Goal: Task Accomplishment & Management: Use online tool/utility

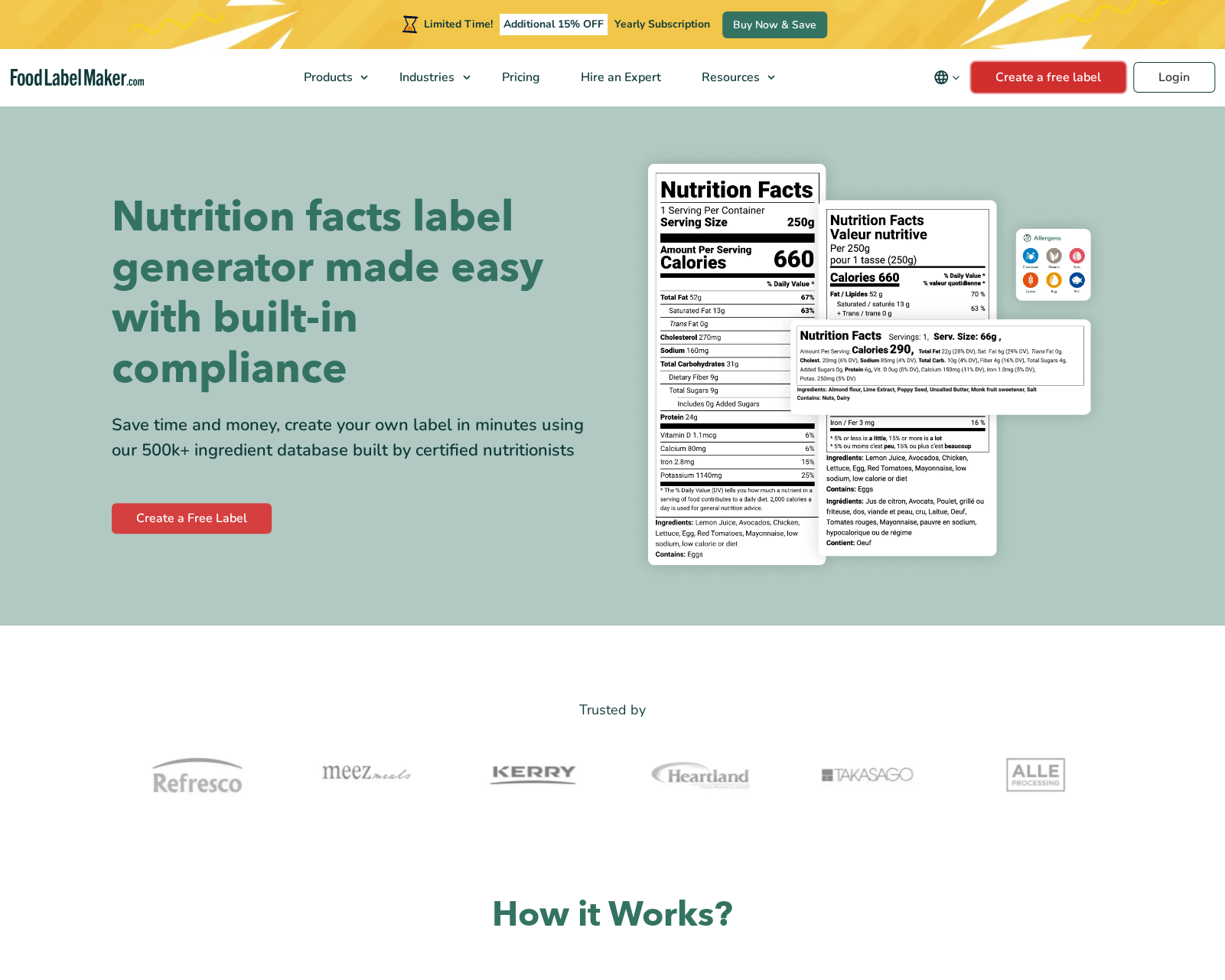
click at [1096, 72] on link "Create a free label" at bounding box center [1049, 77] width 155 height 31
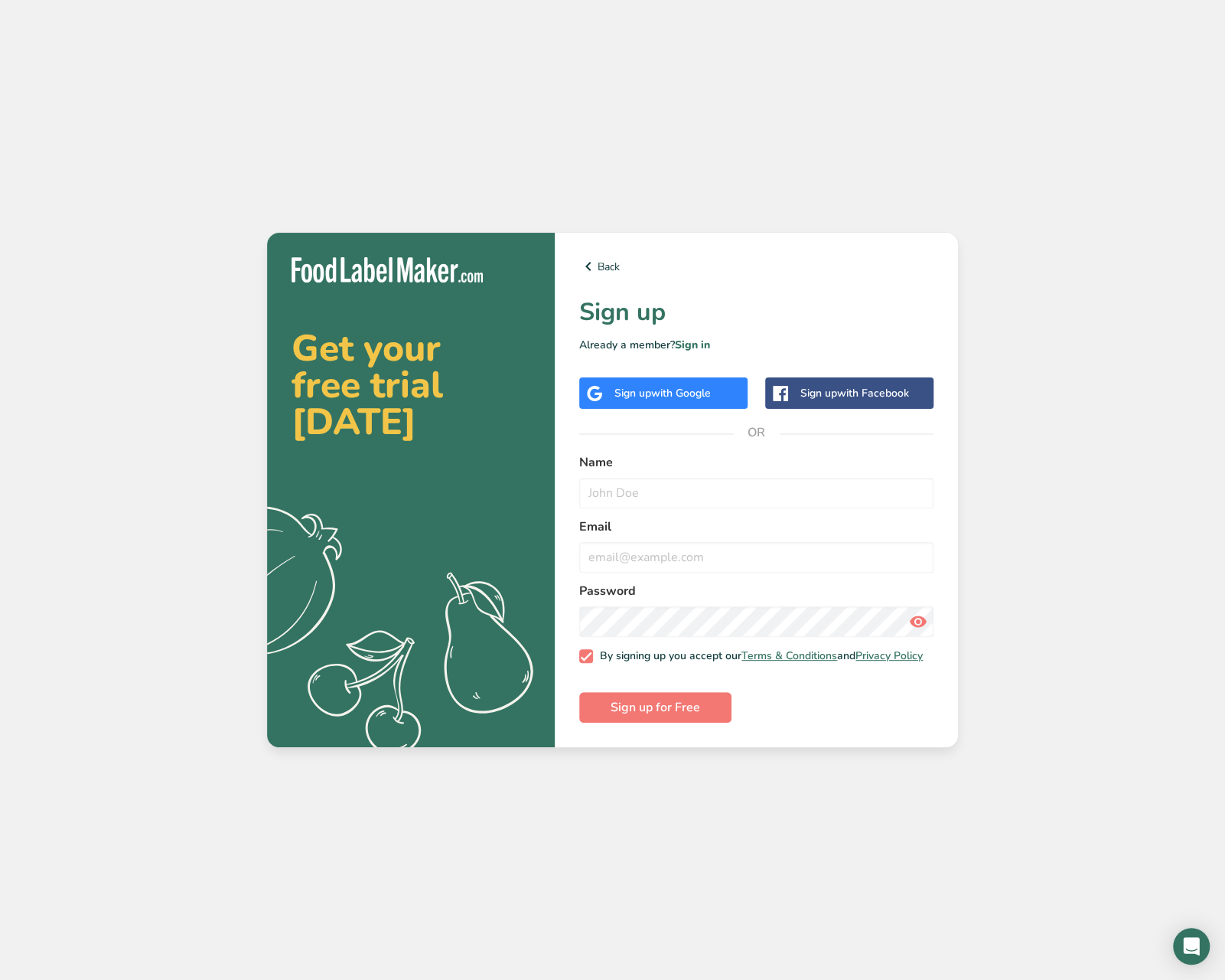
click at [681, 392] on span "with Google" at bounding box center [681, 393] width 60 height 15
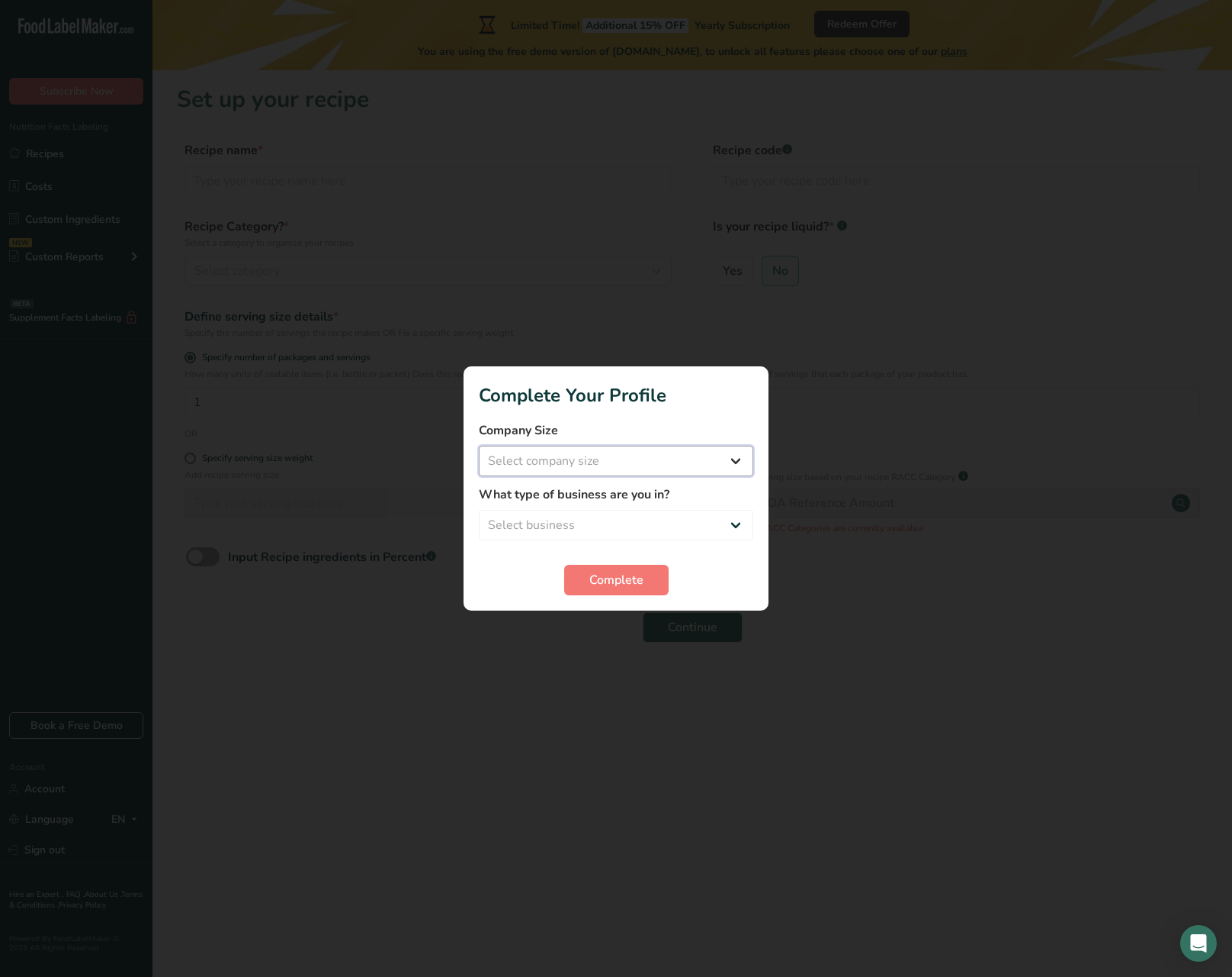
click at [582, 469] on select "Select company size Fewer than 10 Employees 10 to 50 Employees 51 to 500 Employ…" at bounding box center [616, 461] width 275 height 31
select select "1"
click at [479, 446] on select "Select company size Fewer than 10 Employees 10 to 50 Employees 51 to 500 Employ…" at bounding box center [616, 461] width 275 height 31
click at [583, 531] on select "Select business Packaged Food Manufacturer Restaurant & Cafe Bakery Meal Plans …" at bounding box center [616, 525] width 275 height 31
select select "6"
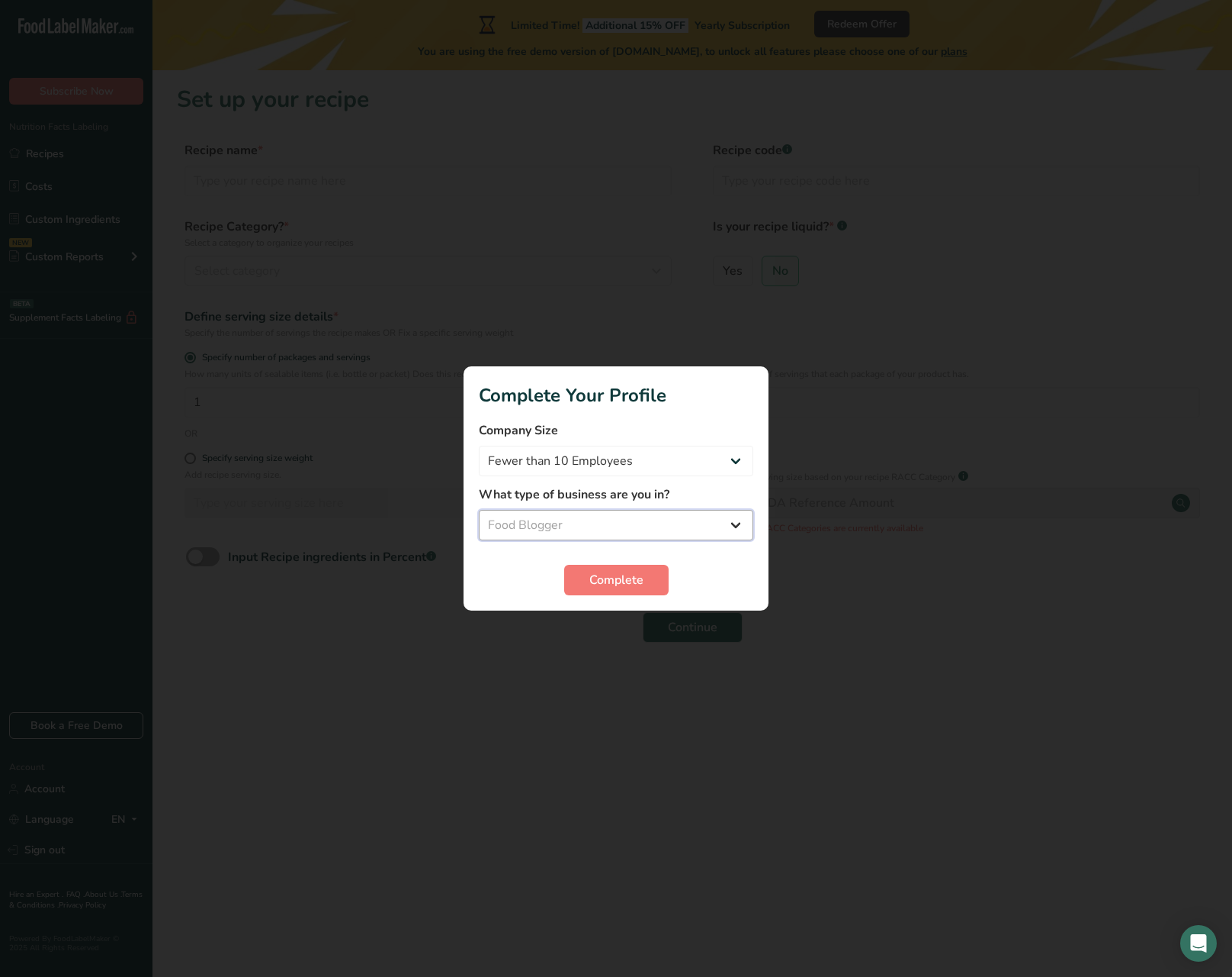
click at [479, 509] on select "Select business Packaged Food Manufacturer Restaurant & Cafe Bakery Meal Plans …" at bounding box center [616, 525] width 275 height 31
click at [628, 577] on span "Complete" at bounding box center [616, 580] width 54 height 18
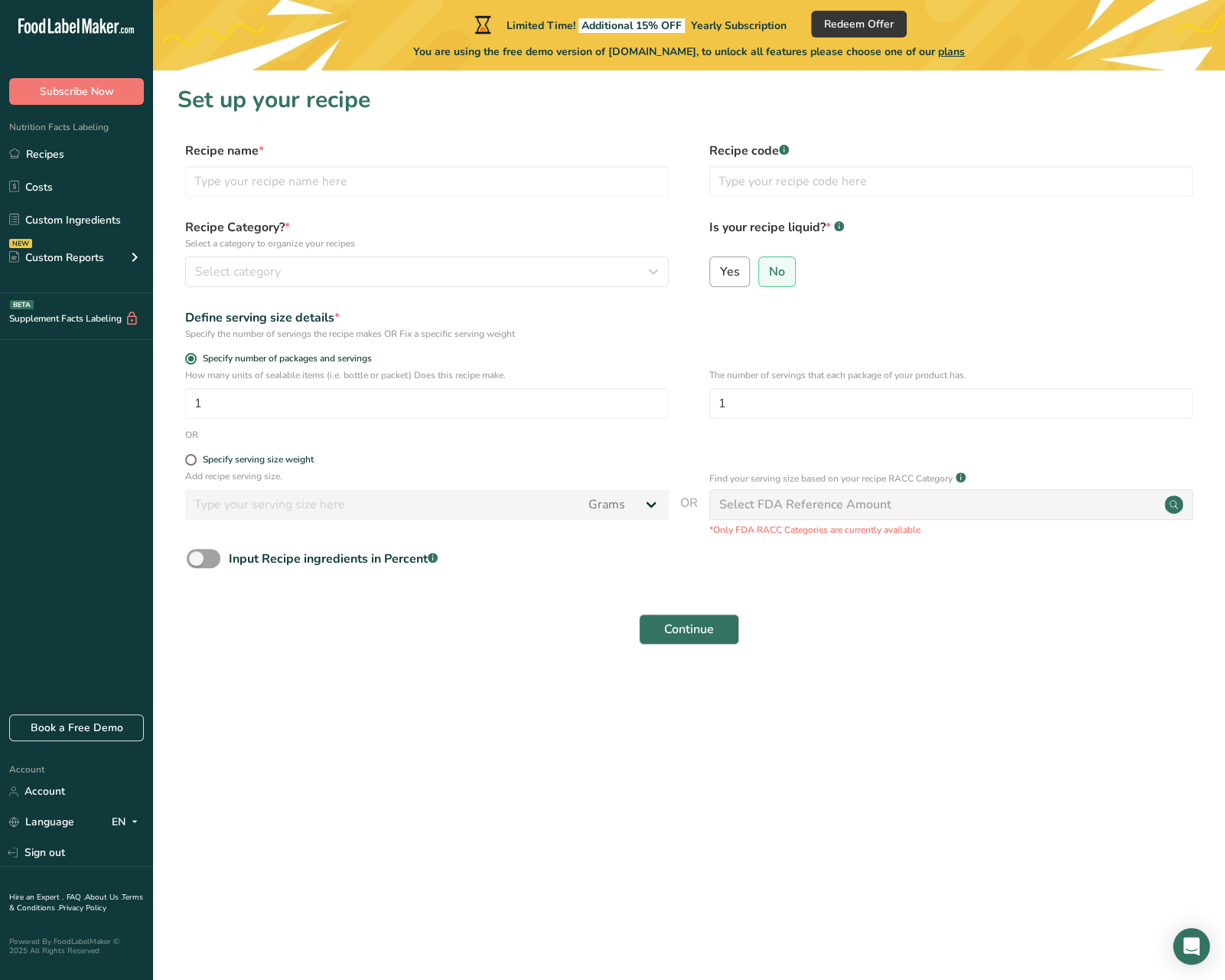
click at [729, 277] on span "Yes" at bounding box center [730, 272] width 20 height 15
click at [720, 277] on input "Yes" at bounding box center [715, 271] width 10 height 10
radio input "true"
radio input "false"
select select "22"
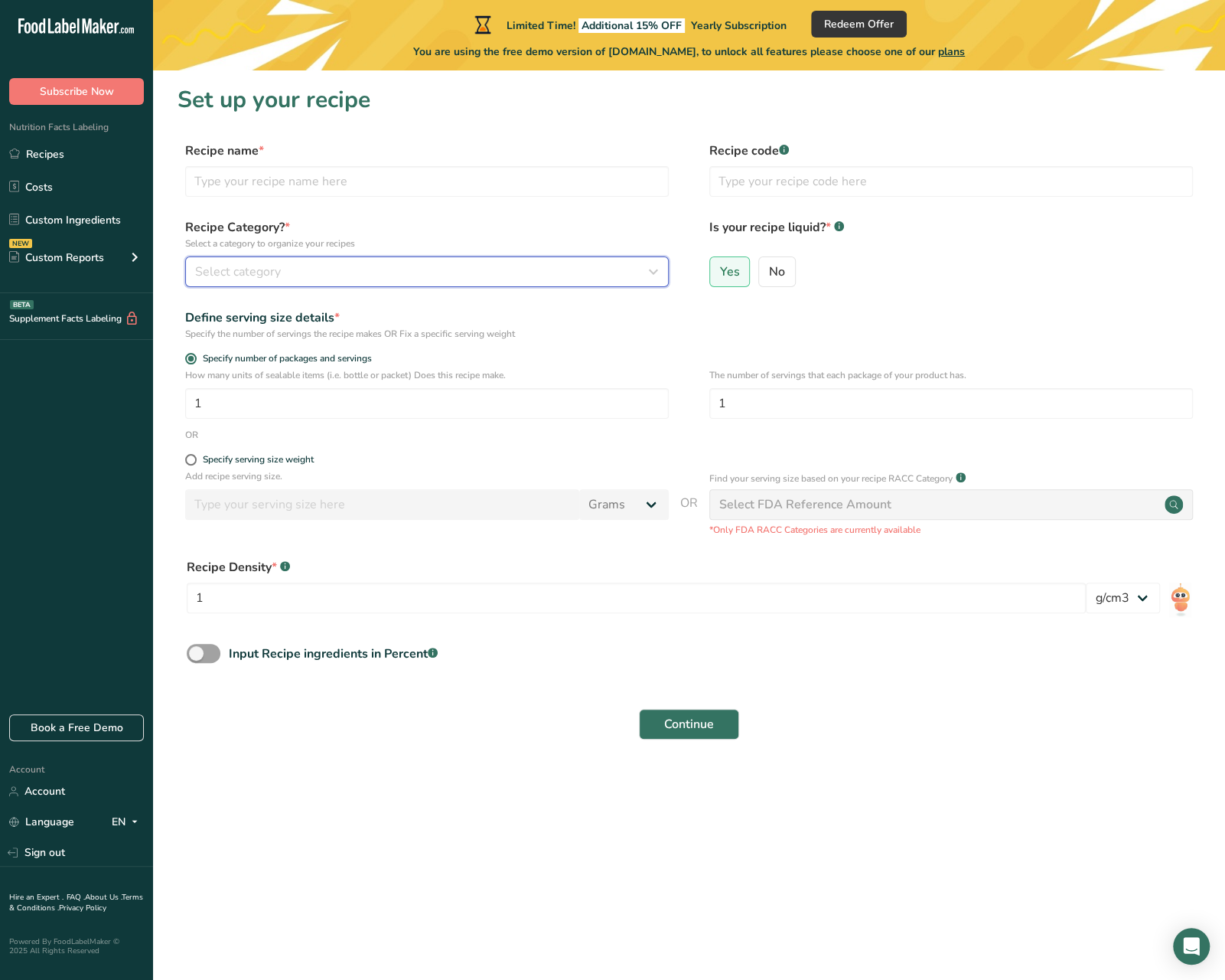
click at [368, 272] on div "Select category" at bounding box center [423, 271] width 455 height 18
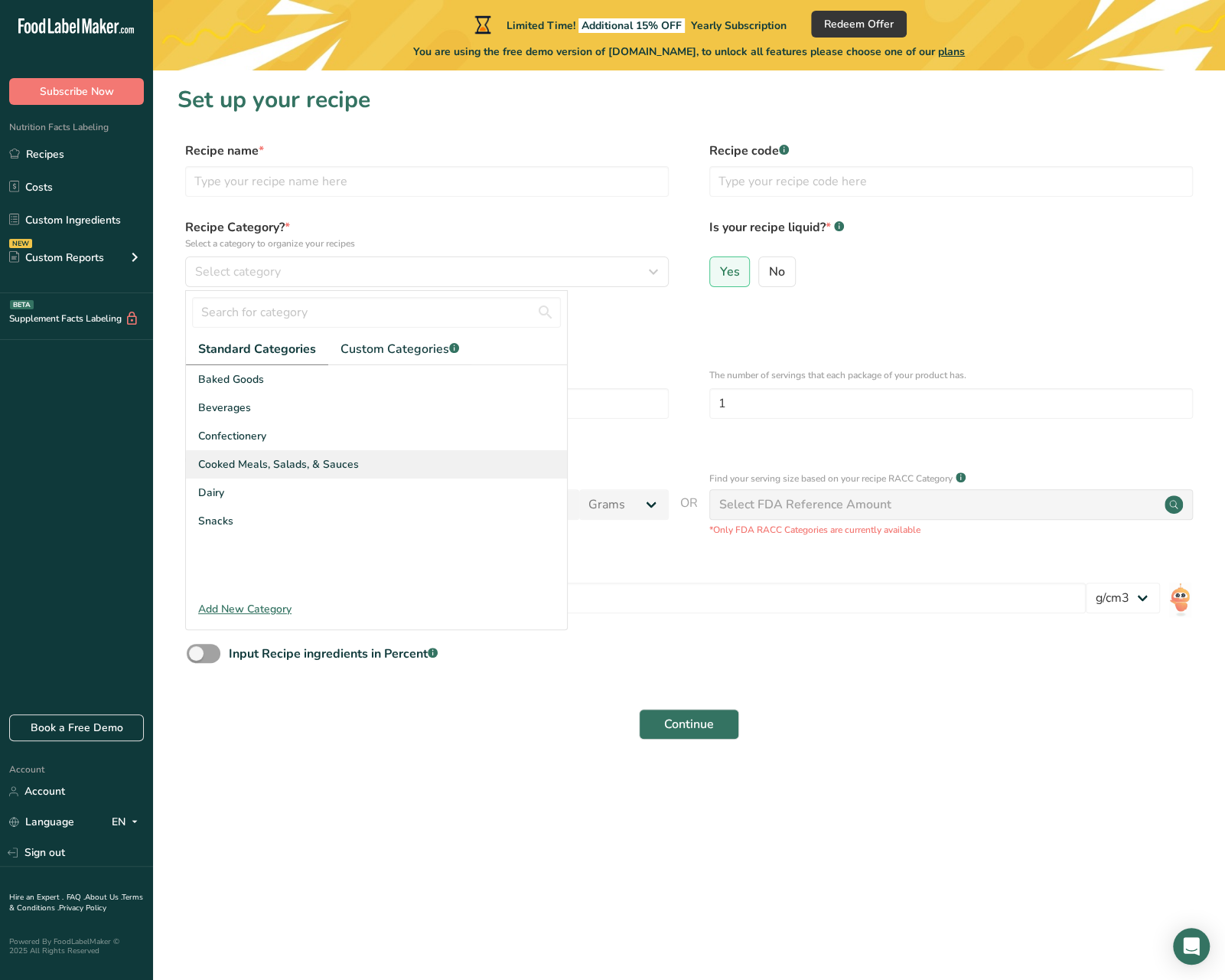
click at [331, 463] on span "Cooked Meals, Salads, & Sauces" at bounding box center [279, 463] width 161 height 16
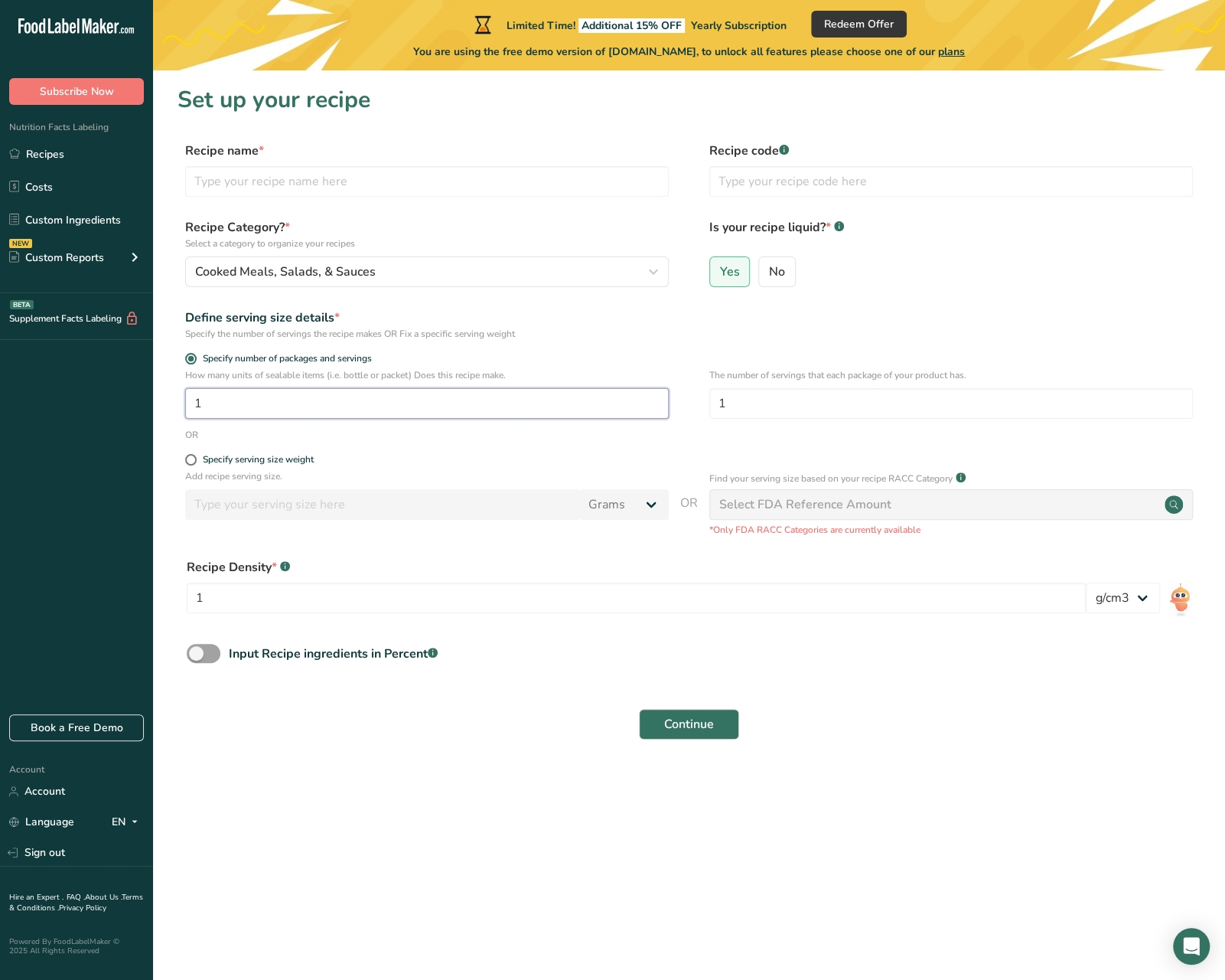
click at [226, 398] on input "1" at bounding box center [427, 403] width 484 height 31
type input "13"
click at [205, 661] on span at bounding box center [203, 653] width 34 height 19
click at [196, 658] on input "Input Recipe ingredients in Percent .a-a{fill:#347362;}.b-a{fill:#fff;}" at bounding box center [192, 653] width 10 height 10
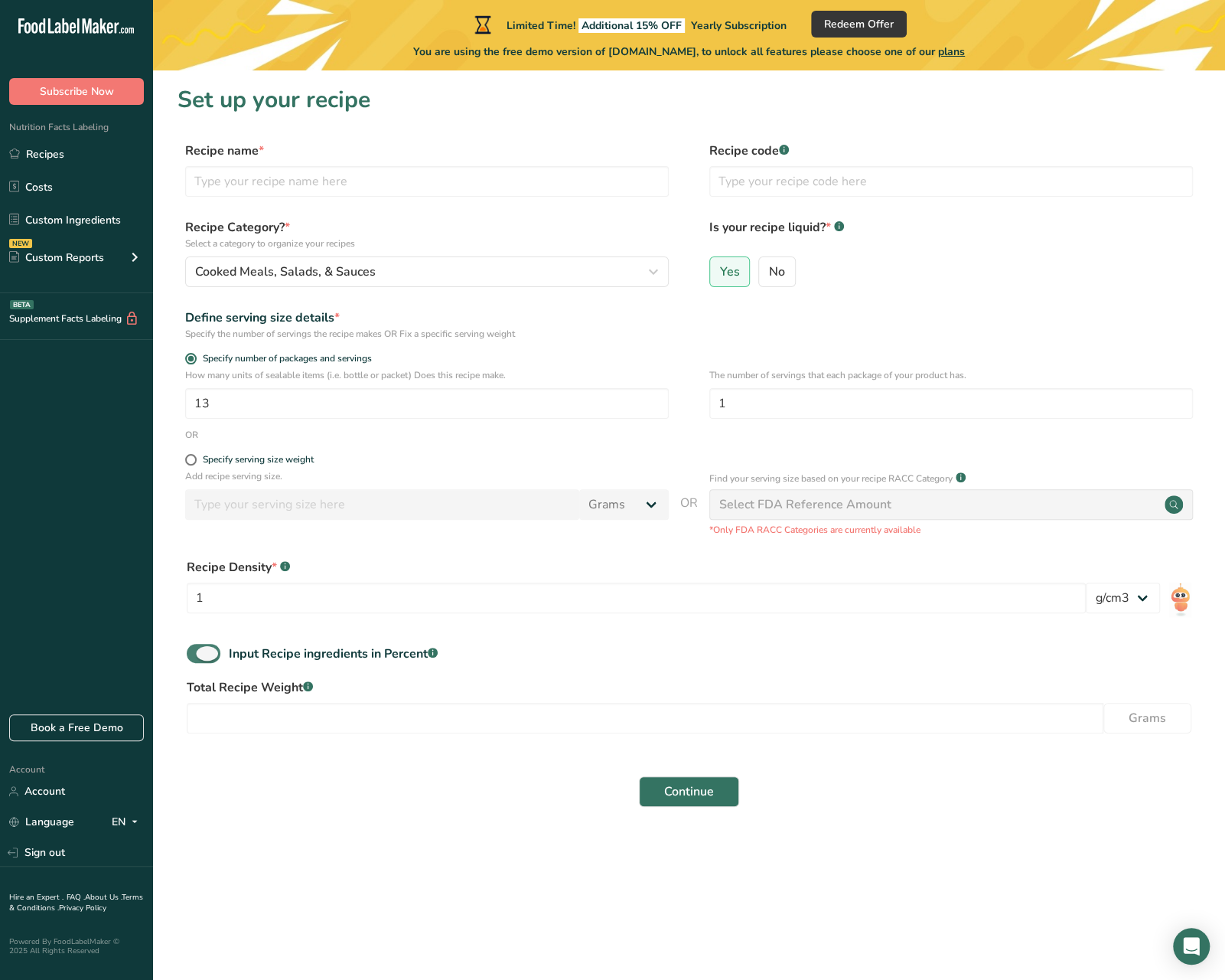
click at [205, 655] on span at bounding box center [203, 653] width 34 height 19
click at [196, 655] on input "Input Recipe ingredients in Percent .a-a{fill:#347362;}.b-a{fill:#fff;}" at bounding box center [192, 653] width 10 height 10
checkbox input "false"
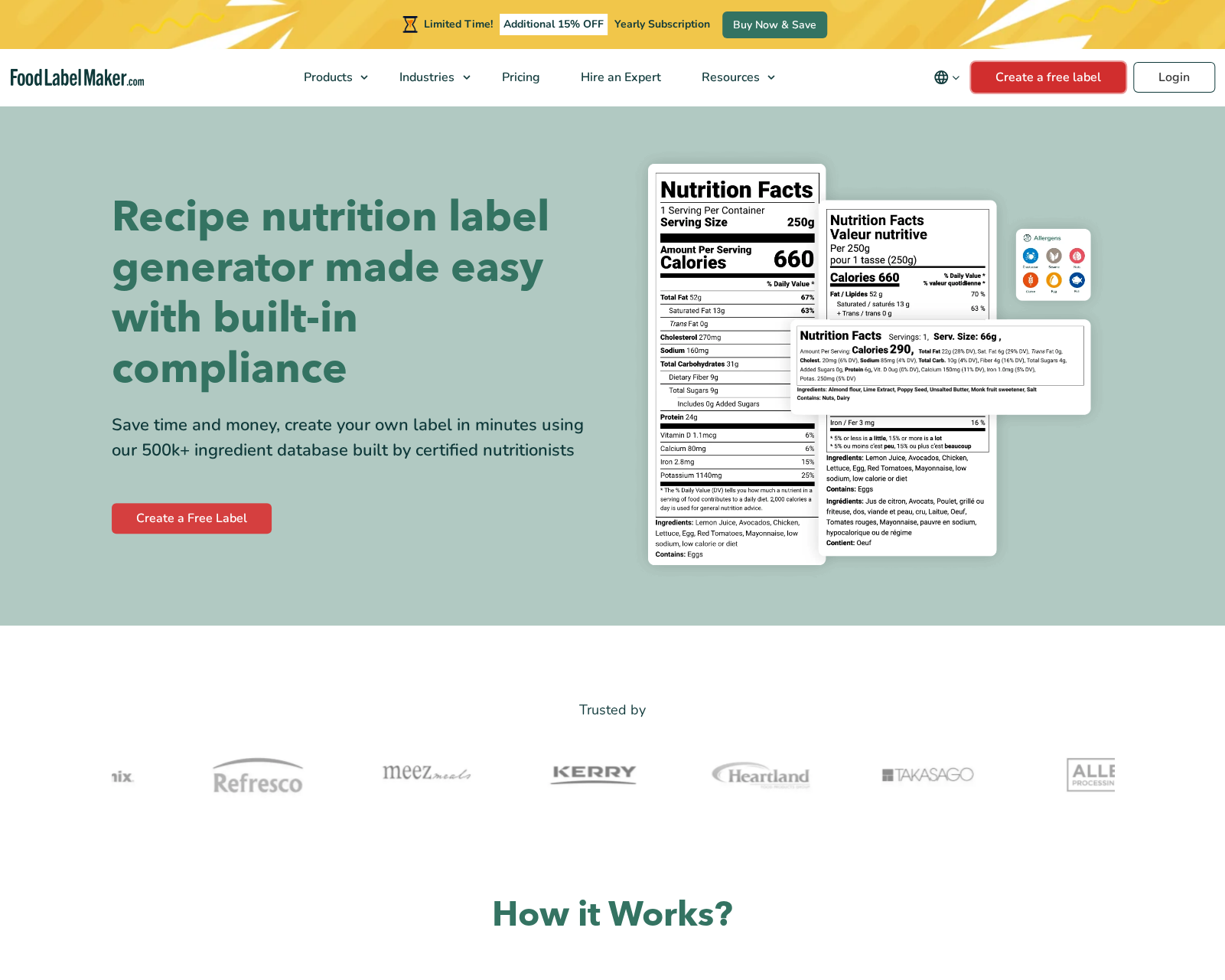
click at [1090, 85] on link "Create a free label" at bounding box center [1049, 77] width 155 height 31
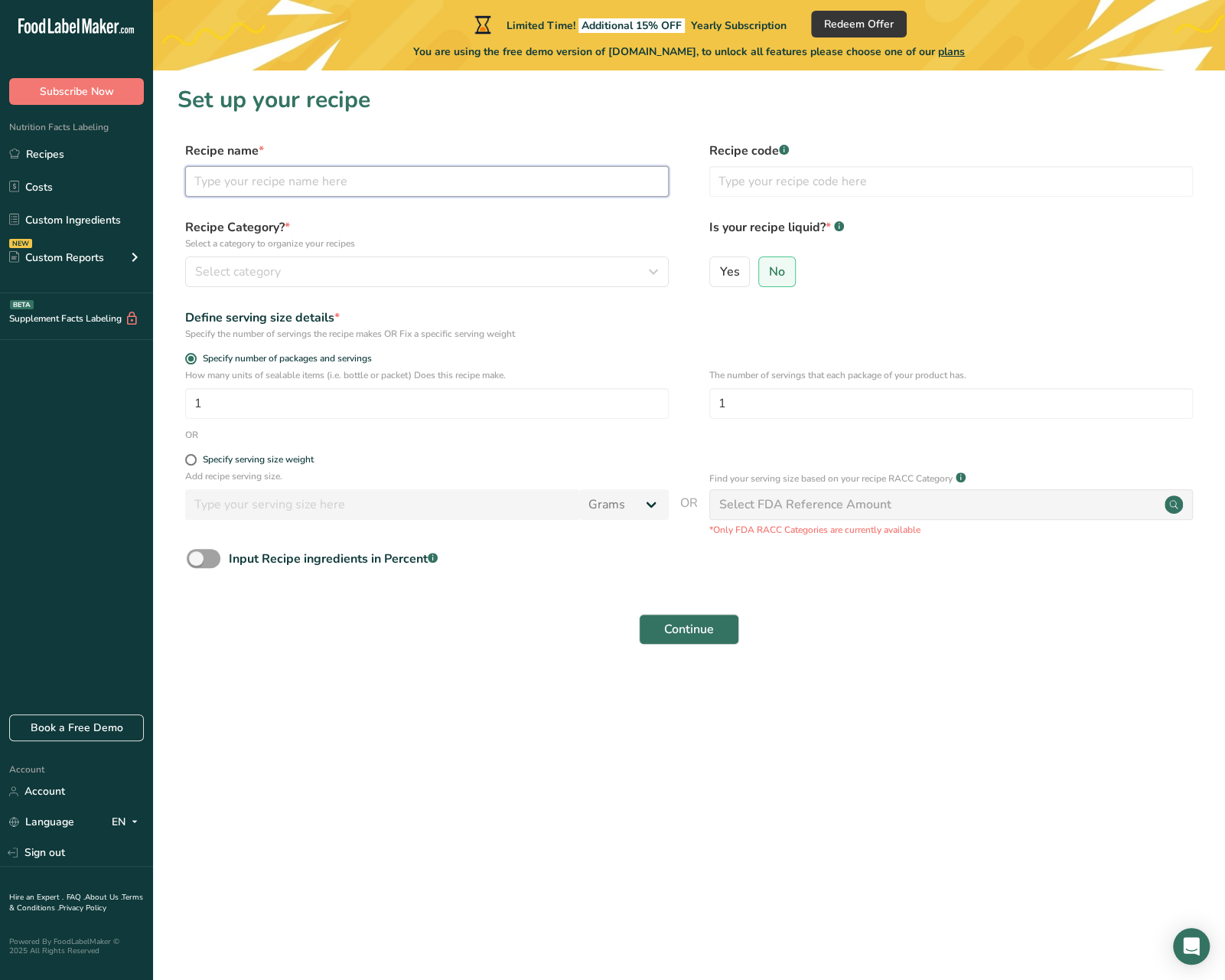
click at [324, 190] on input "text" at bounding box center [427, 182] width 484 height 31
type input "Bourbon Hot Sauce"
click at [393, 273] on div "Select category" at bounding box center [423, 271] width 455 height 18
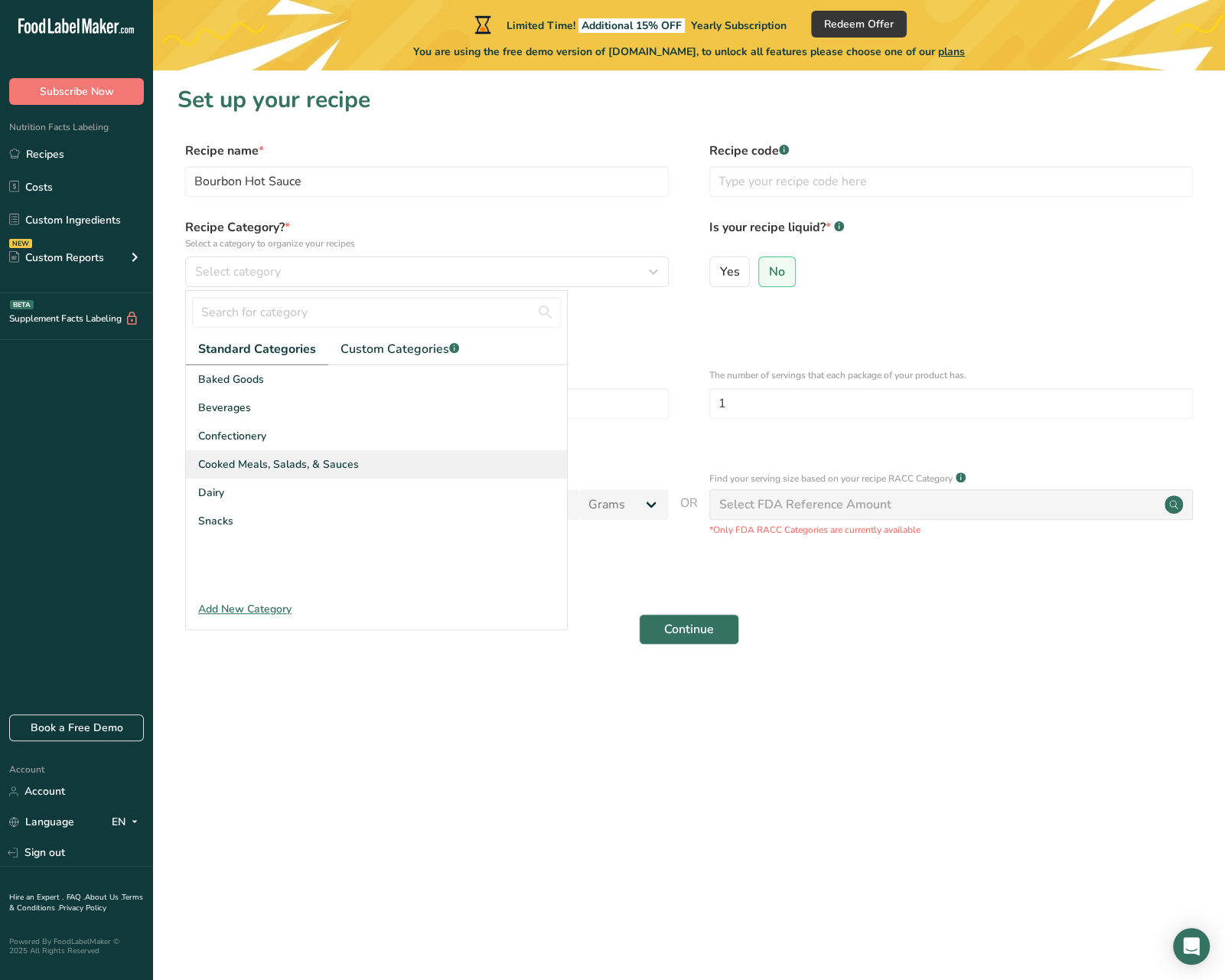
click at [349, 460] on span "Cooked Meals, Salads, & Sauces" at bounding box center [279, 463] width 161 height 16
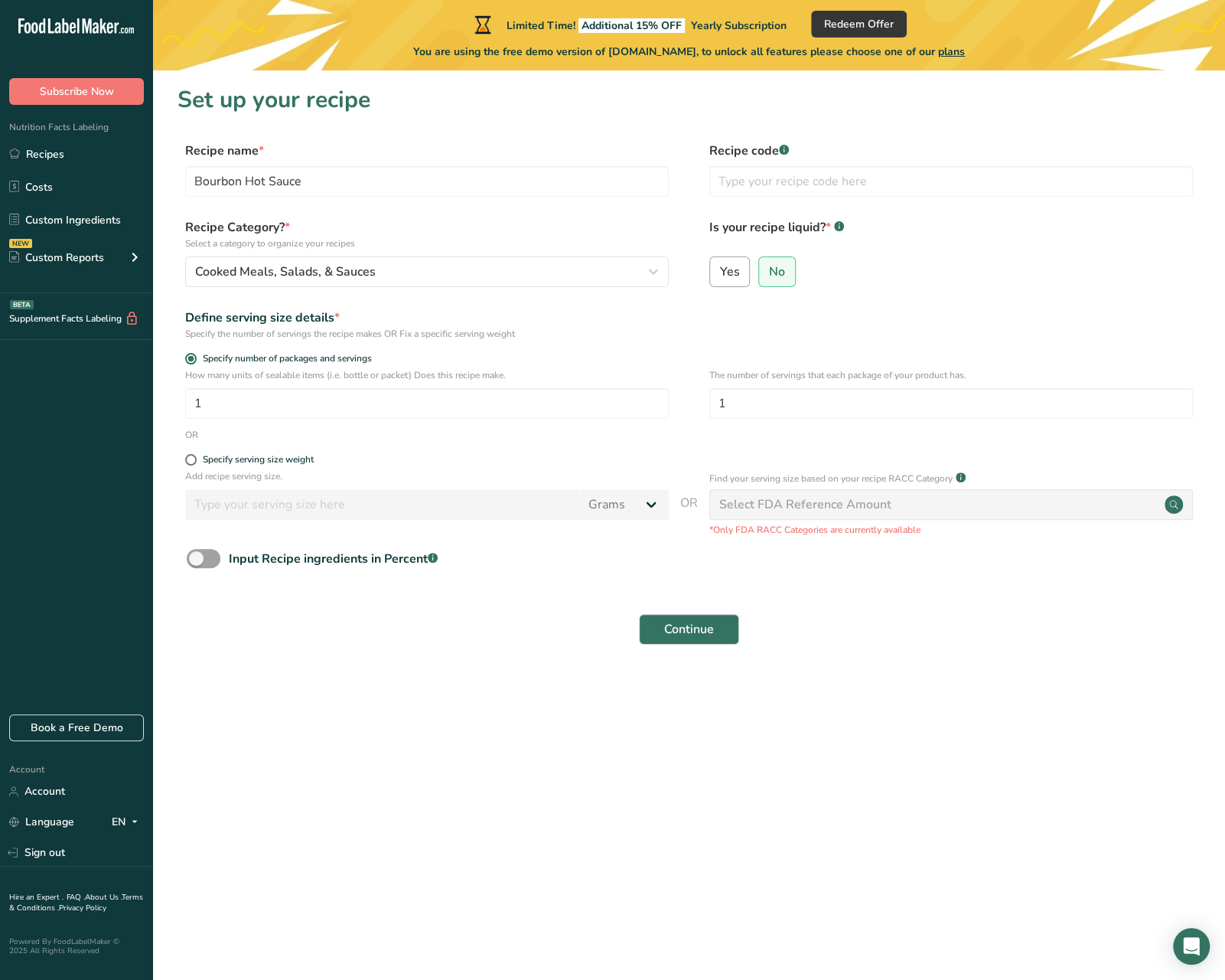
click at [741, 270] on label "Yes" at bounding box center [730, 272] width 42 height 31
click at [720, 270] on input "Yes" at bounding box center [715, 271] width 10 height 10
radio input "true"
radio input "false"
select select "22"
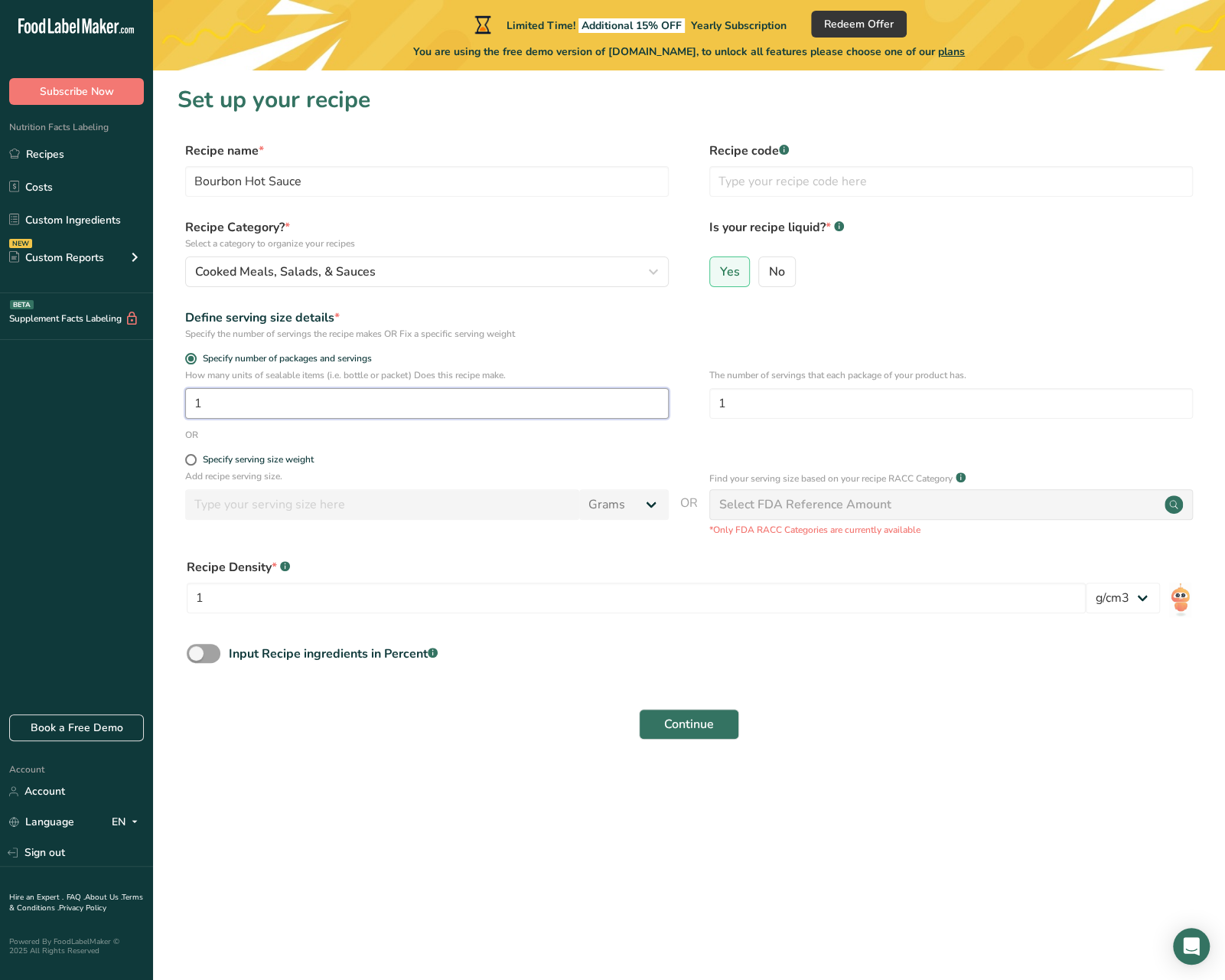
click at [262, 401] on input "1" at bounding box center [427, 403] width 484 height 31
type input "13"
click at [771, 409] on input "1" at bounding box center [951, 403] width 484 height 31
click at [269, 462] on div "Specify serving size weight" at bounding box center [258, 460] width 111 height 12
click at [195, 462] on input "Specify serving size weight" at bounding box center [190, 460] width 10 height 10
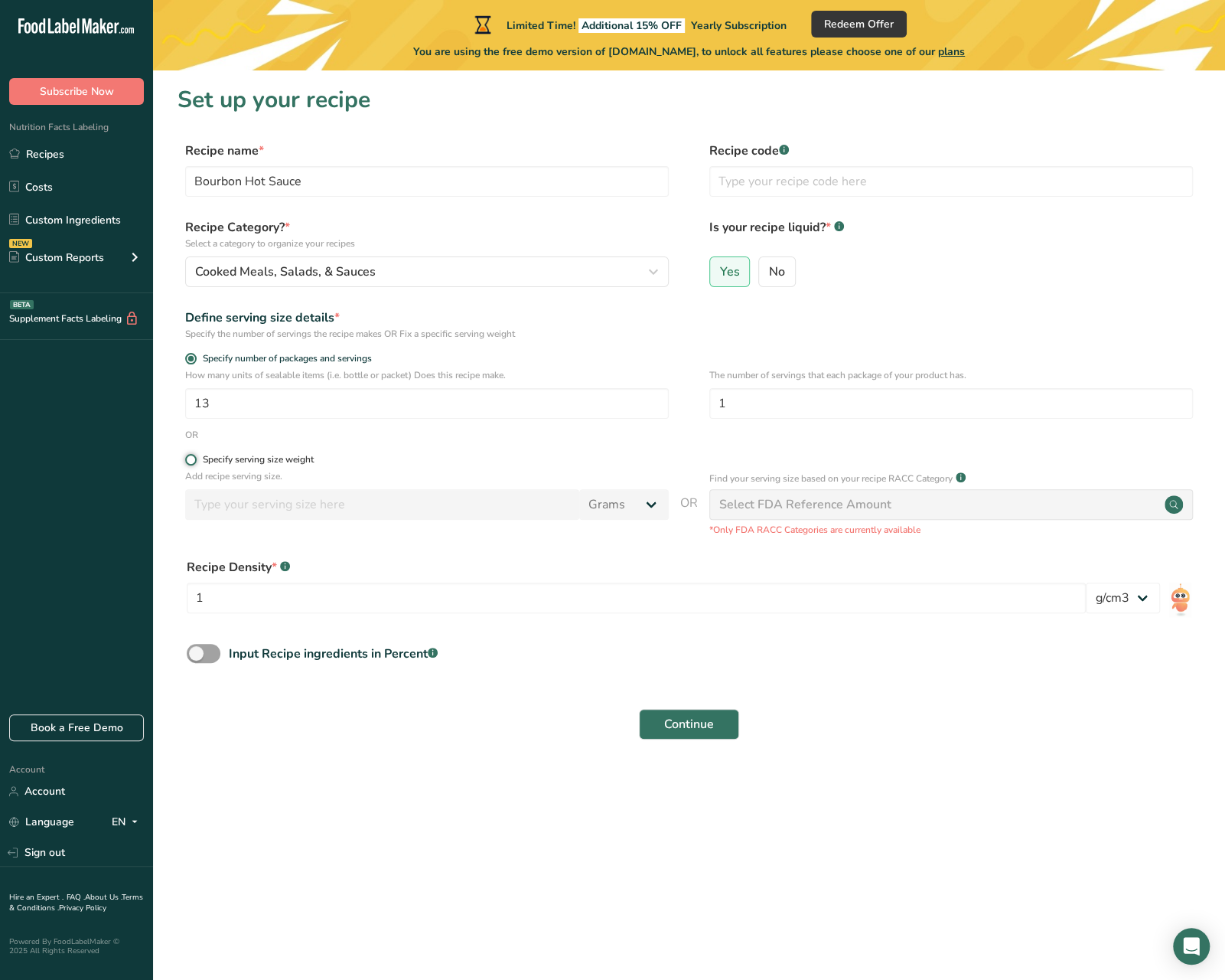
radio input "true"
radio input "false"
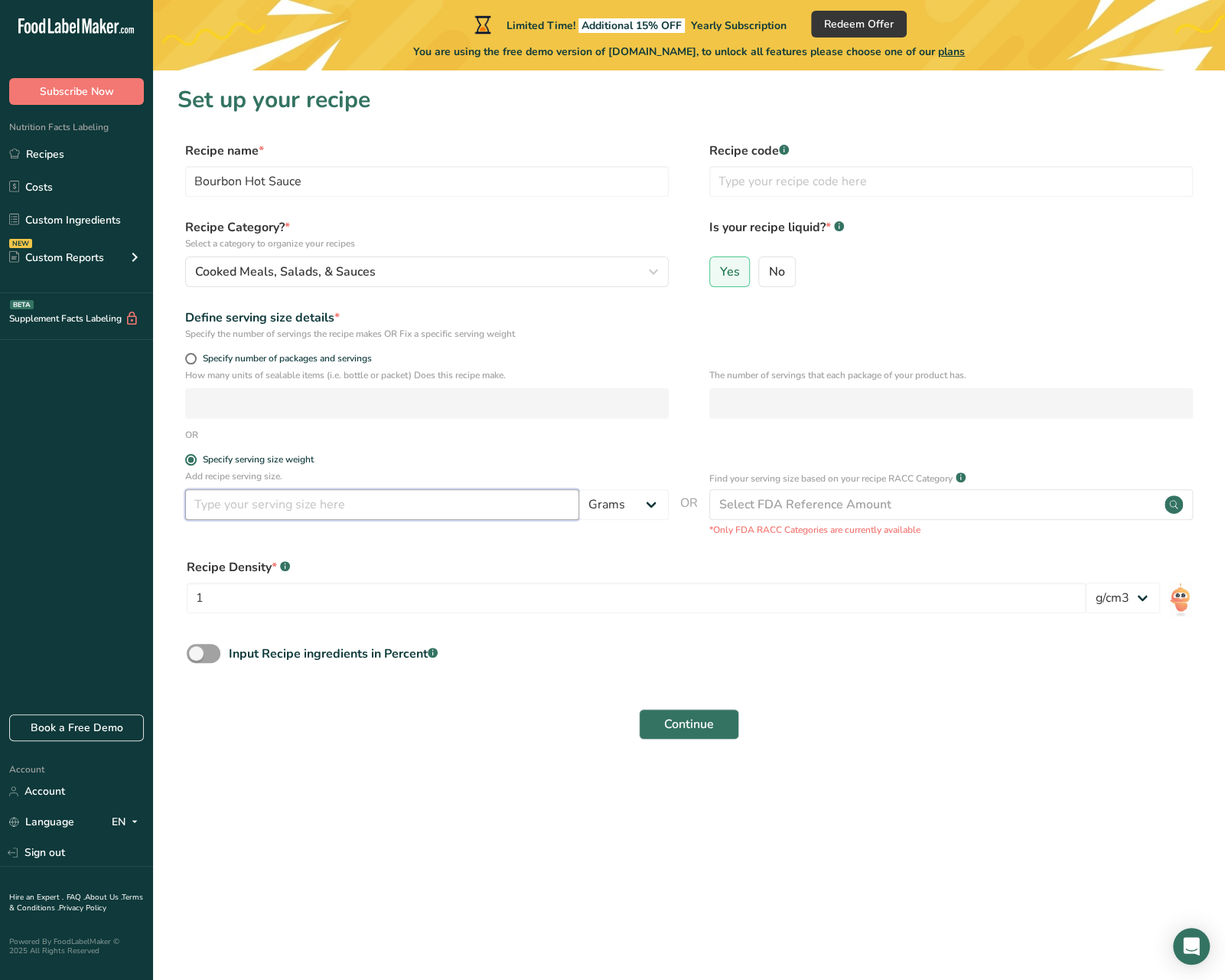
click at [255, 511] on input "number" at bounding box center [381, 504] width 394 height 31
type input "5"
click at [291, 644] on div "Input Recipe ingredients in Percent .a-a{fill:#347362;}.b-a{fill:#fff;}" at bounding box center [334, 653] width 209 height 18
click at [196, 648] on input "Input Recipe ingredients in Percent .a-a{fill:#347362;}.b-a{fill:#fff;}" at bounding box center [192, 653] width 10 height 10
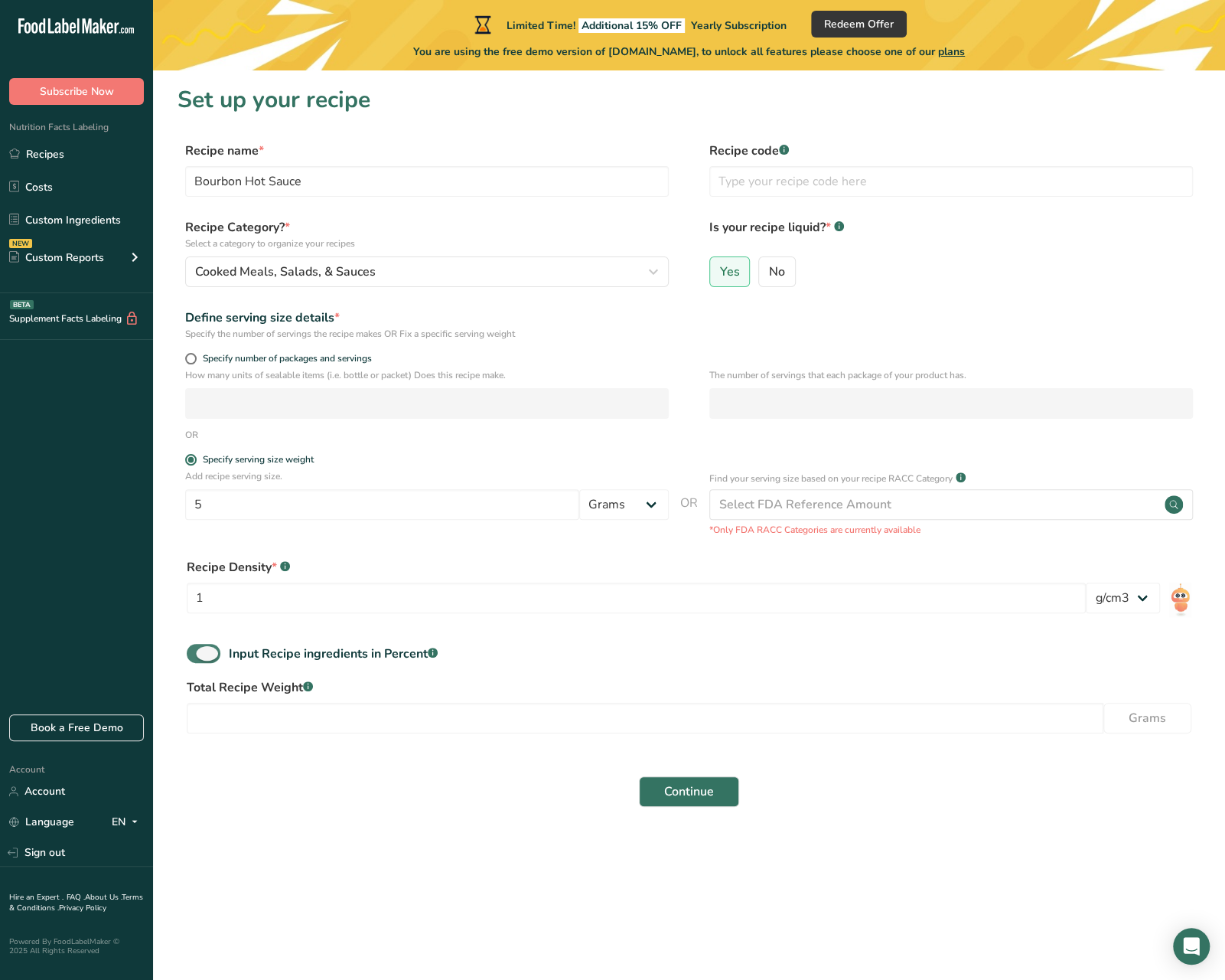
click at [202, 654] on span at bounding box center [203, 653] width 34 height 19
click at [196, 654] on input "Input Recipe ingredients in Percent .a-a{fill:#347362;}.b-a{fill:#fff;}" at bounding box center [192, 653] width 10 height 10
checkbox input "false"
click at [706, 735] on button "Continue" at bounding box center [690, 724] width 101 height 31
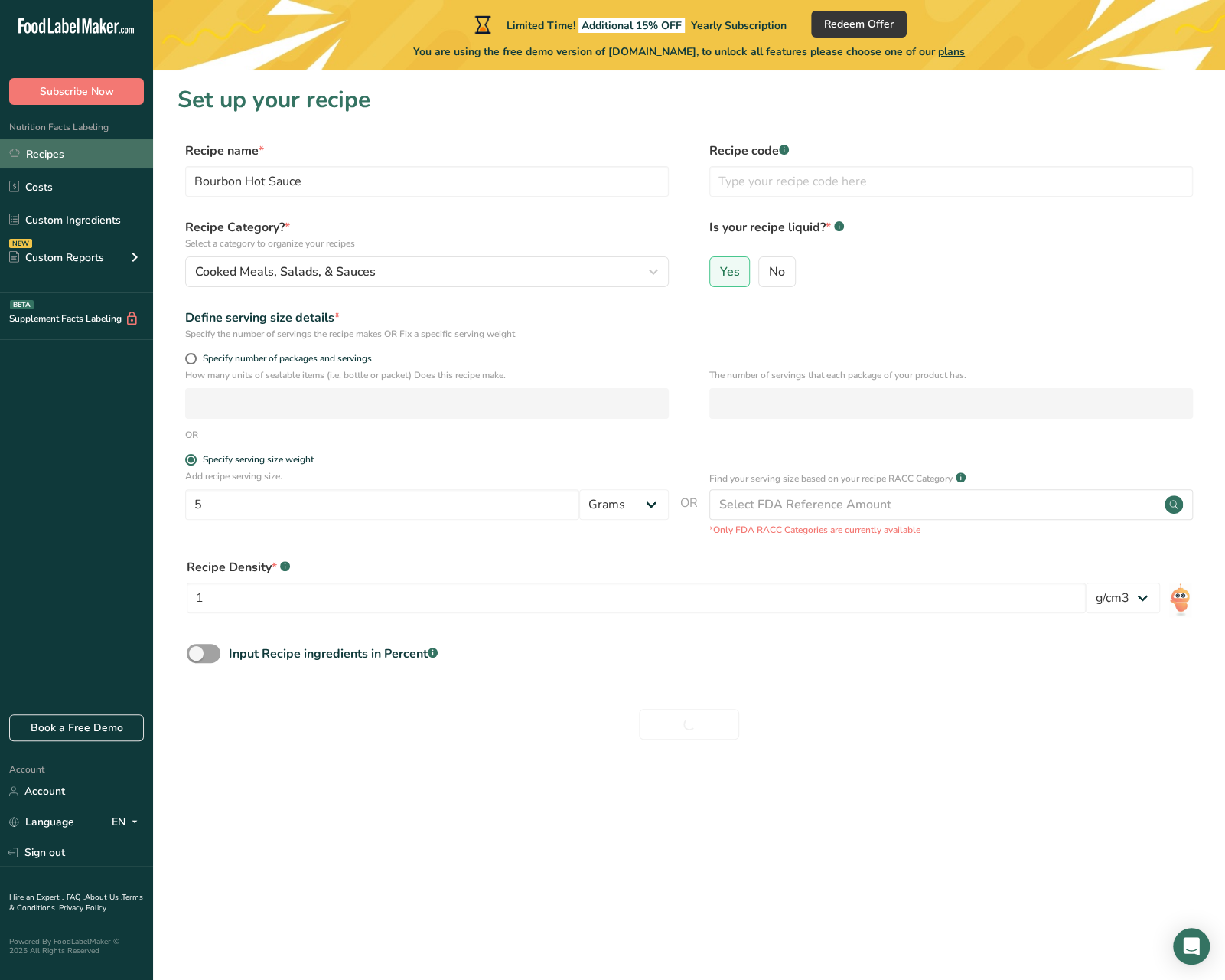
click at [15, 152] on icon at bounding box center [14, 154] width 11 height 12
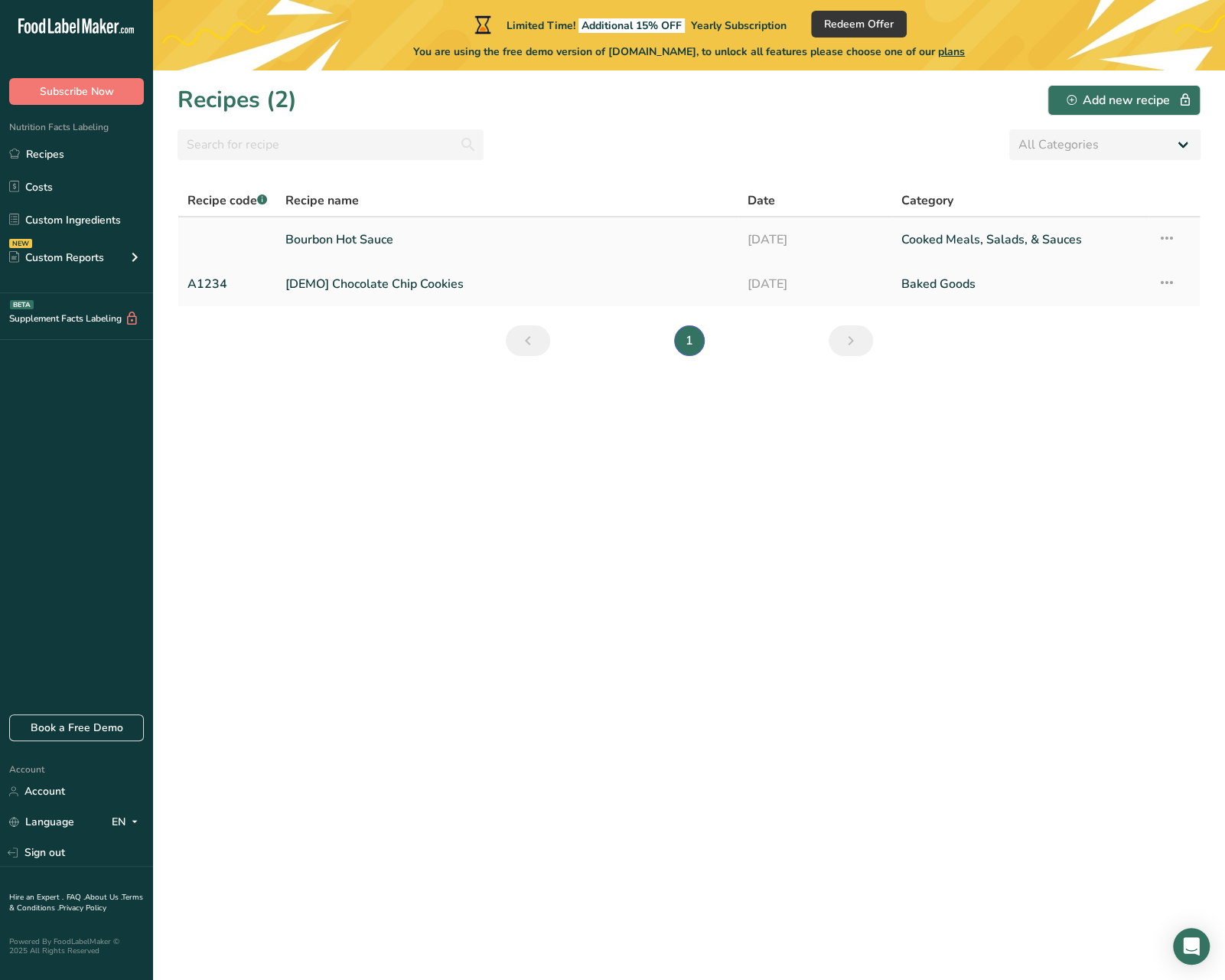
click at [323, 236] on link "Bourbon Hot Sauce" at bounding box center [507, 239] width 443 height 32
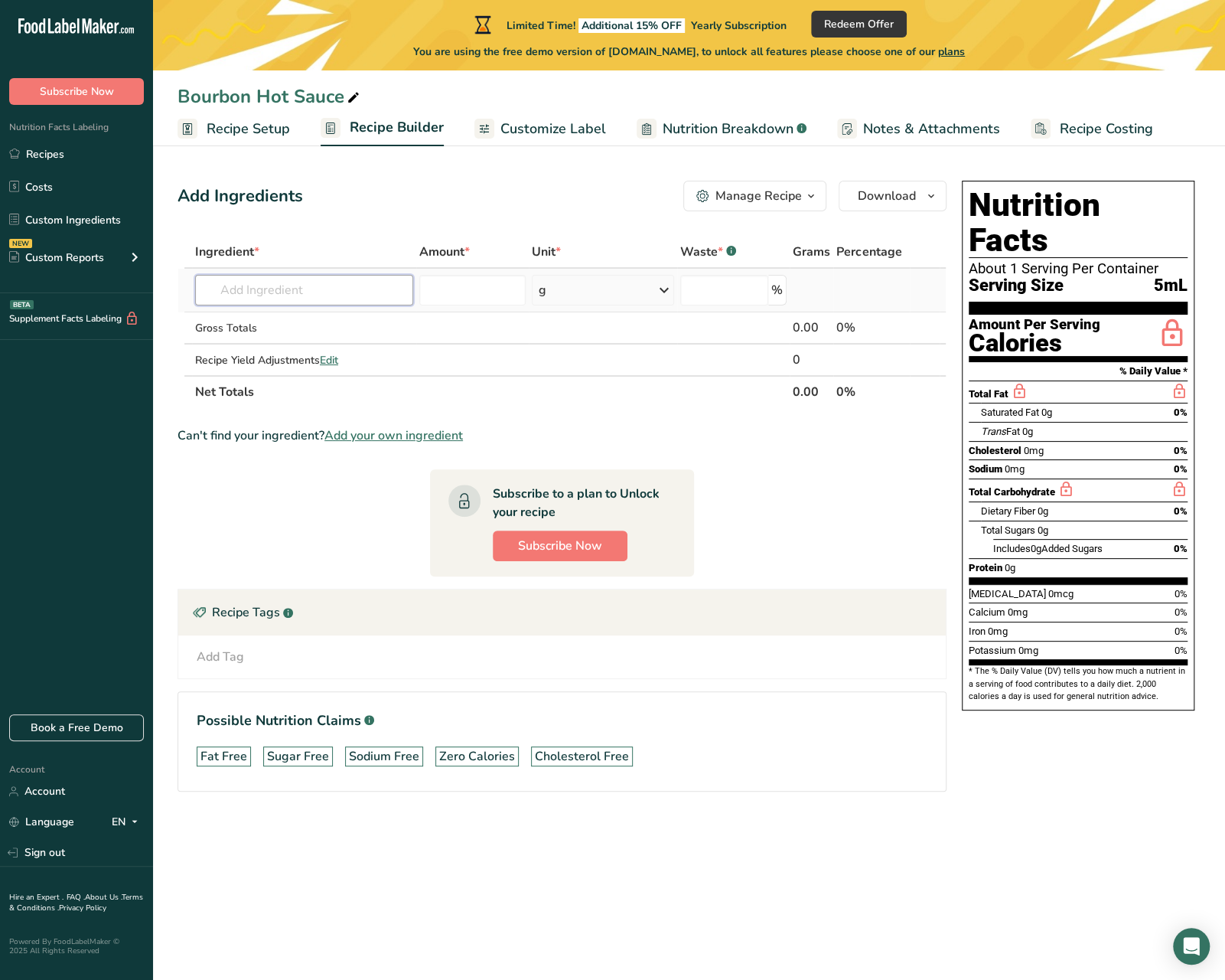
click at [262, 298] on input "text" at bounding box center [304, 290] width 218 height 31
click at [326, 283] on input "text" at bounding box center [304, 290] width 218 height 31
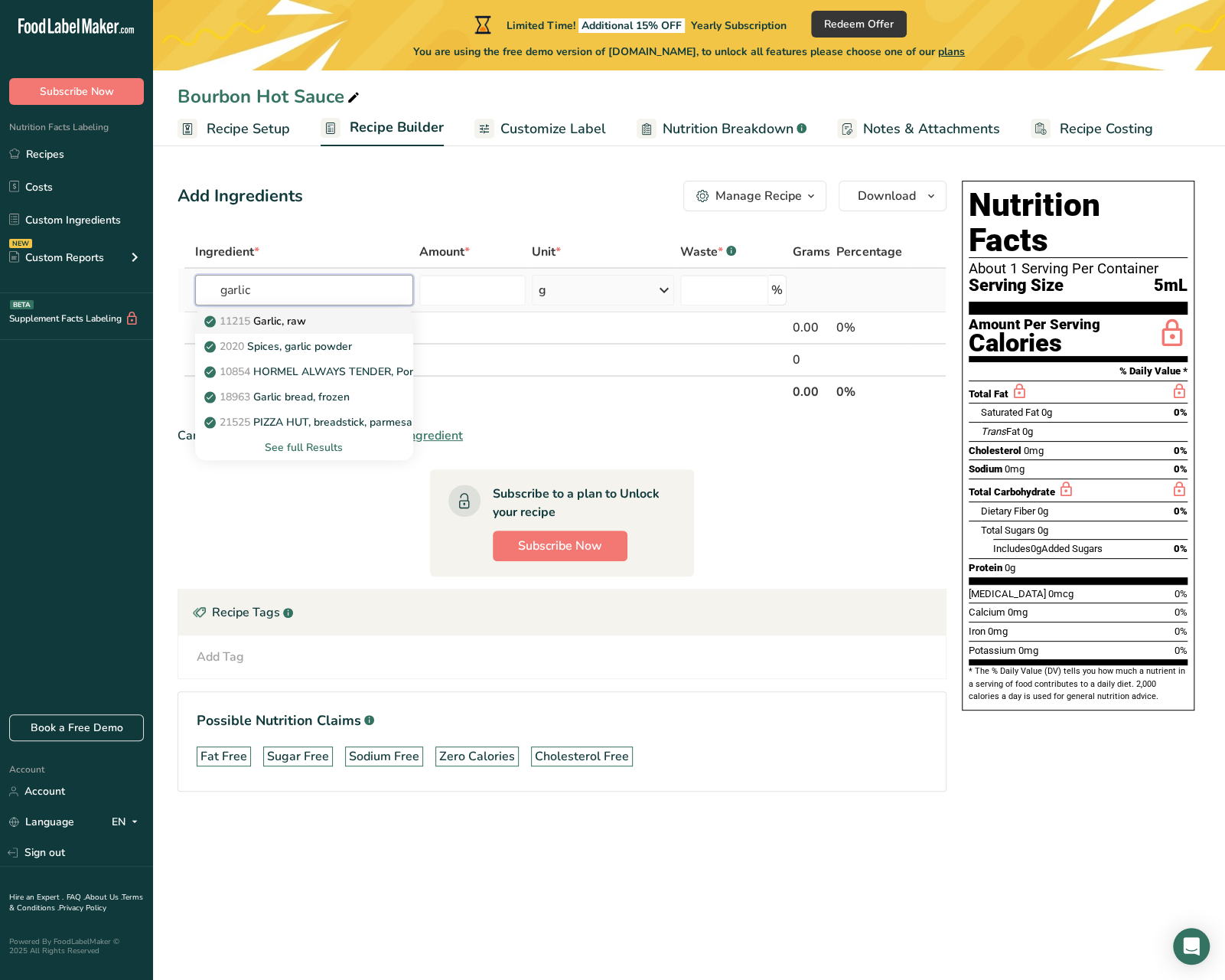
type input "garlic"
click at [318, 325] on div "11215 Garlic, raw" at bounding box center [291, 321] width 169 height 16
type input "Garlic, raw"
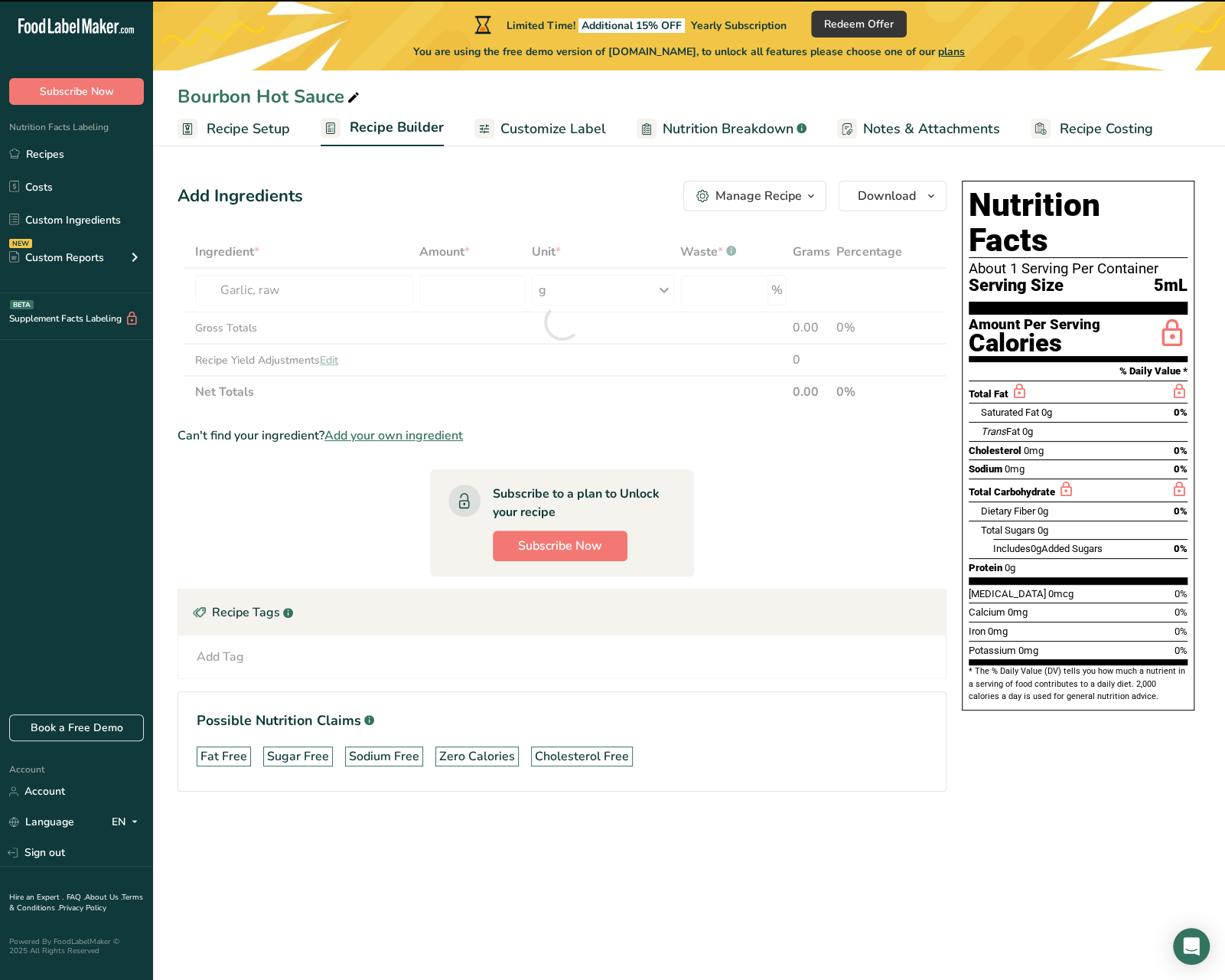
type input "0"
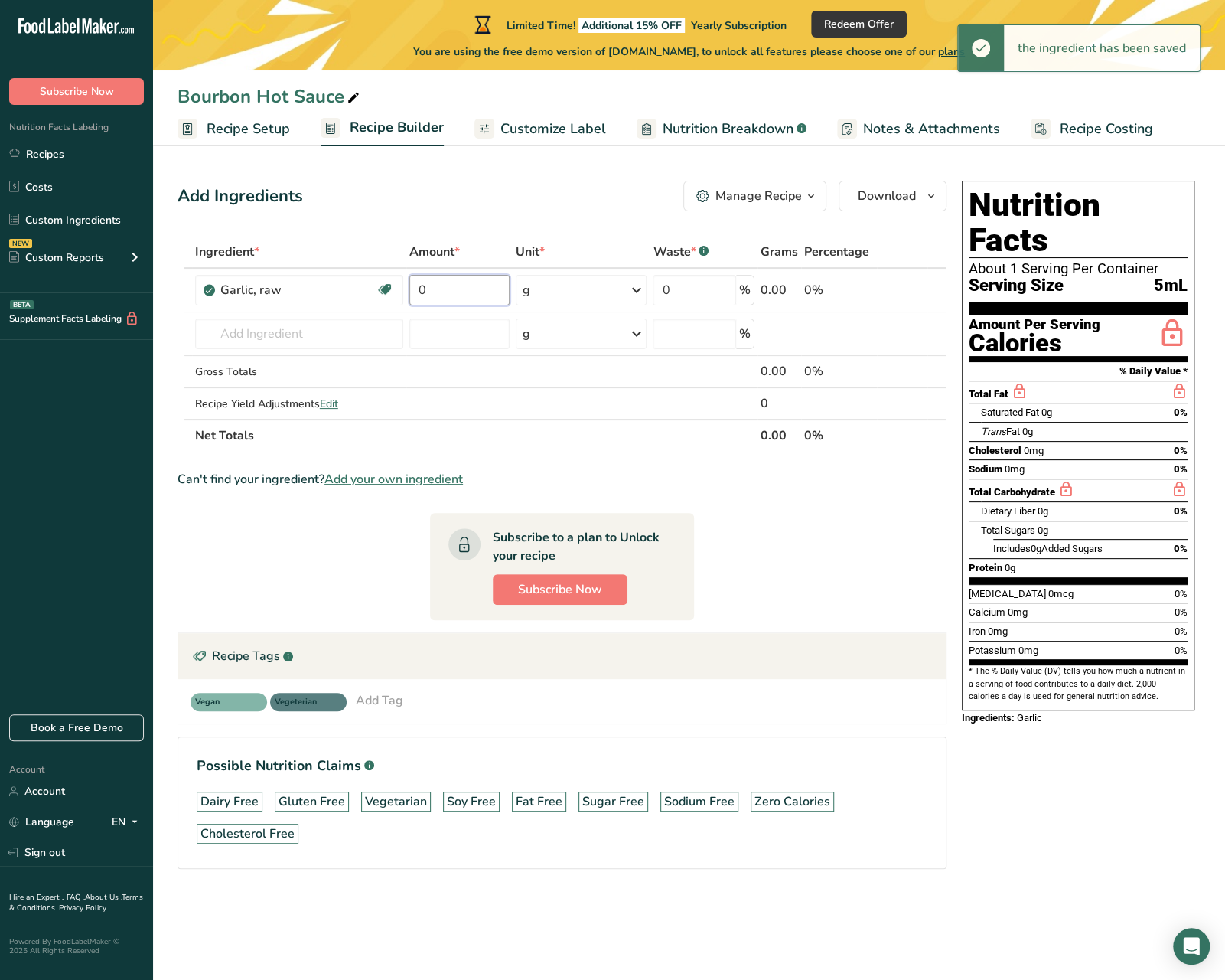
click at [493, 295] on input "0" at bounding box center [460, 290] width 101 height 31
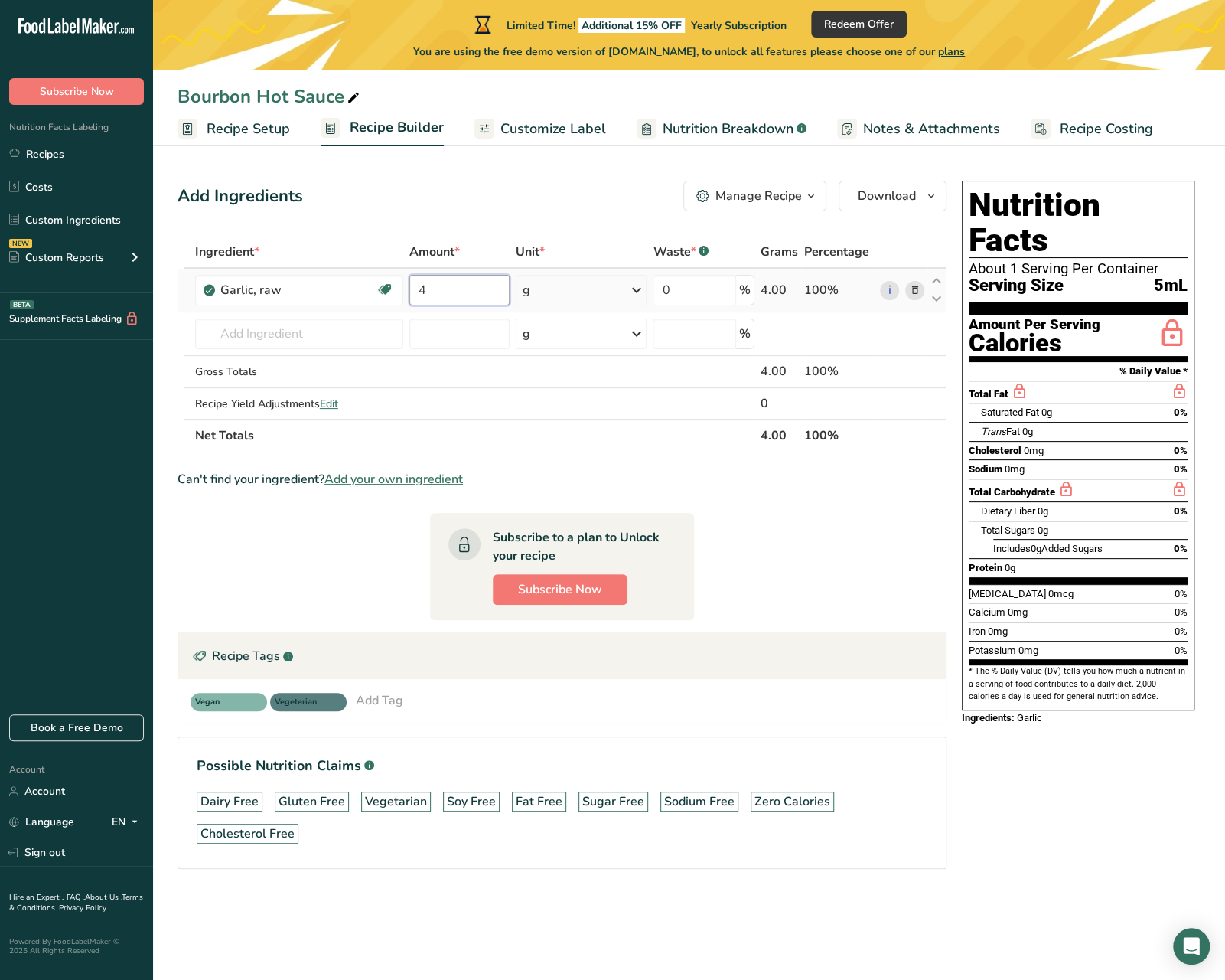
type input "4"
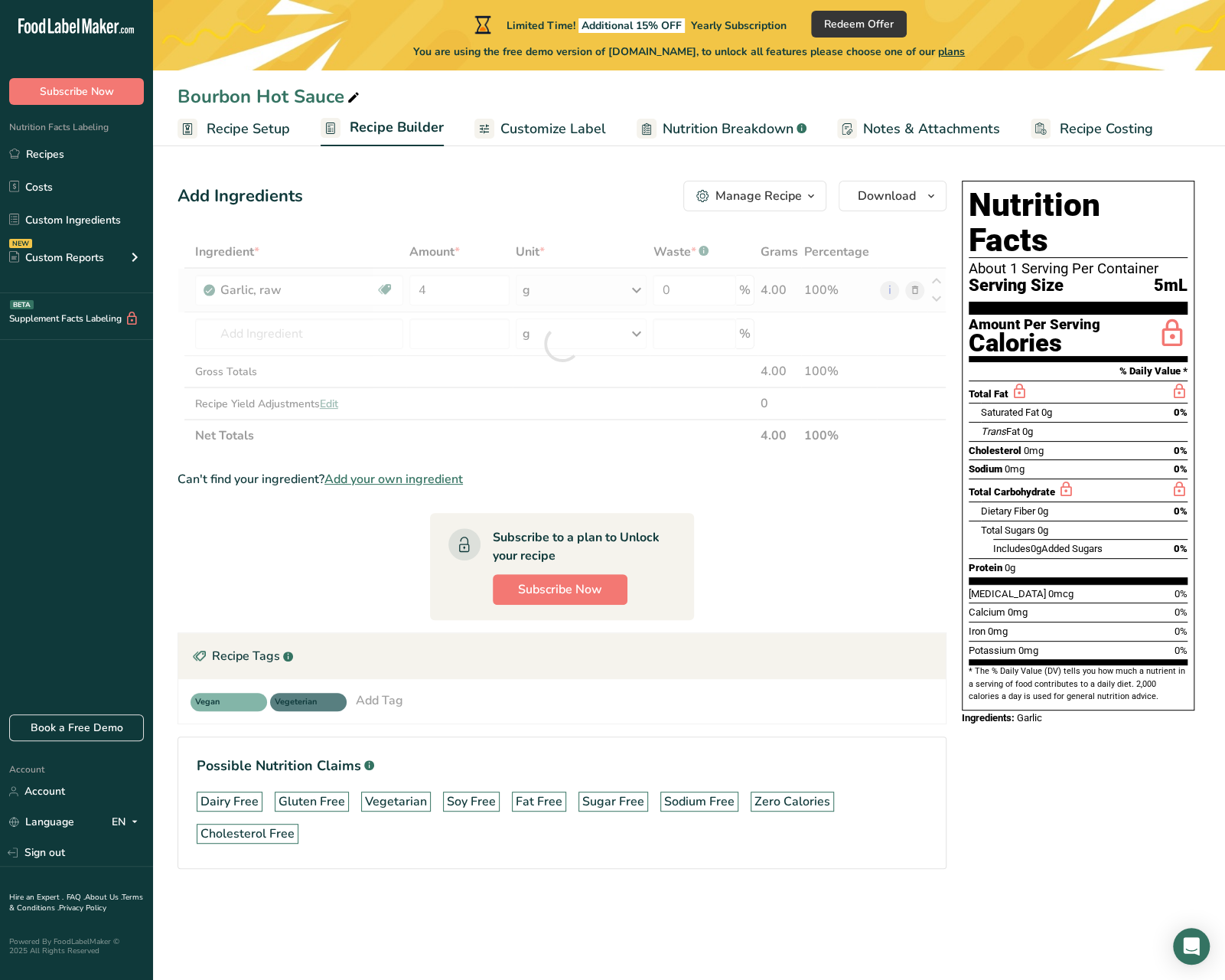
click at [592, 293] on div "Ingredient * Amount * Unit * Waste * .a-a{fill:#347362;}.b-a{fill:#fff;} Grams …" at bounding box center [562, 343] width 769 height 216
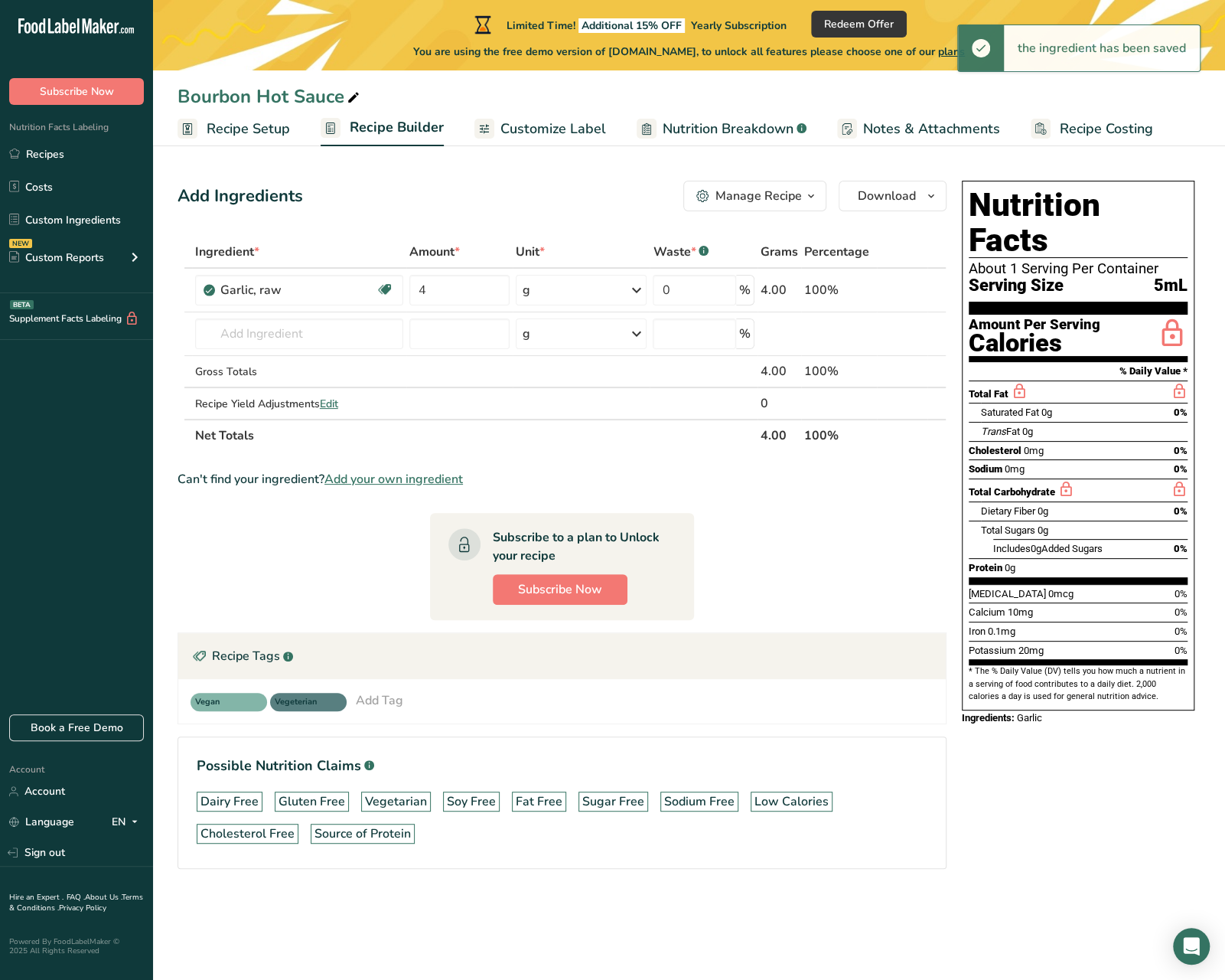
click at [584, 294] on div "g" at bounding box center [581, 290] width 131 height 31
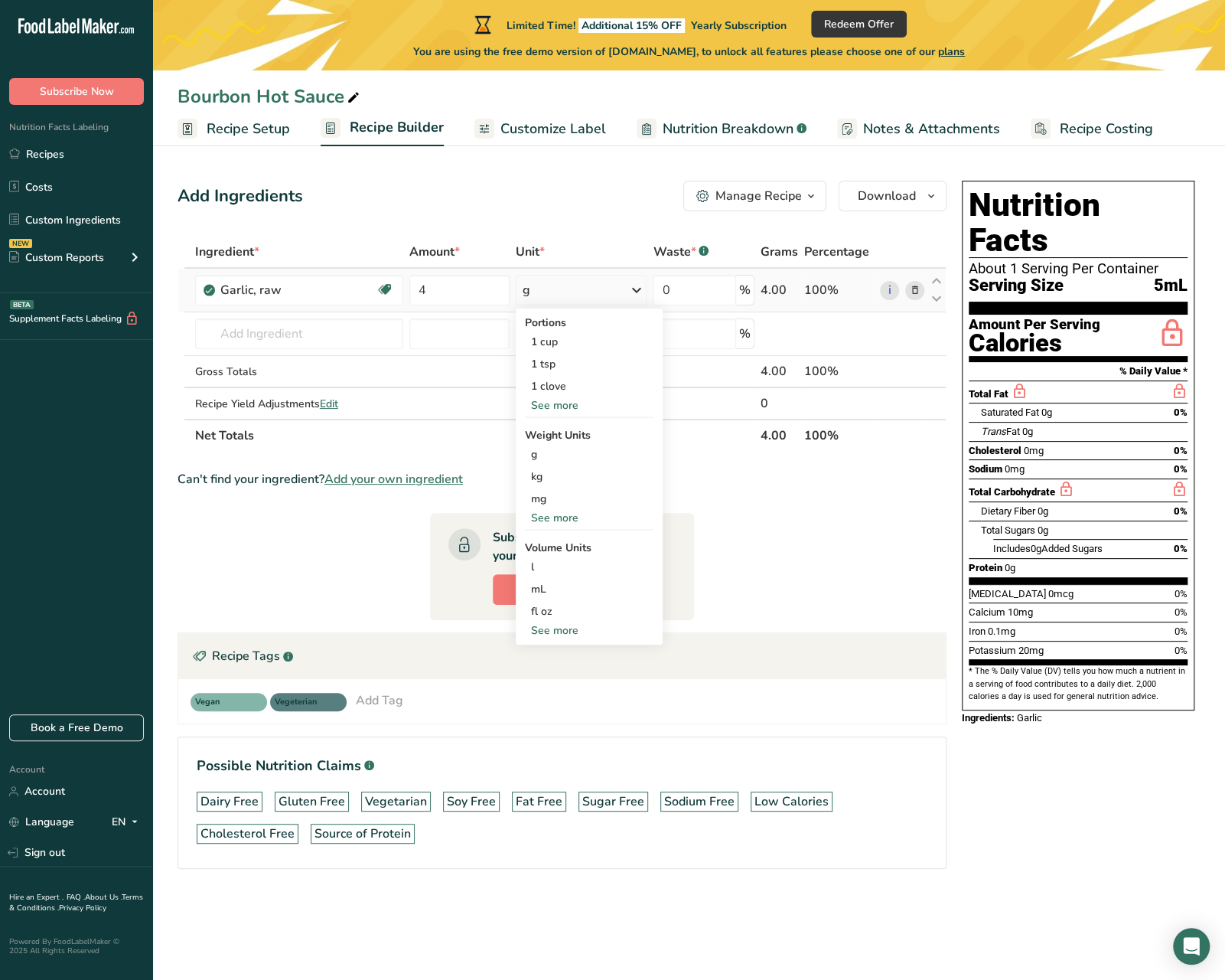
click at [562, 519] on div "See more" at bounding box center [589, 518] width 129 height 16
click at [565, 570] on div "oz" at bounding box center [589, 565] width 129 height 22
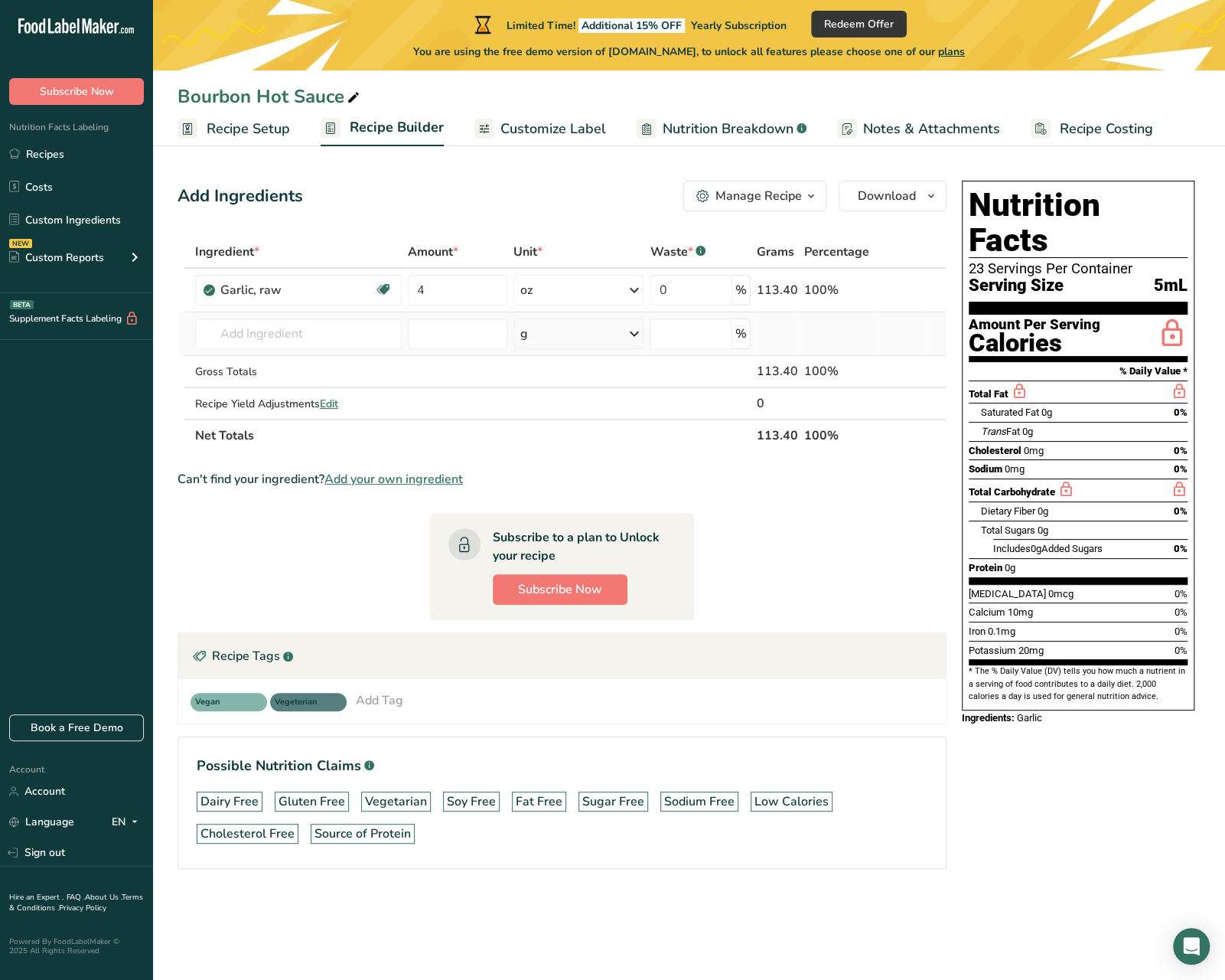
click at [636, 332] on icon at bounding box center [633, 334] width 18 height 27
click at [560, 452] on div "See more" at bounding box center [586, 455] width 129 height 16
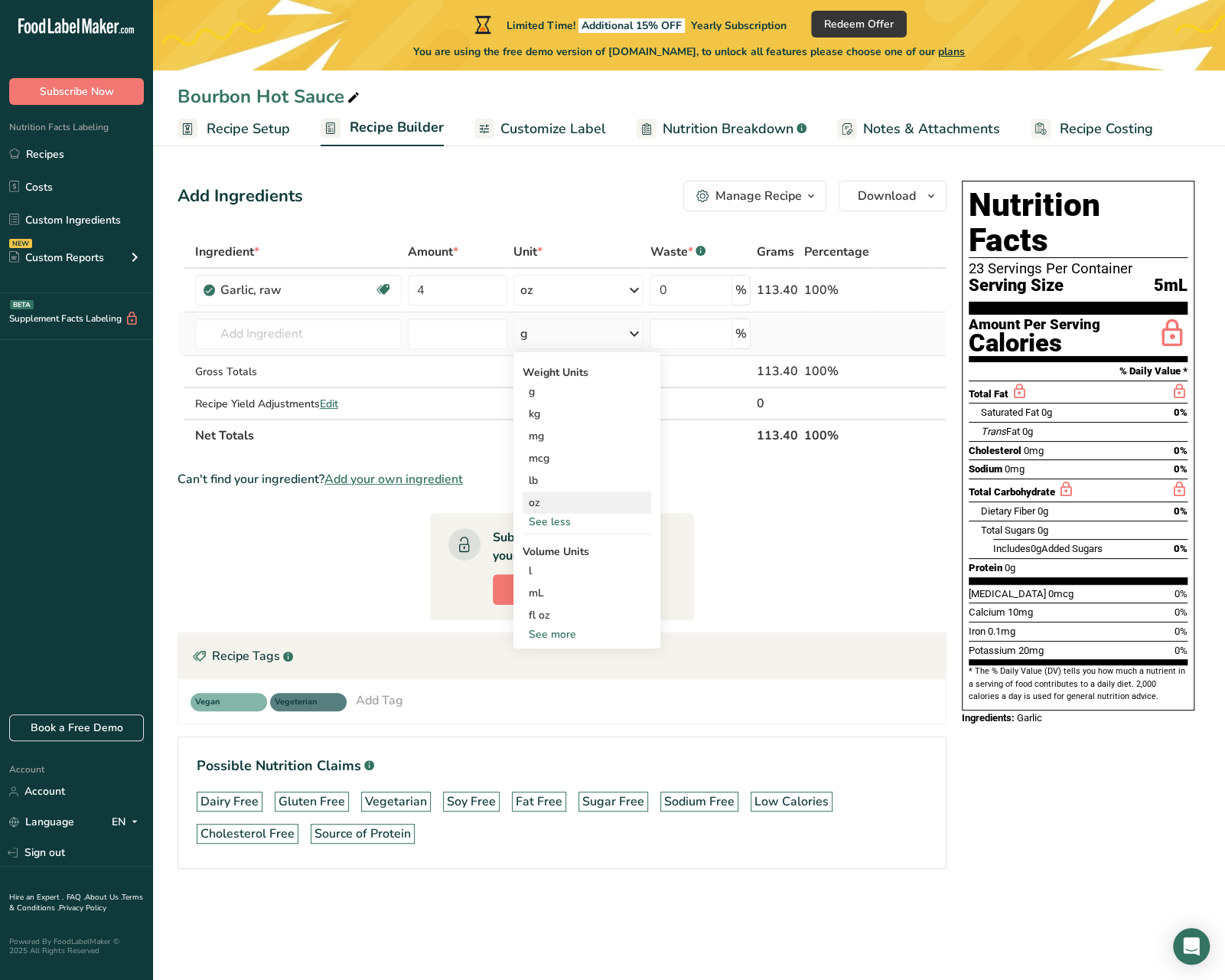
click at [548, 498] on div "oz" at bounding box center [586, 502] width 129 height 22
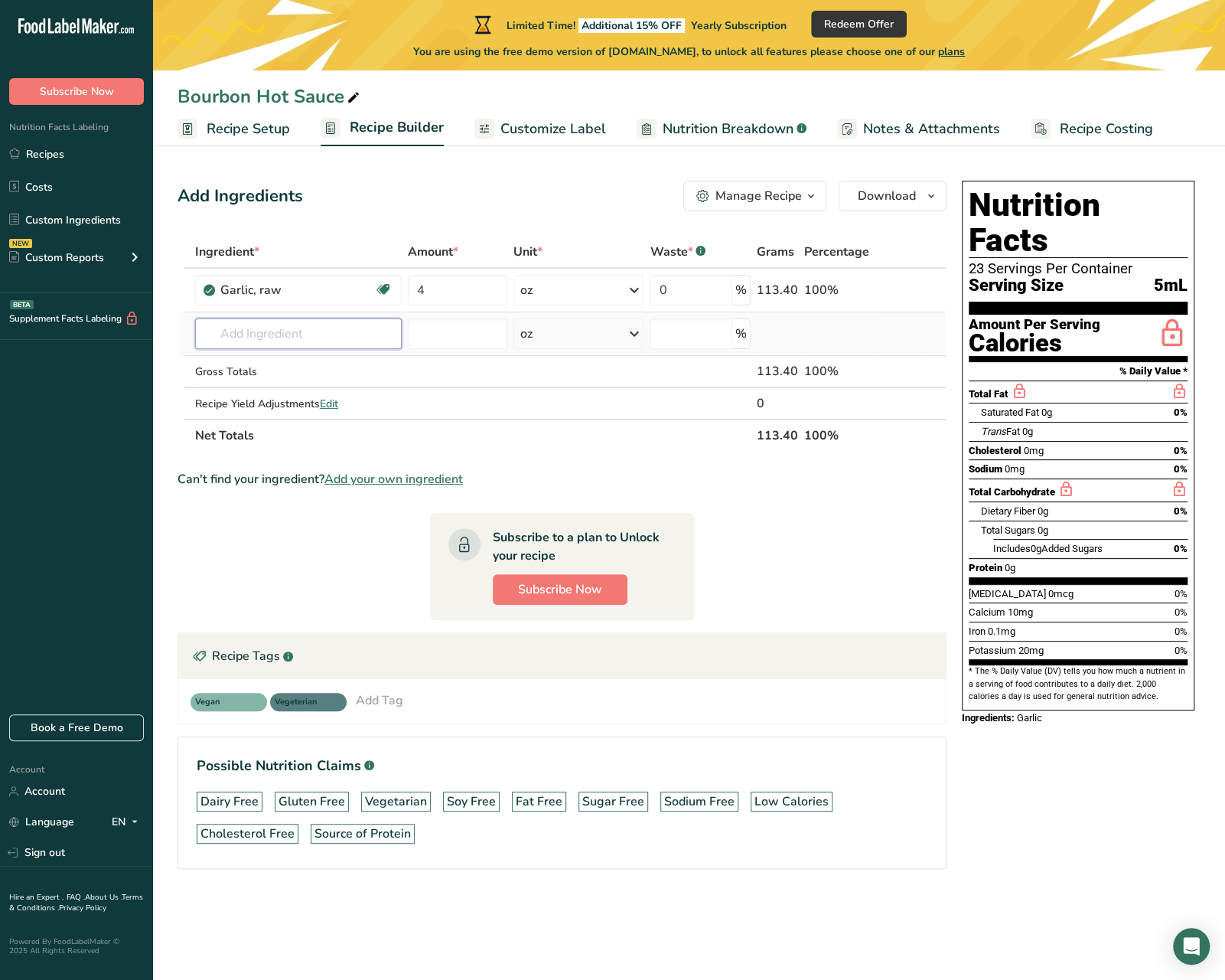
click at [247, 334] on input "text" at bounding box center [299, 334] width 207 height 31
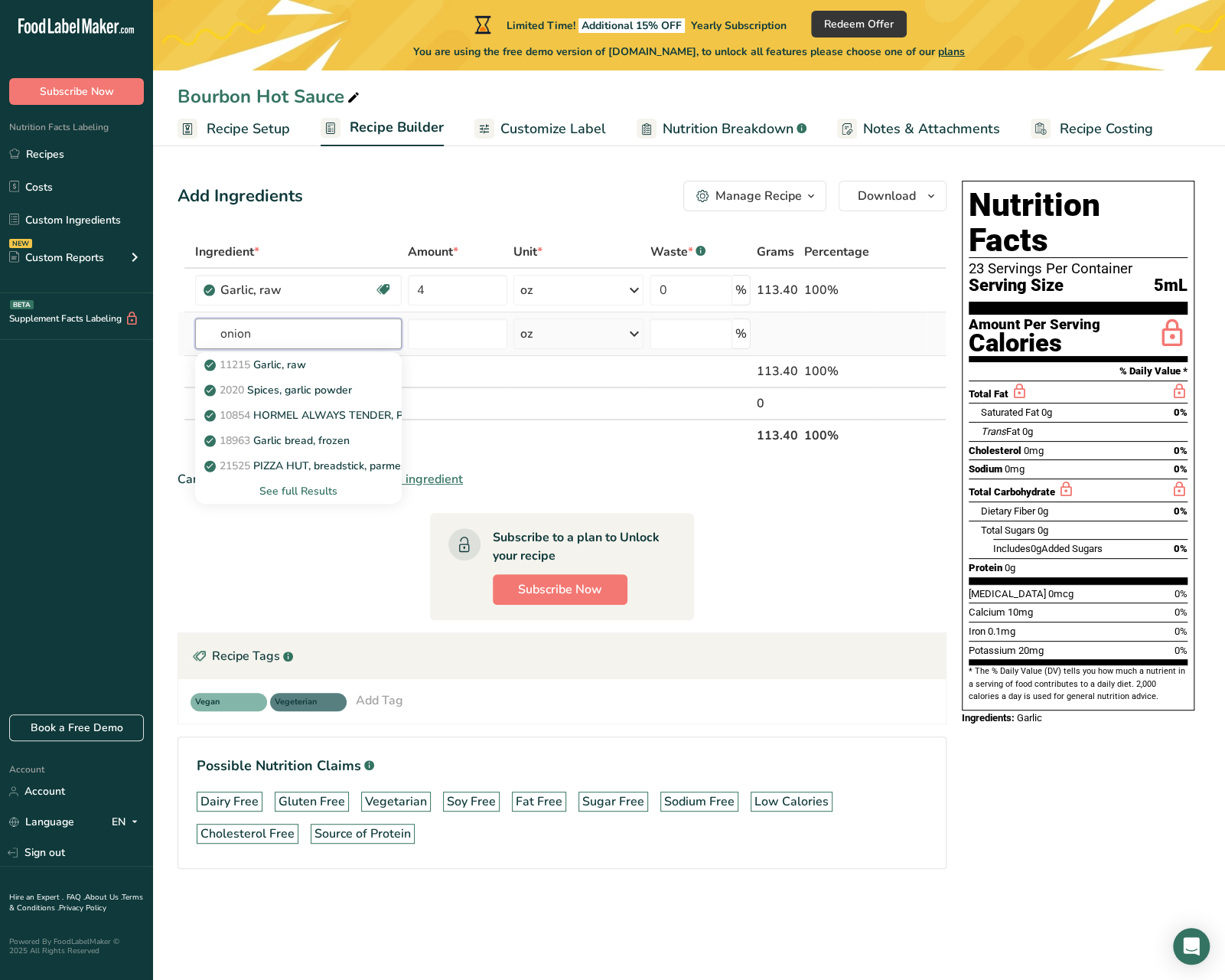
type input "onion"
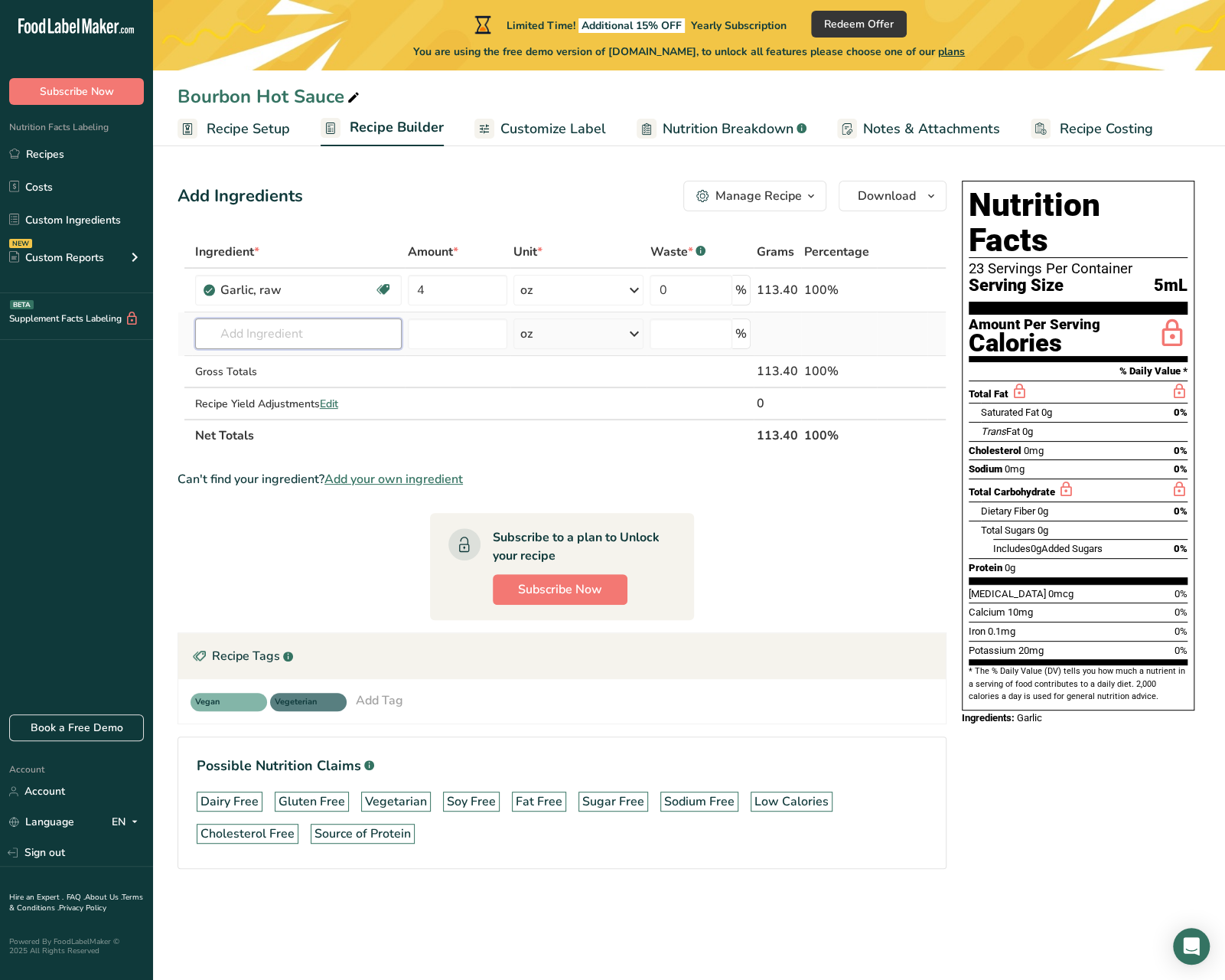
click at [247, 332] on input "text" at bounding box center [299, 334] width 207 height 31
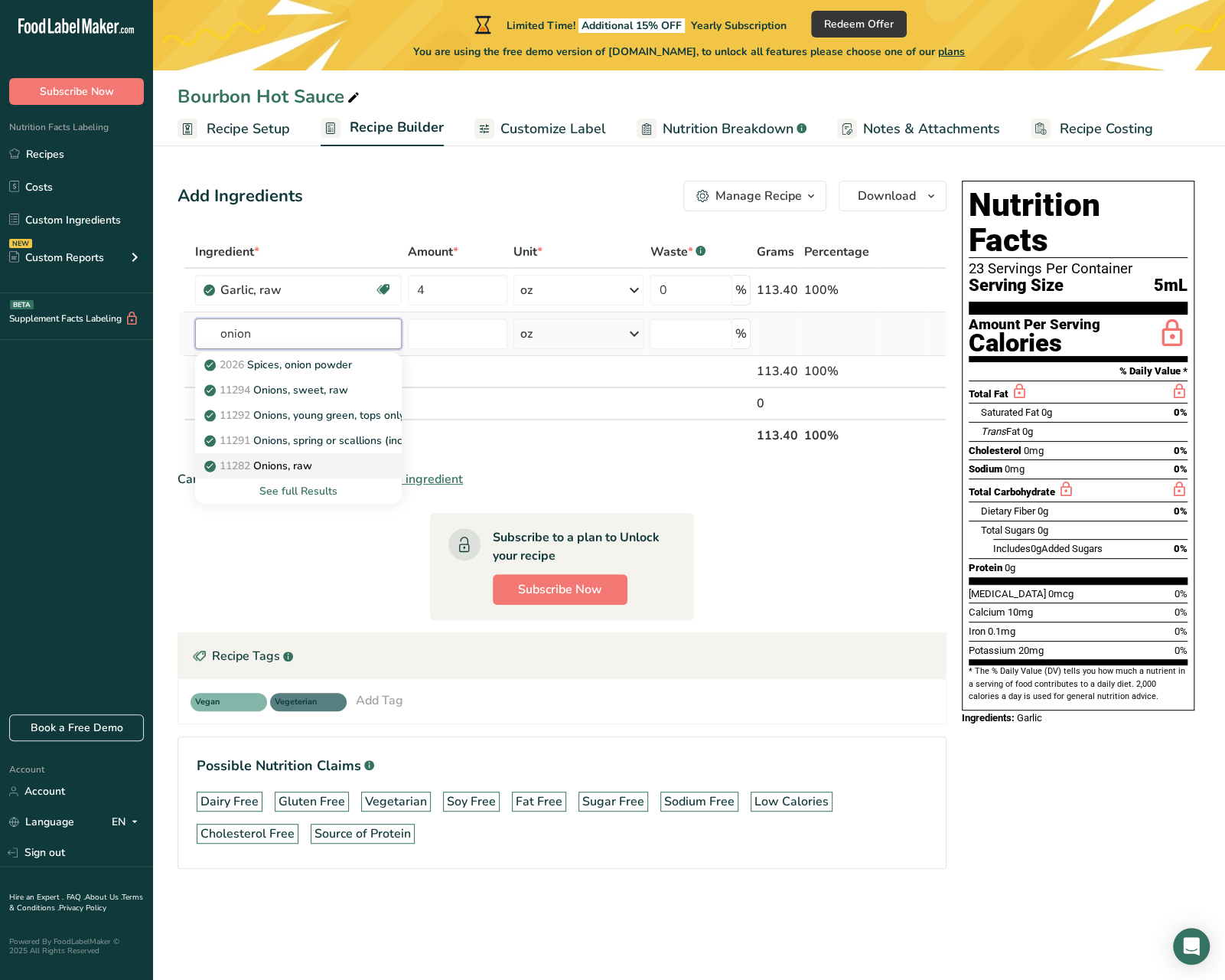
type input "onion"
click at [282, 460] on p "11282 Onions, raw" at bounding box center [259, 465] width 105 height 16
type input "Onions, raw"
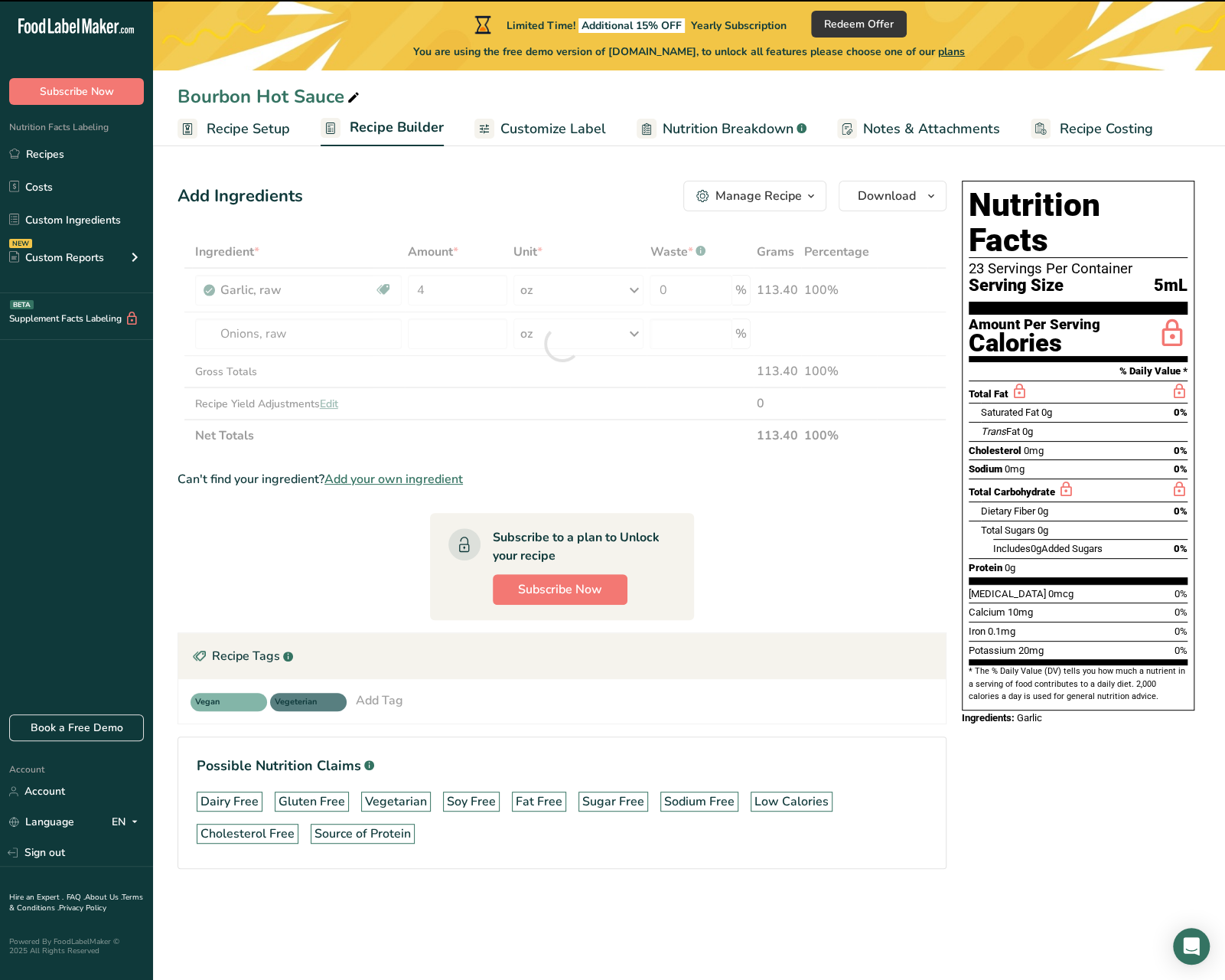
type input "0"
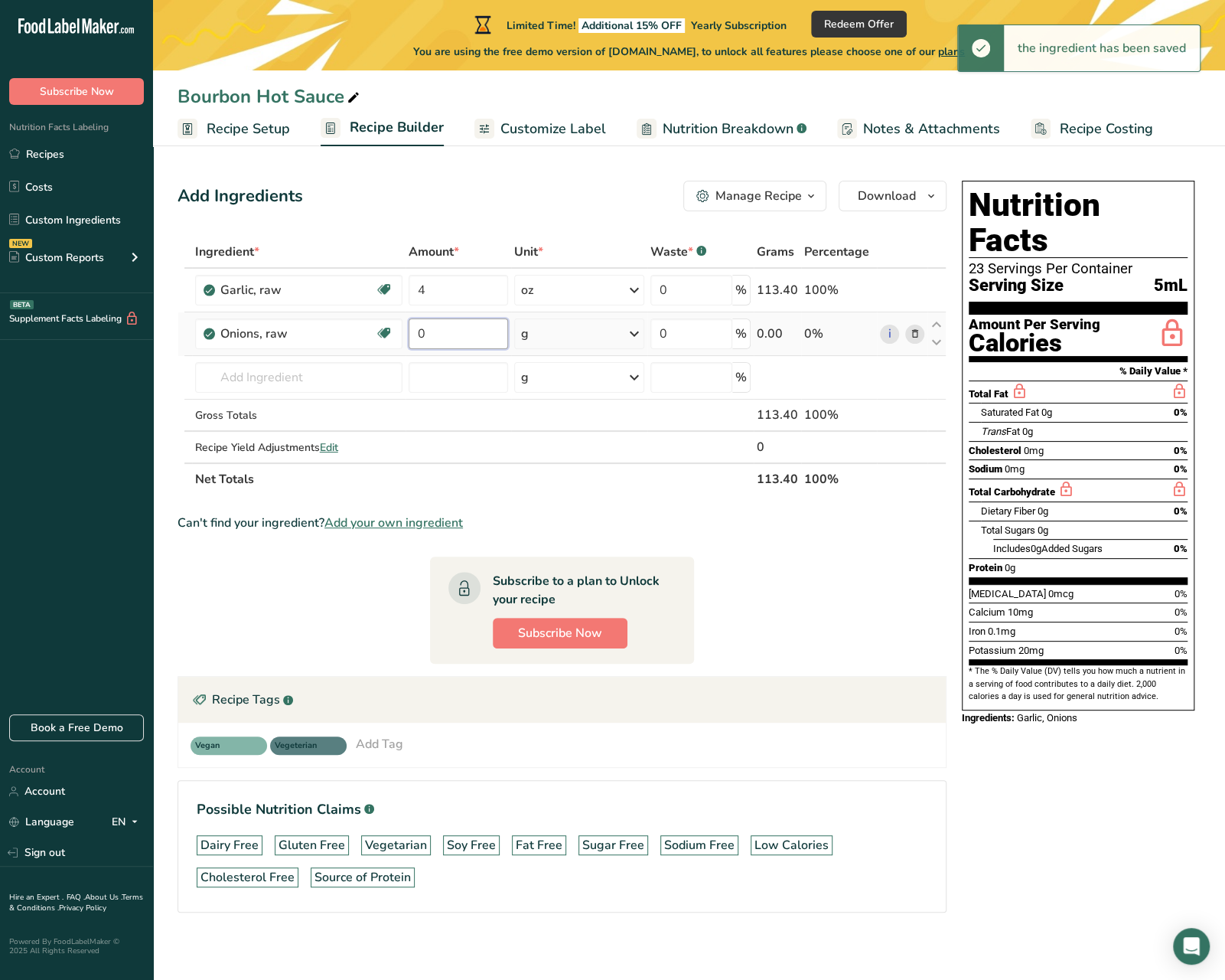
click at [451, 332] on input "0" at bounding box center [458, 334] width 100 height 31
type input "10"
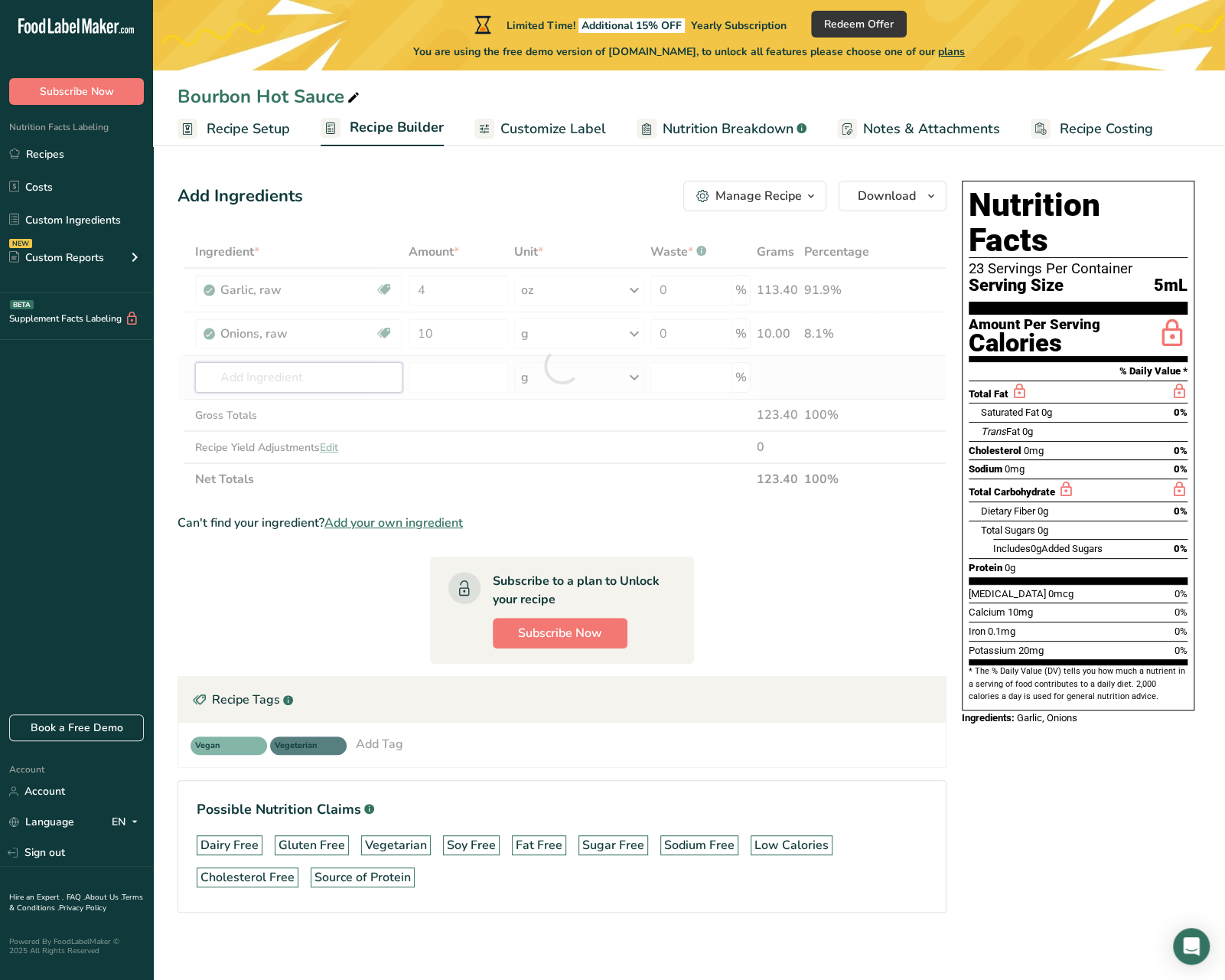
click at [233, 377] on div "Ingredient * Amount * Unit * Waste * .a-a{fill:#347362;}.b-a{fill:#fff;} Grams …" at bounding box center [562, 366] width 769 height 259
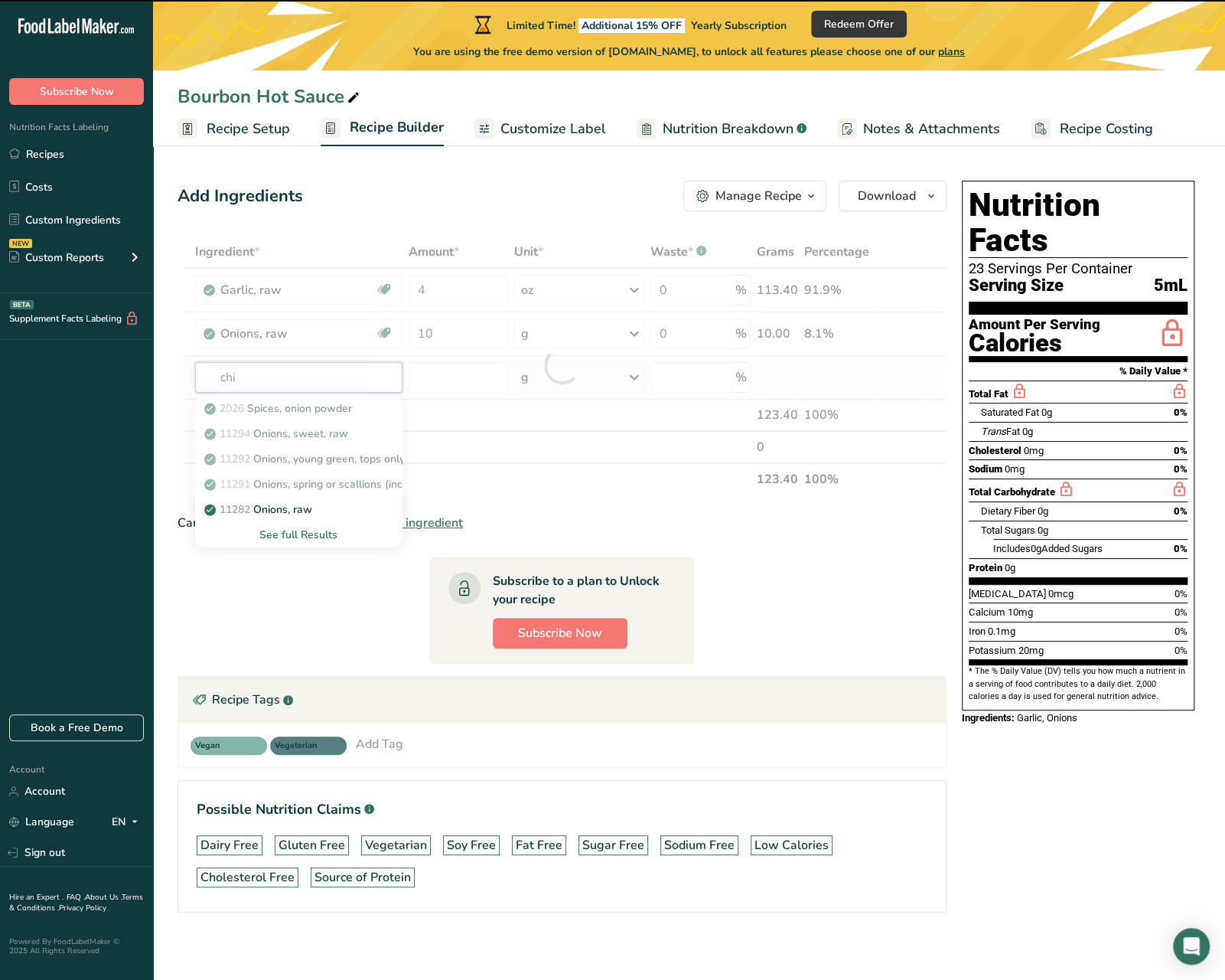
type input "chil"
type input "i"
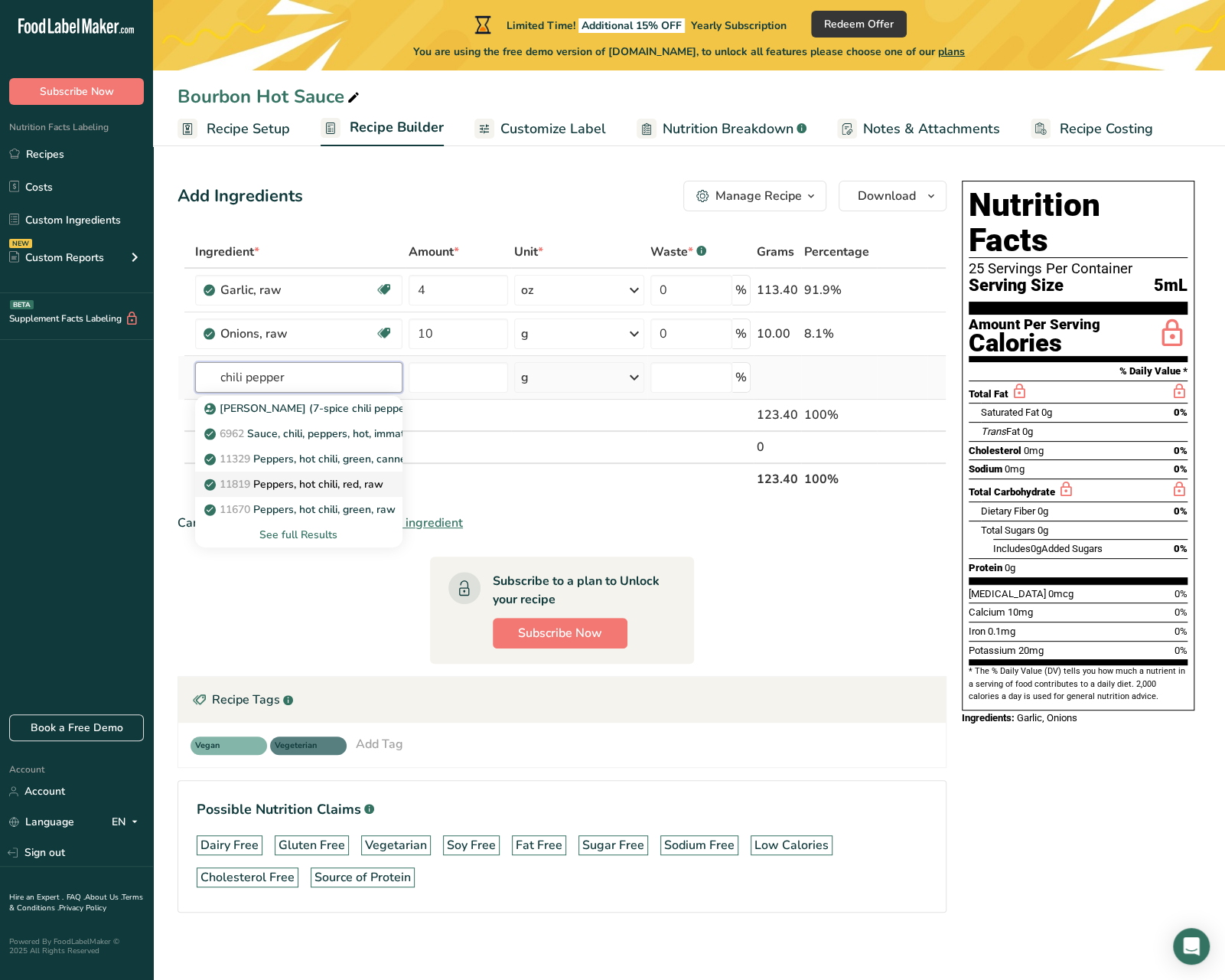
type input "chili pepper"
click at [313, 486] on p "11819 Peppers, hot chili, red, raw" at bounding box center [295, 484] width 176 height 16
type input "Peppers, hot chili, red, raw"
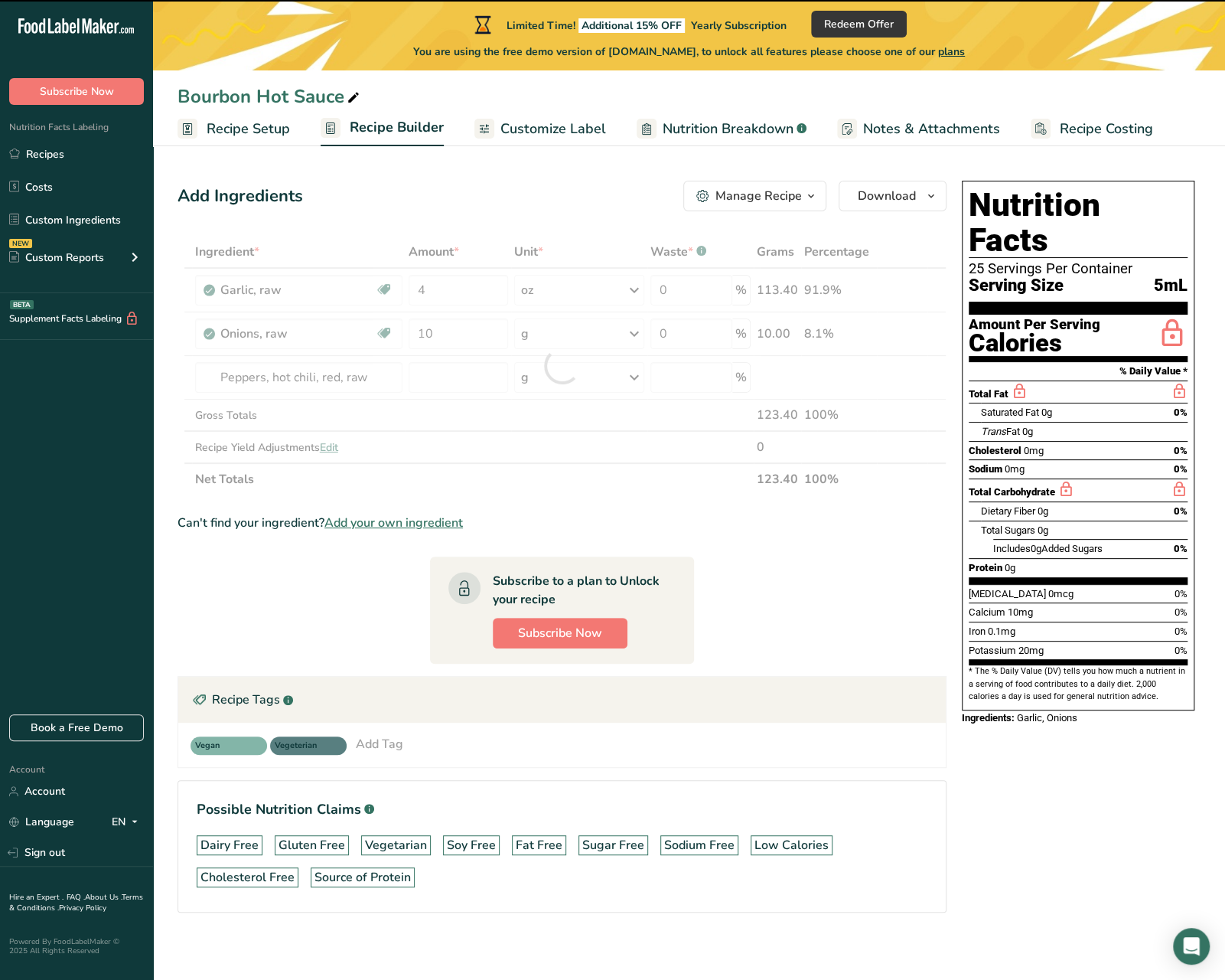
type input "0"
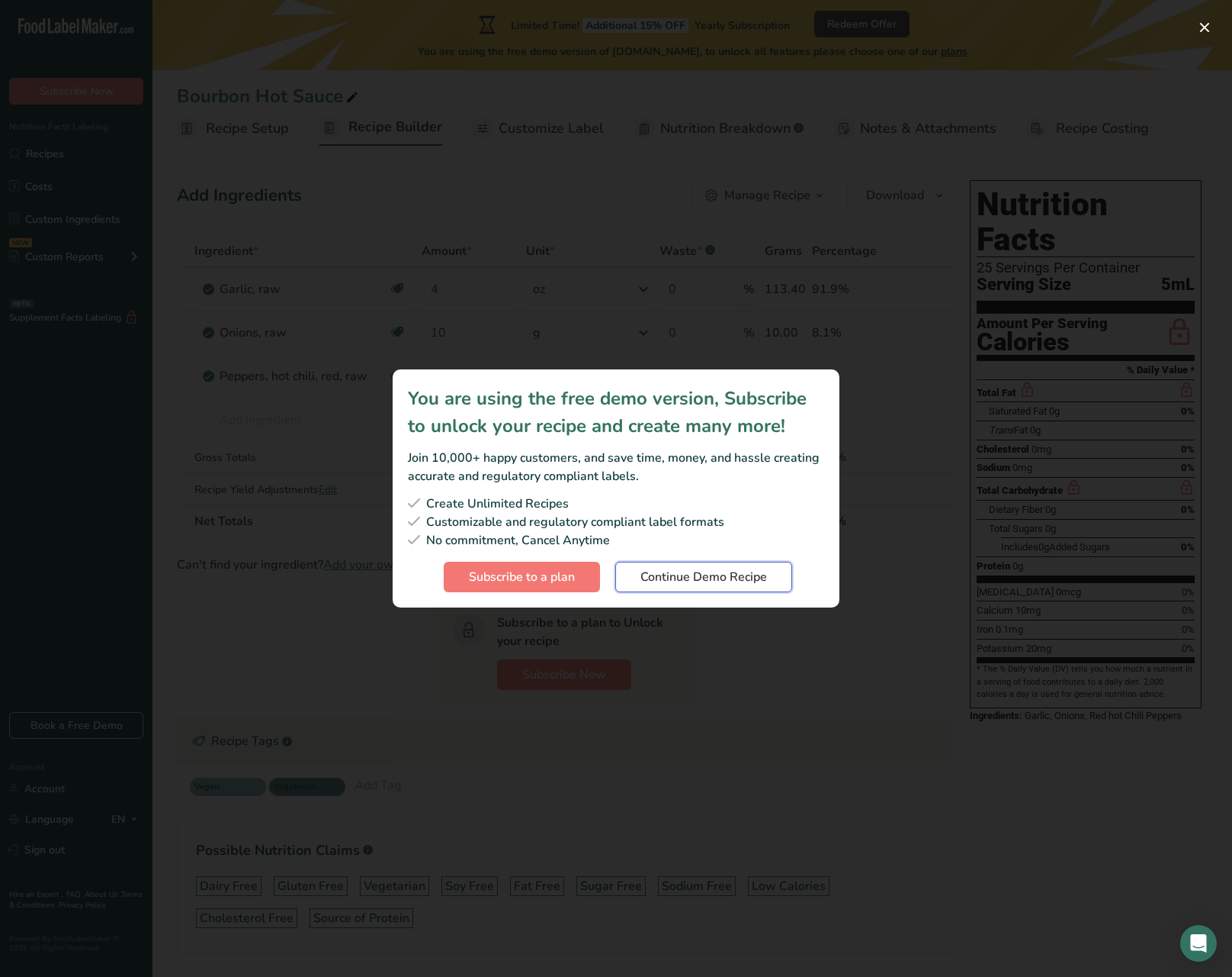
click at [679, 583] on span "Continue Demo Recipe" at bounding box center [703, 577] width 126 height 18
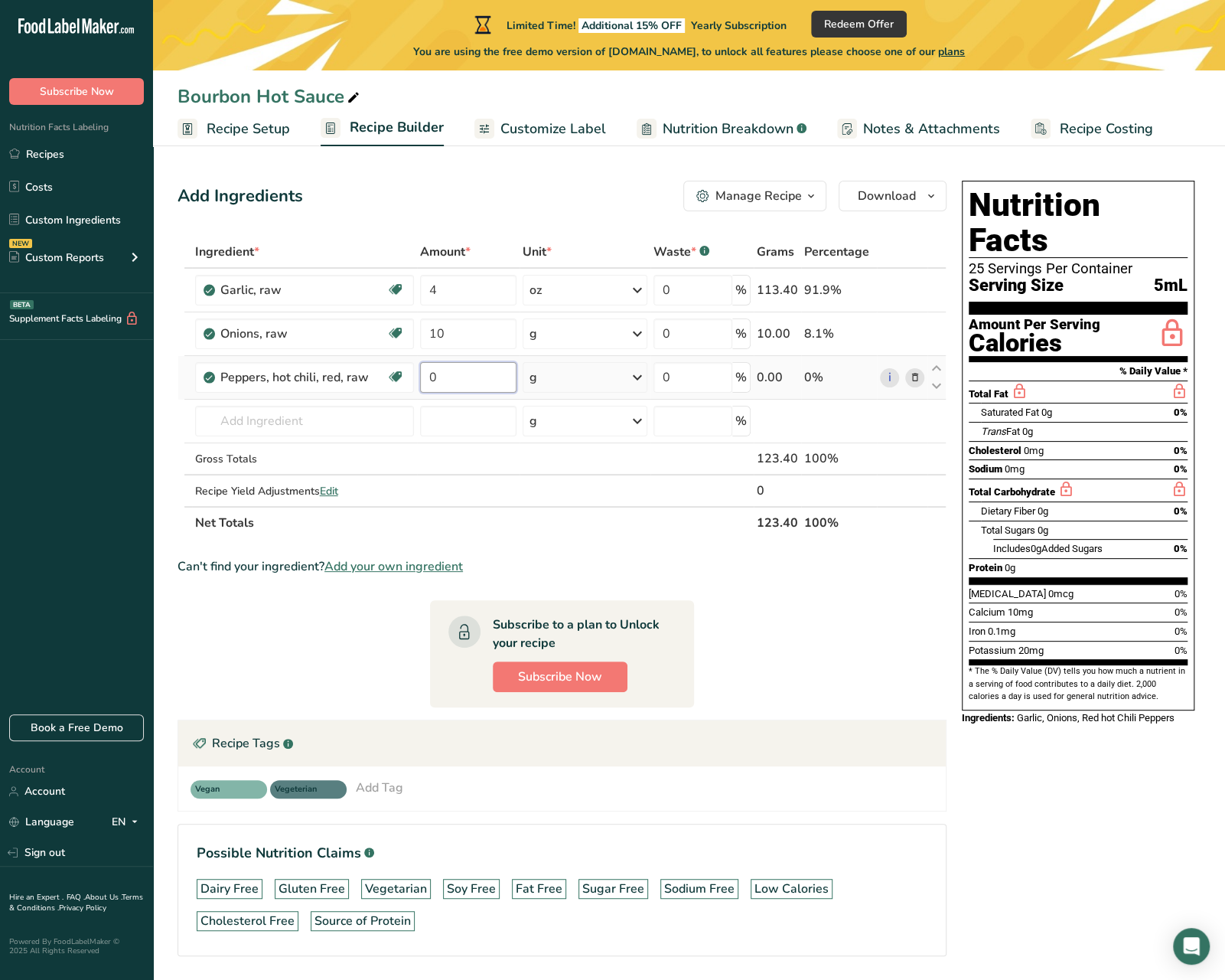
click at [471, 374] on input "0" at bounding box center [468, 377] width 97 height 31
type input "1"
type input "0.5"
click at [617, 380] on div "Ingredient * Amount * Unit * Waste * .a-a{fill:#347362;}.b-a{fill:#fff;} Grams …" at bounding box center [562, 387] width 769 height 303
click at [642, 379] on icon at bounding box center [637, 377] width 18 height 27
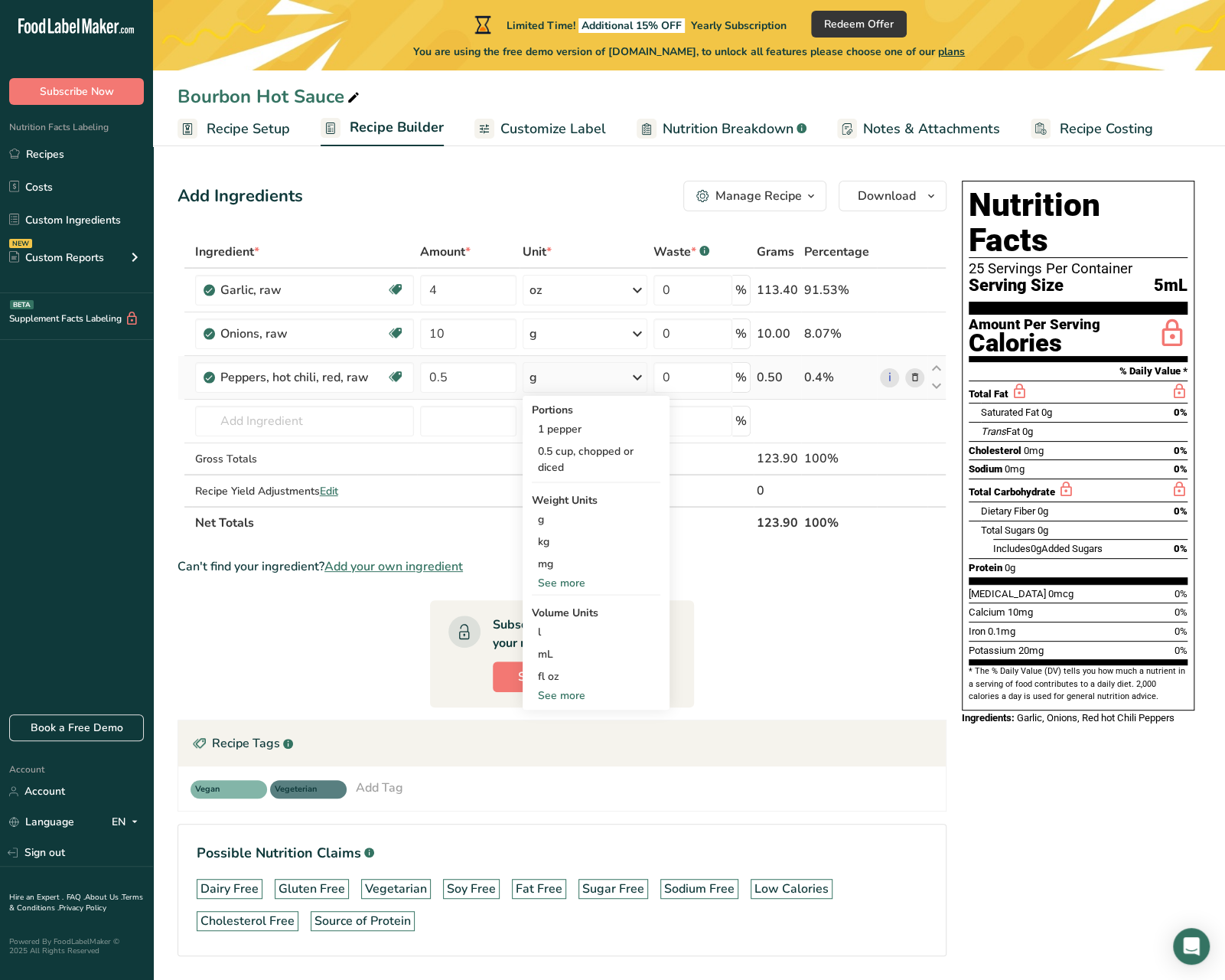
click at [577, 582] on div "See more" at bounding box center [596, 582] width 129 height 16
click at [558, 607] on div "lb" at bounding box center [596, 608] width 129 height 22
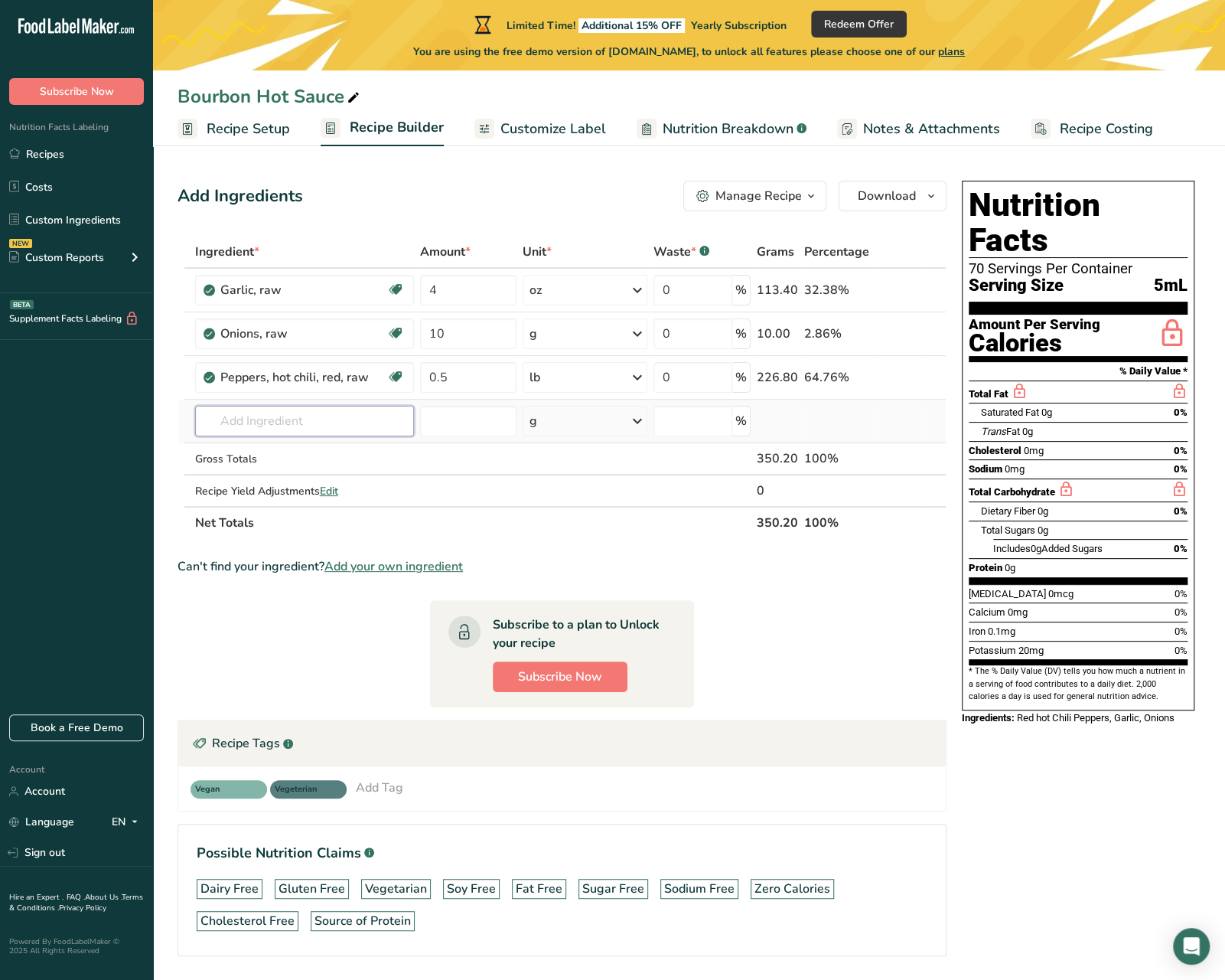
click at [274, 418] on input "text" at bounding box center [305, 421] width 220 height 31
type input "apple cider"
click at [275, 447] on p "Apple Cider Vinegar" at bounding box center [262, 452] width 111 height 16
type input "Apple Cider Vinegar"
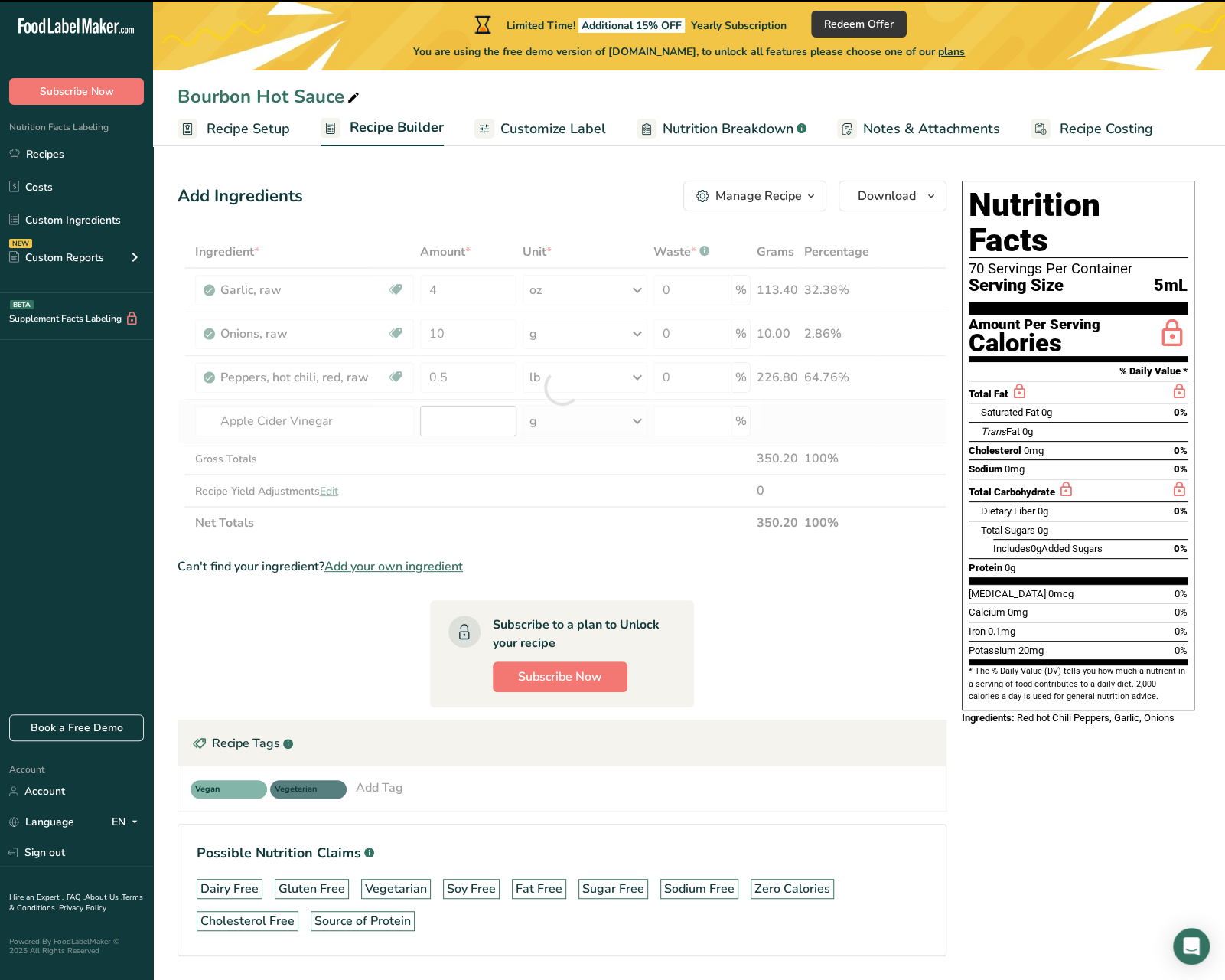
type input "0"
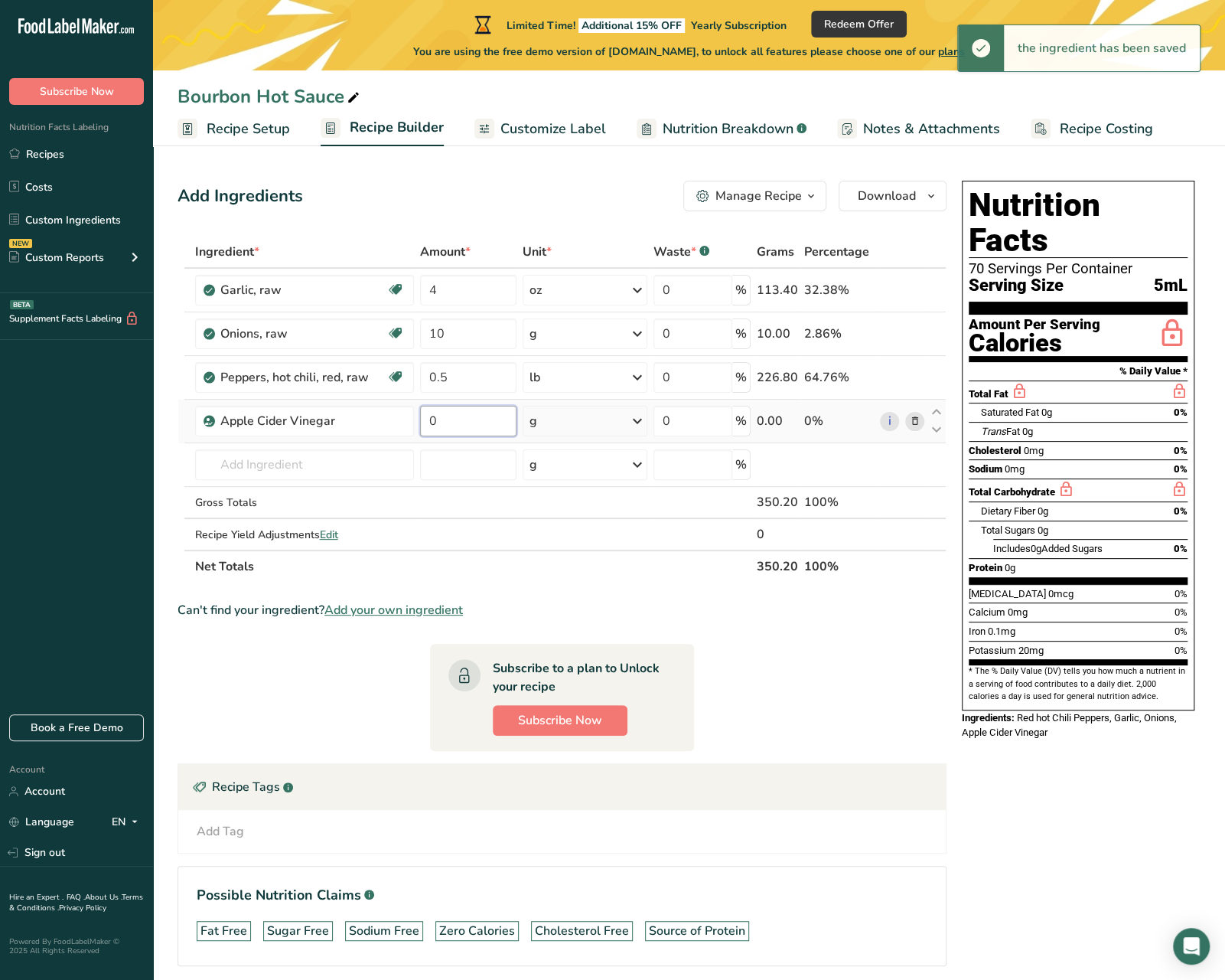
click at [458, 422] on input "0" at bounding box center [468, 421] width 97 height 31
type input "32"
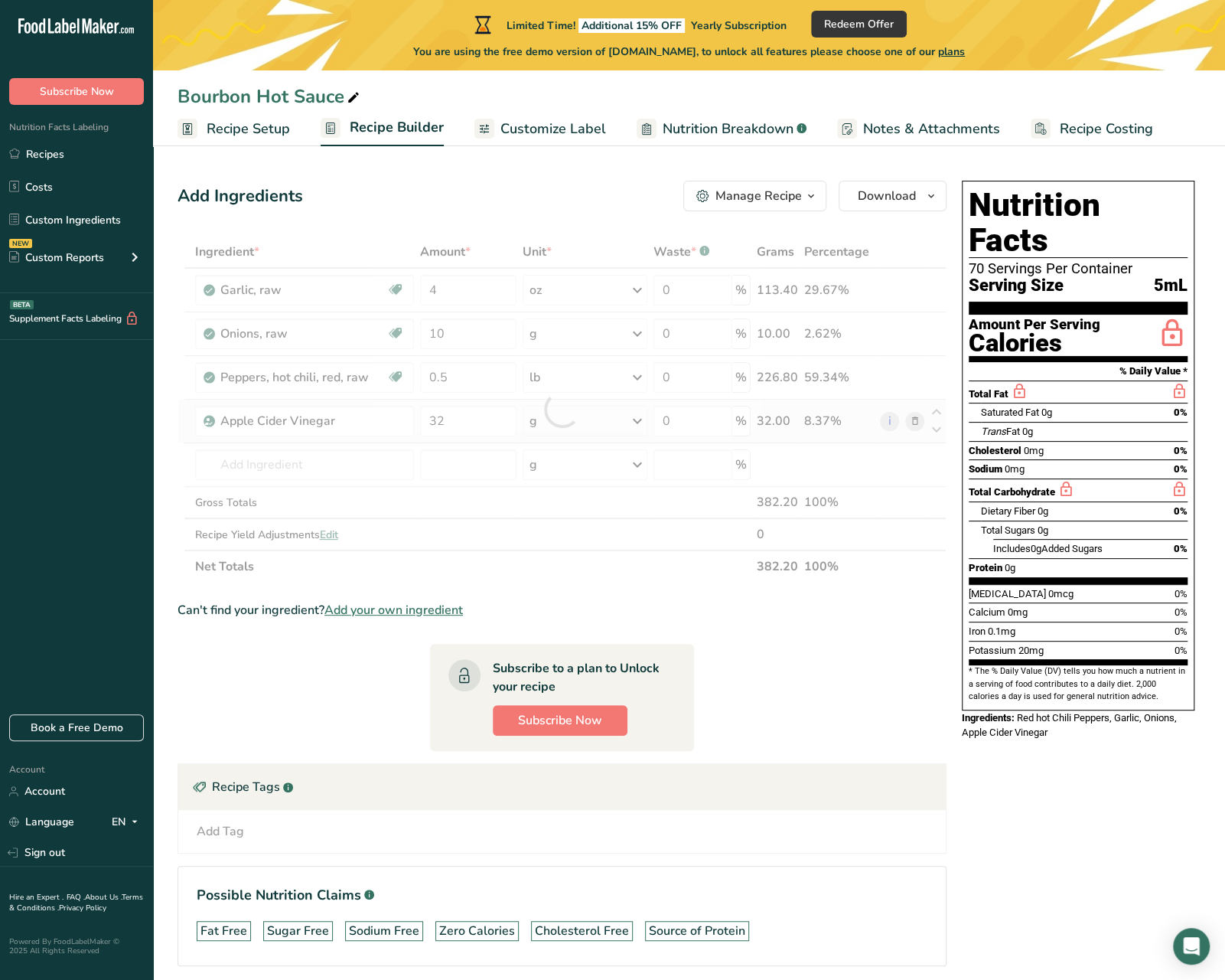
click at [642, 422] on div "Ingredient * Amount * Unit * Waste * .a-a{fill:#347362;}.b-a{fill:#fff;} Grams …" at bounding box center [562, 409] width 769 height 346
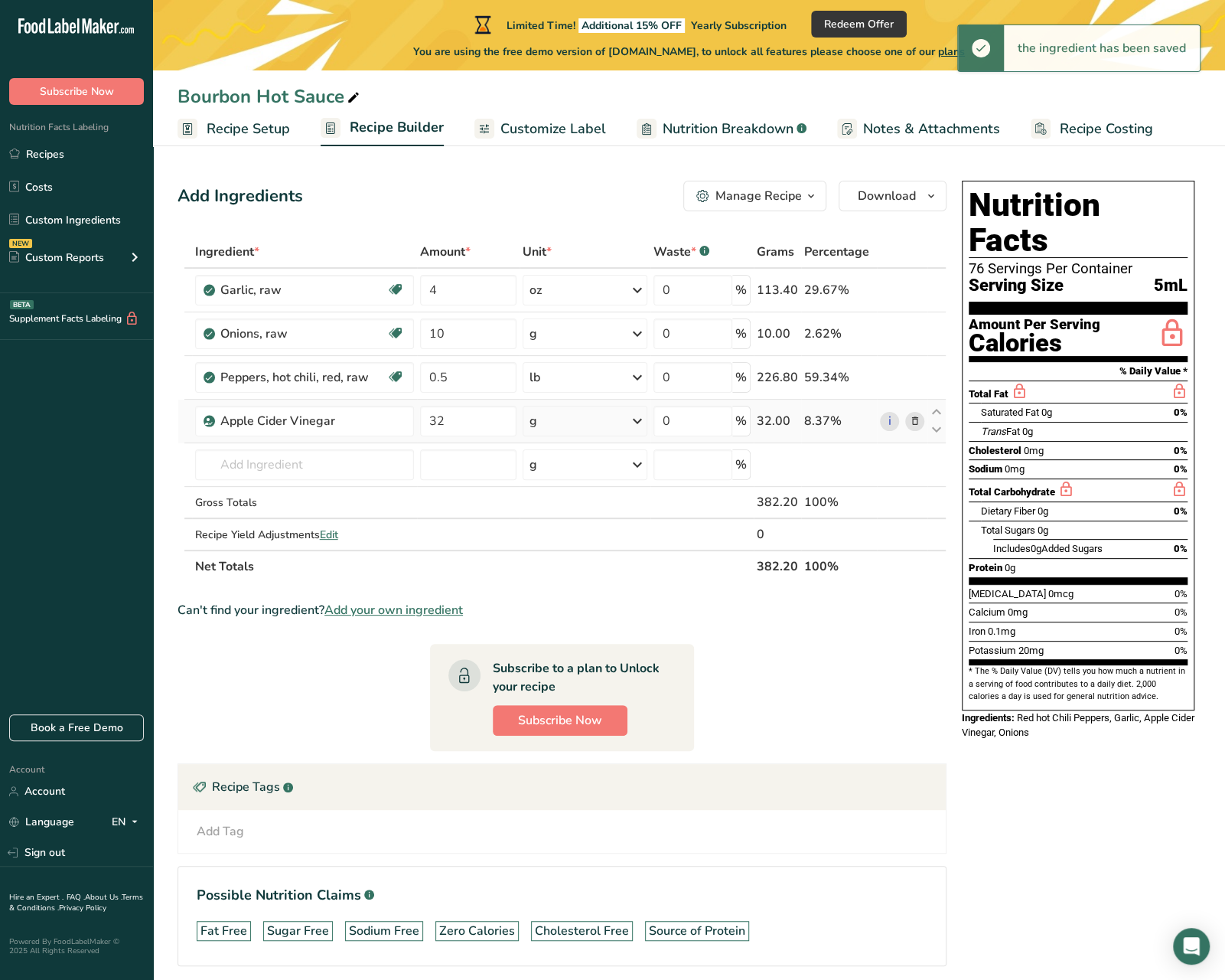
click at [641, 422] on icon at bounding box center [637, 421] width 18 height 27
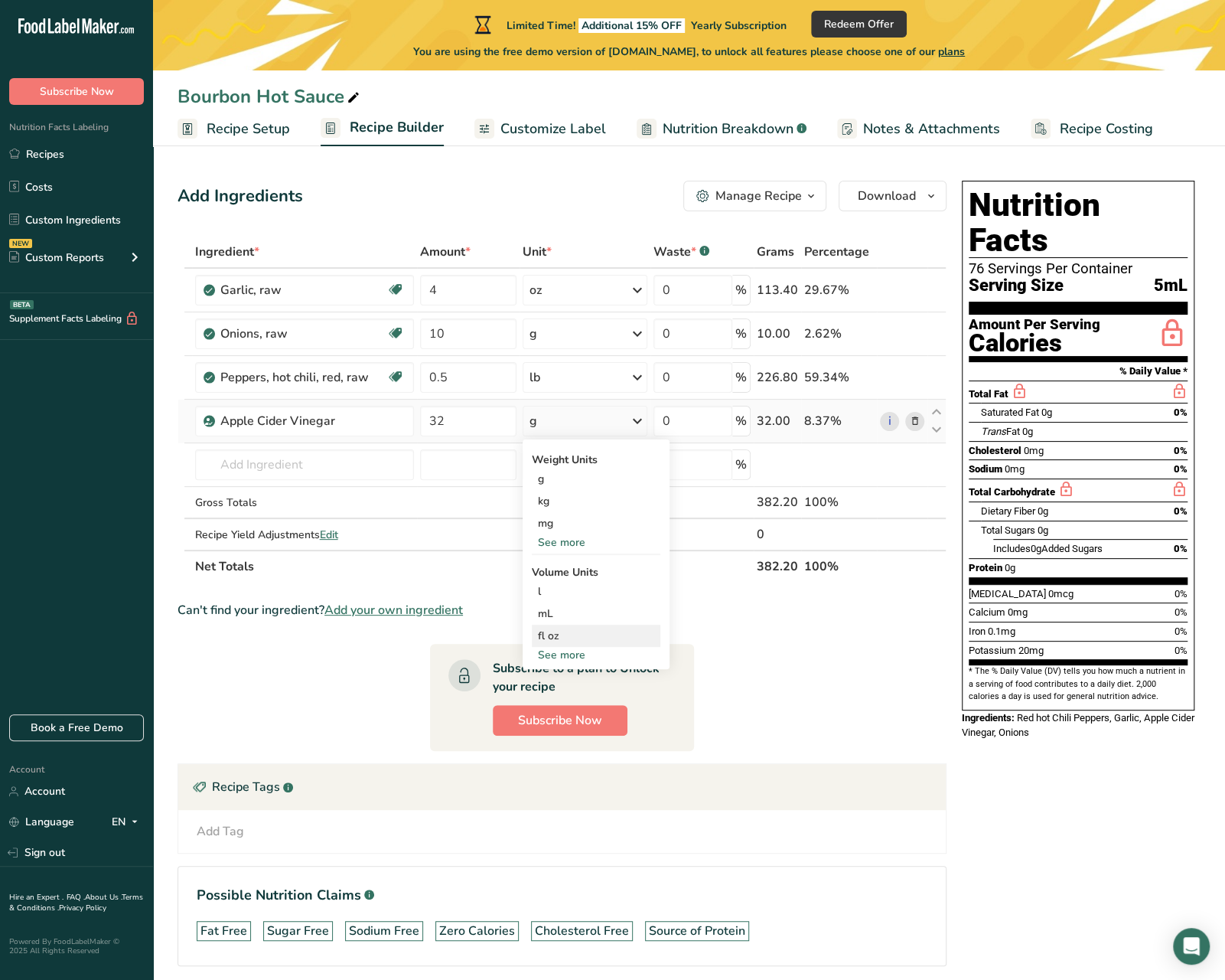
click at [550, 634] on div "fl oz" at bounding box center [596, 636] width 116 height 16
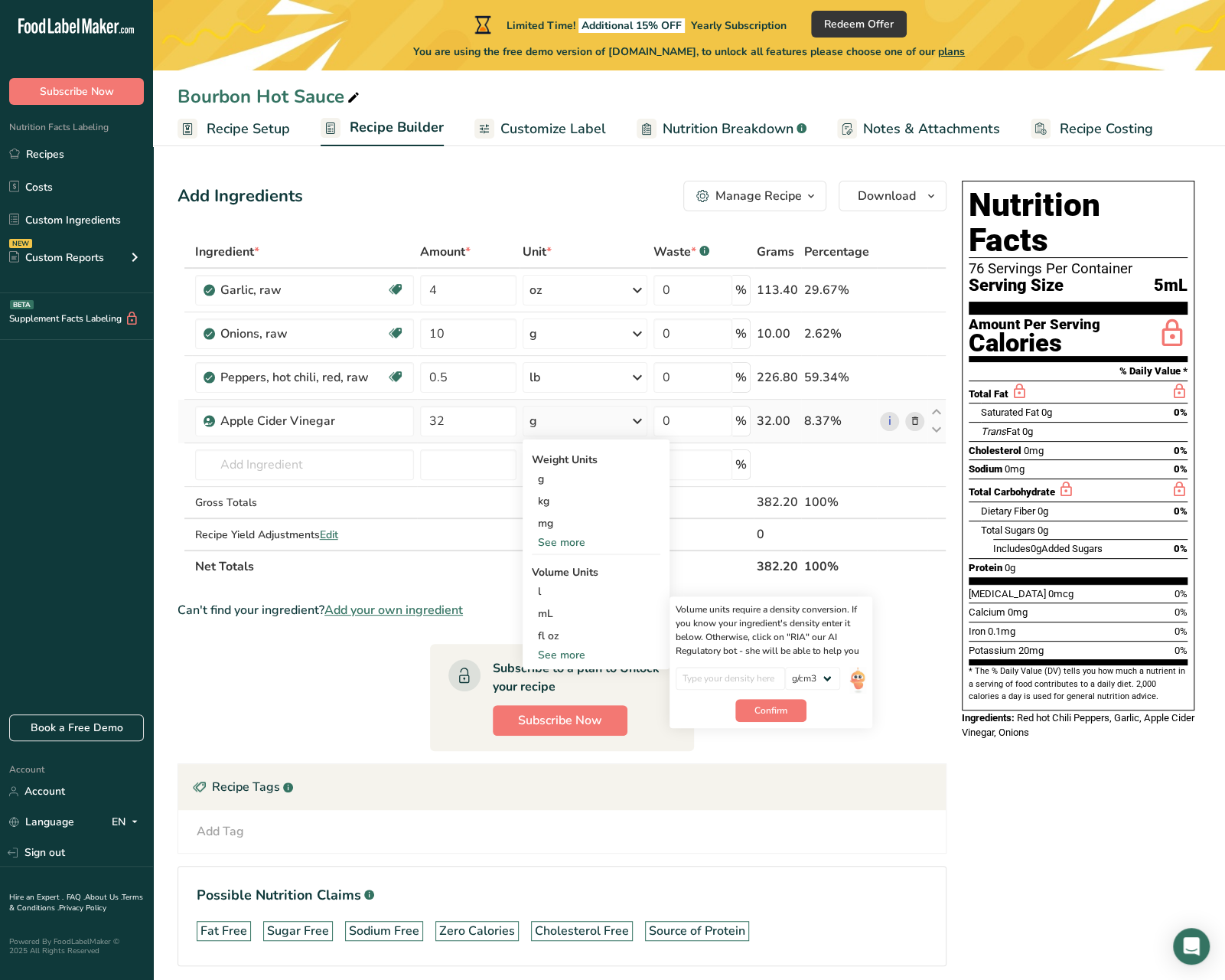
click at [580, 534] on div "See more" at bounding box center [596, 542] width 129 height 16
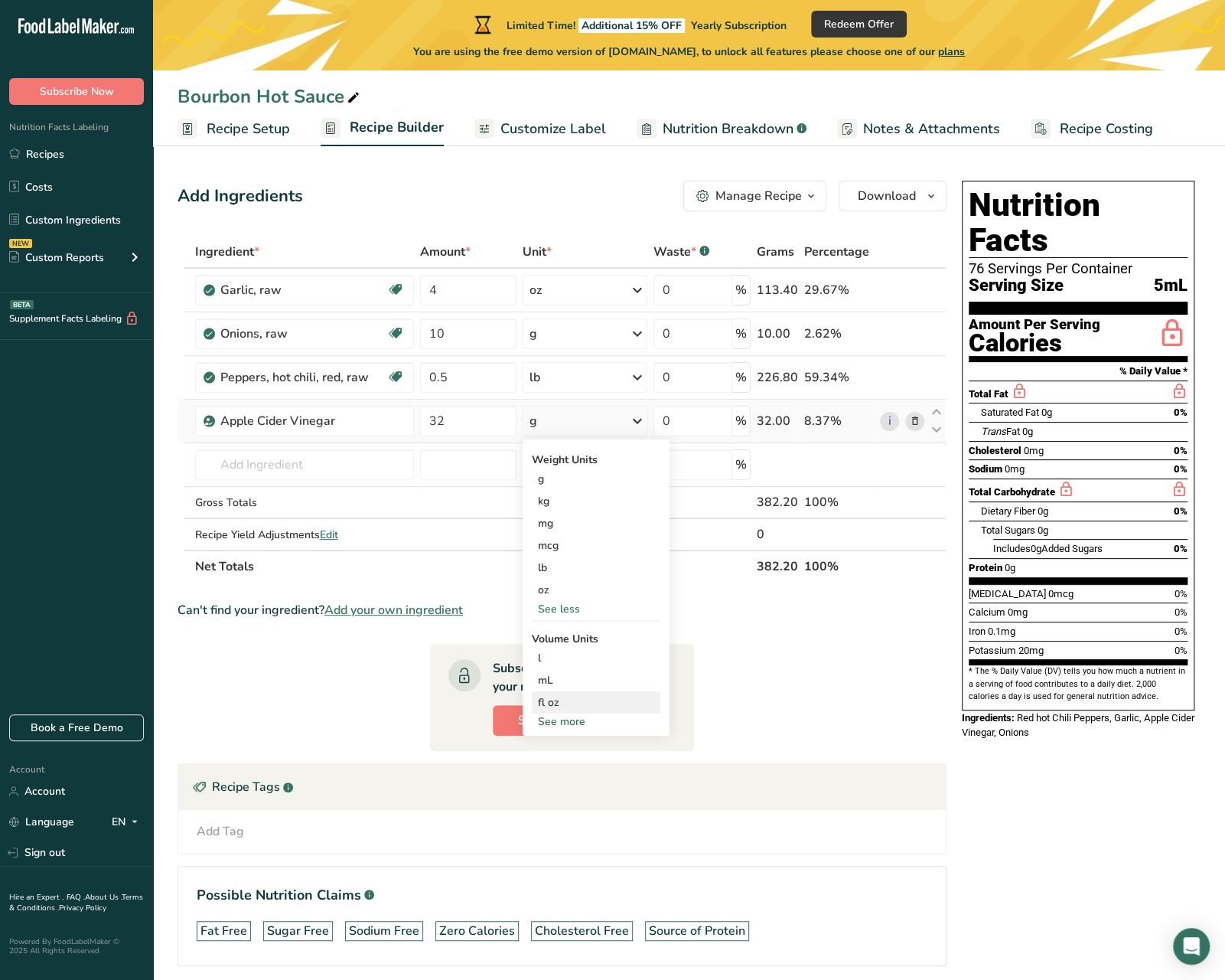
click at [573, 701] on div "fl oz" at bounding box center [596, 701] width 116 height 16
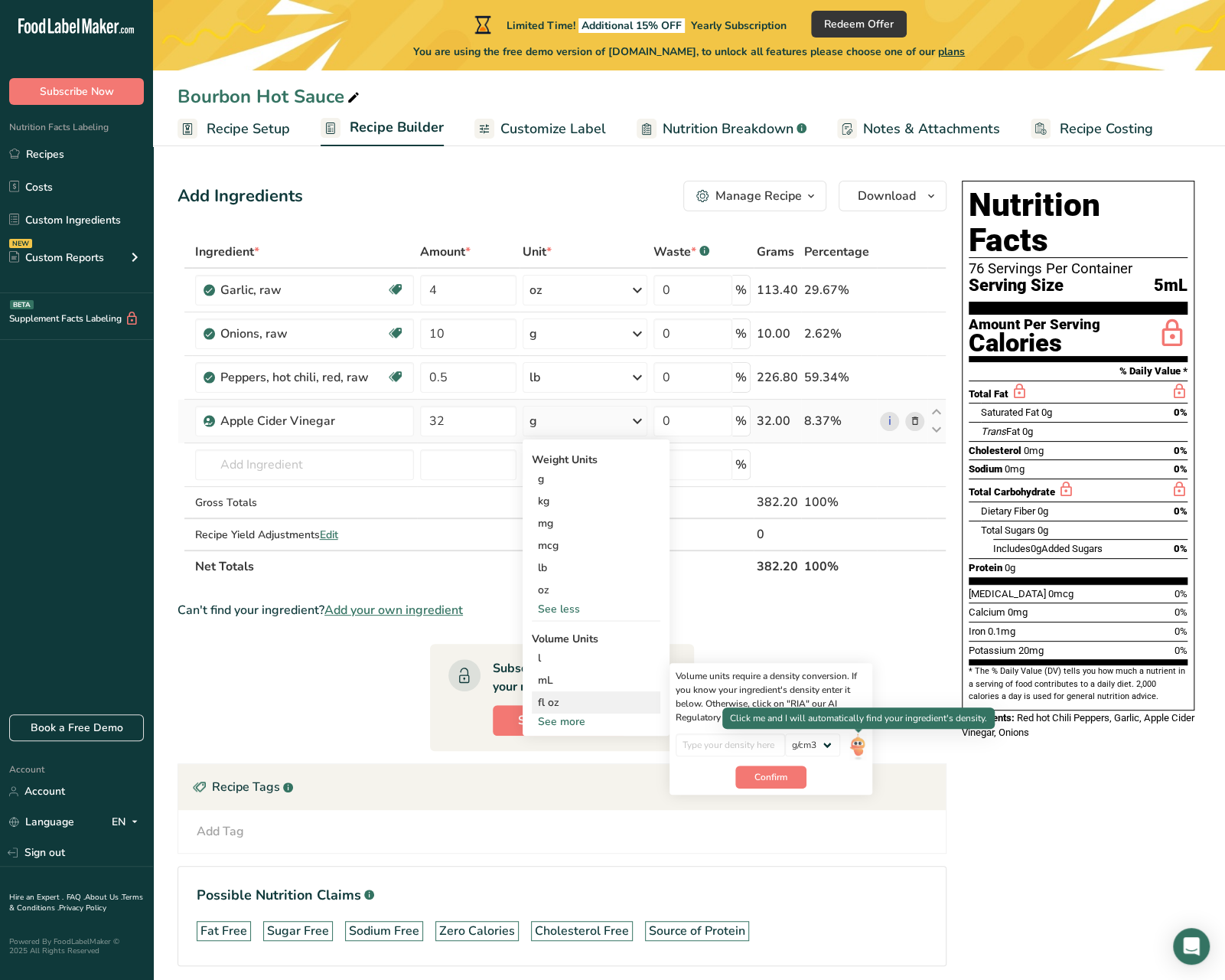
click at [852, 748] on img at bounding box center [857, 747] width 16 height 27
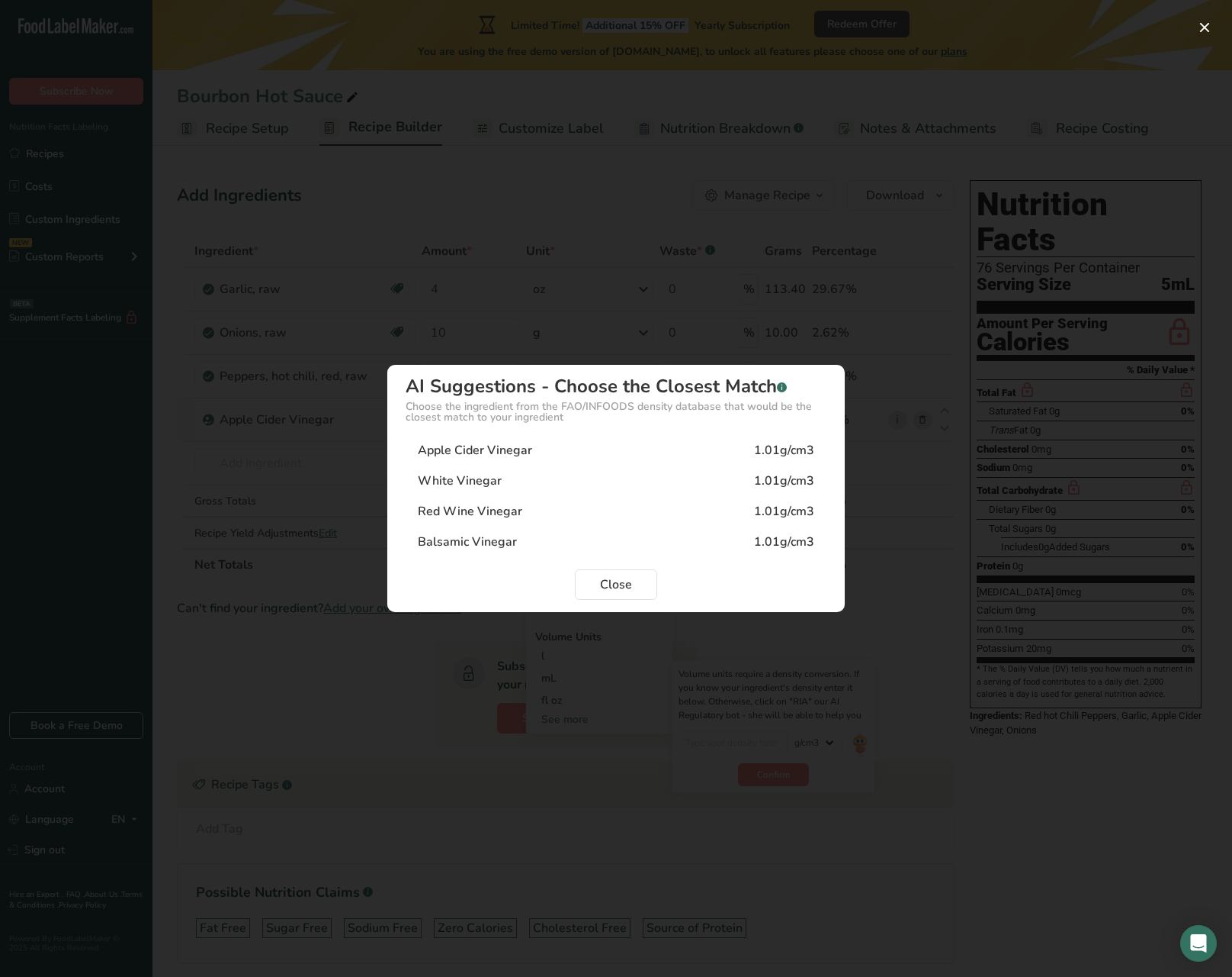
click at [575, 459] on div "Apple Cider Vinegar 1.01g/cm3" at bounding box center [616, 450] width 421 height 31
type input "1.01"
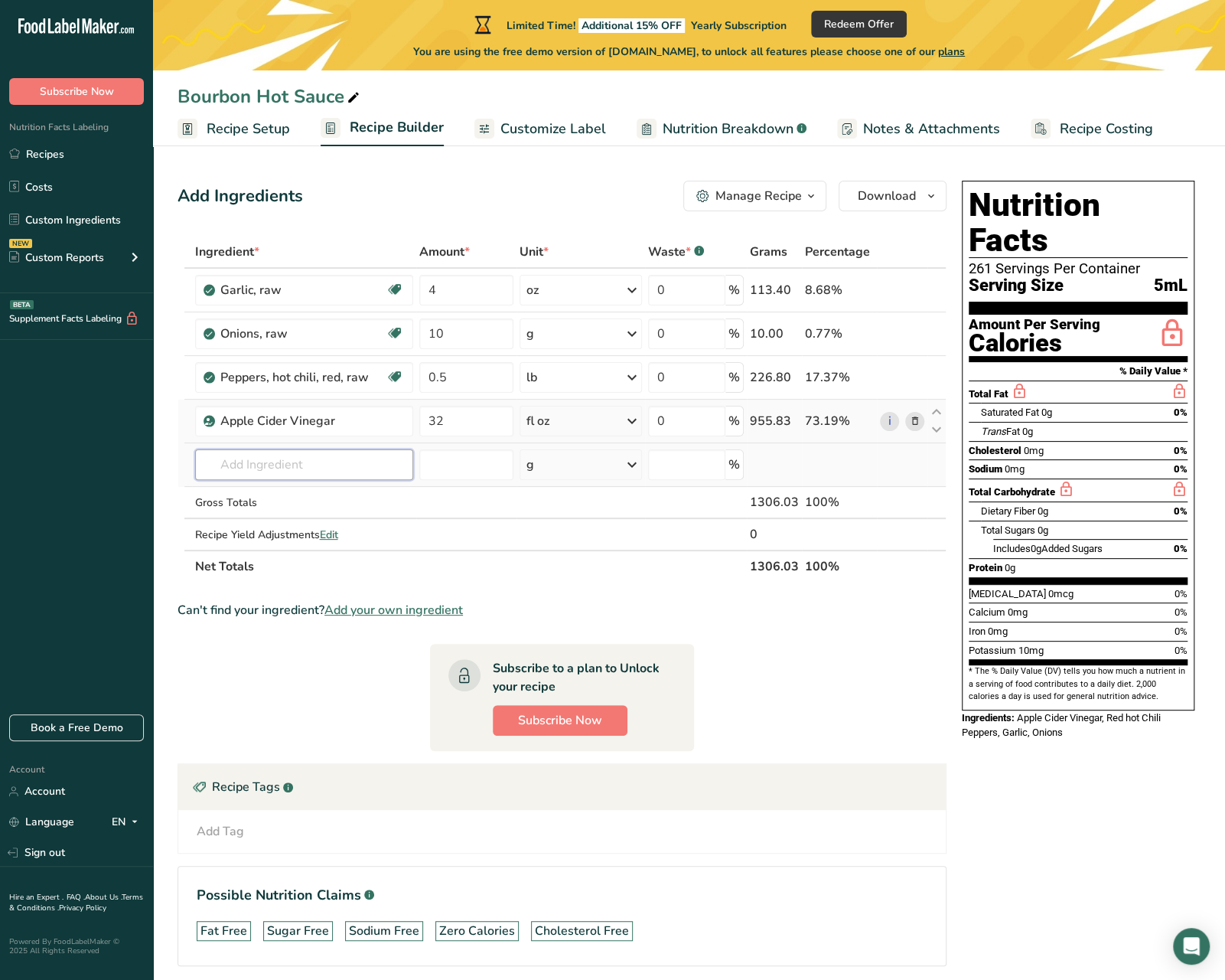
click at [236, 460] on input "text" at bounding box center [304, 464] width 218 height 31
type input "2"
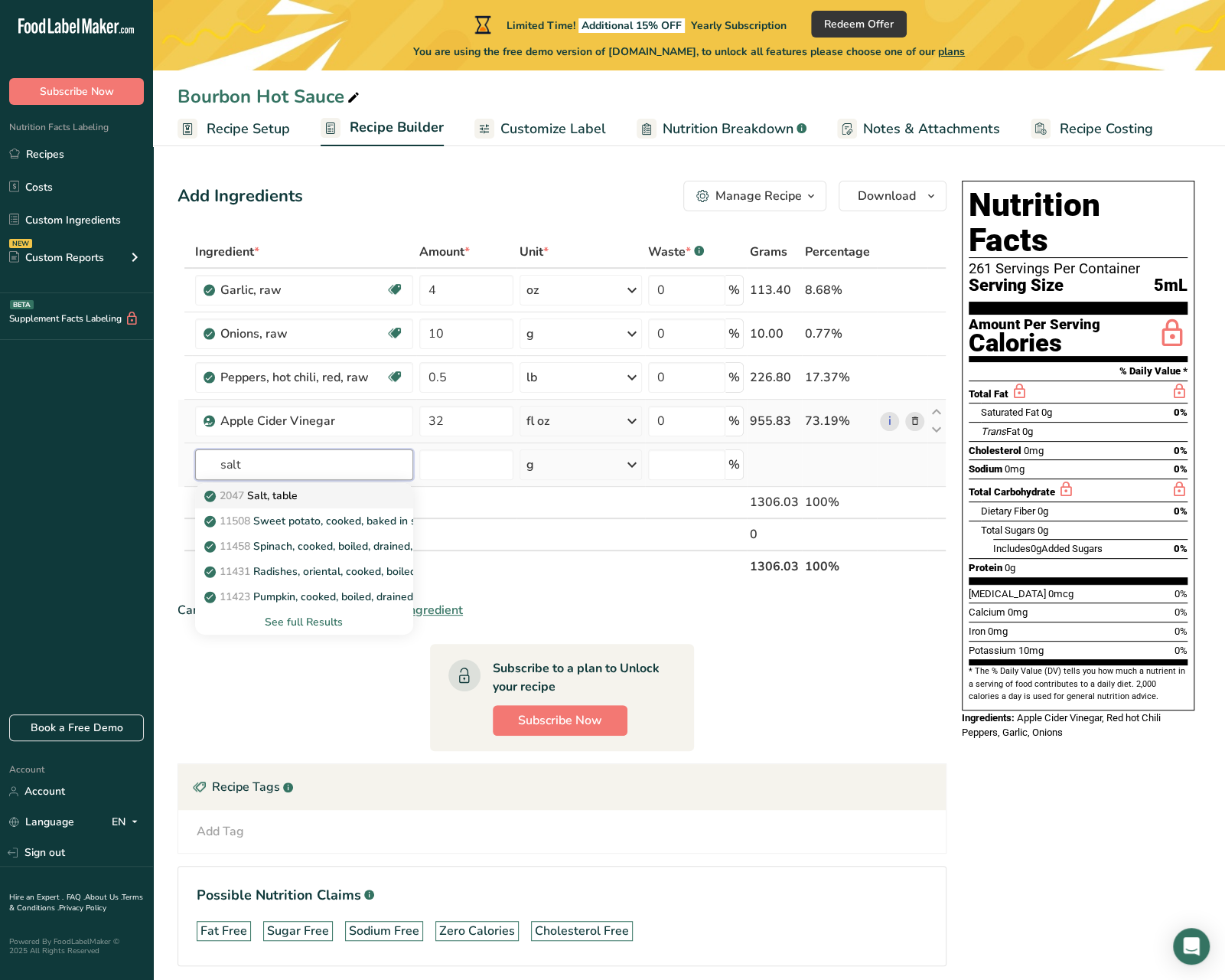
type input "salt"
click at [298, 488] on p "2047 Salt, table" at bounding box center [252, 495] width 90 height 16
type input "Salt, table"
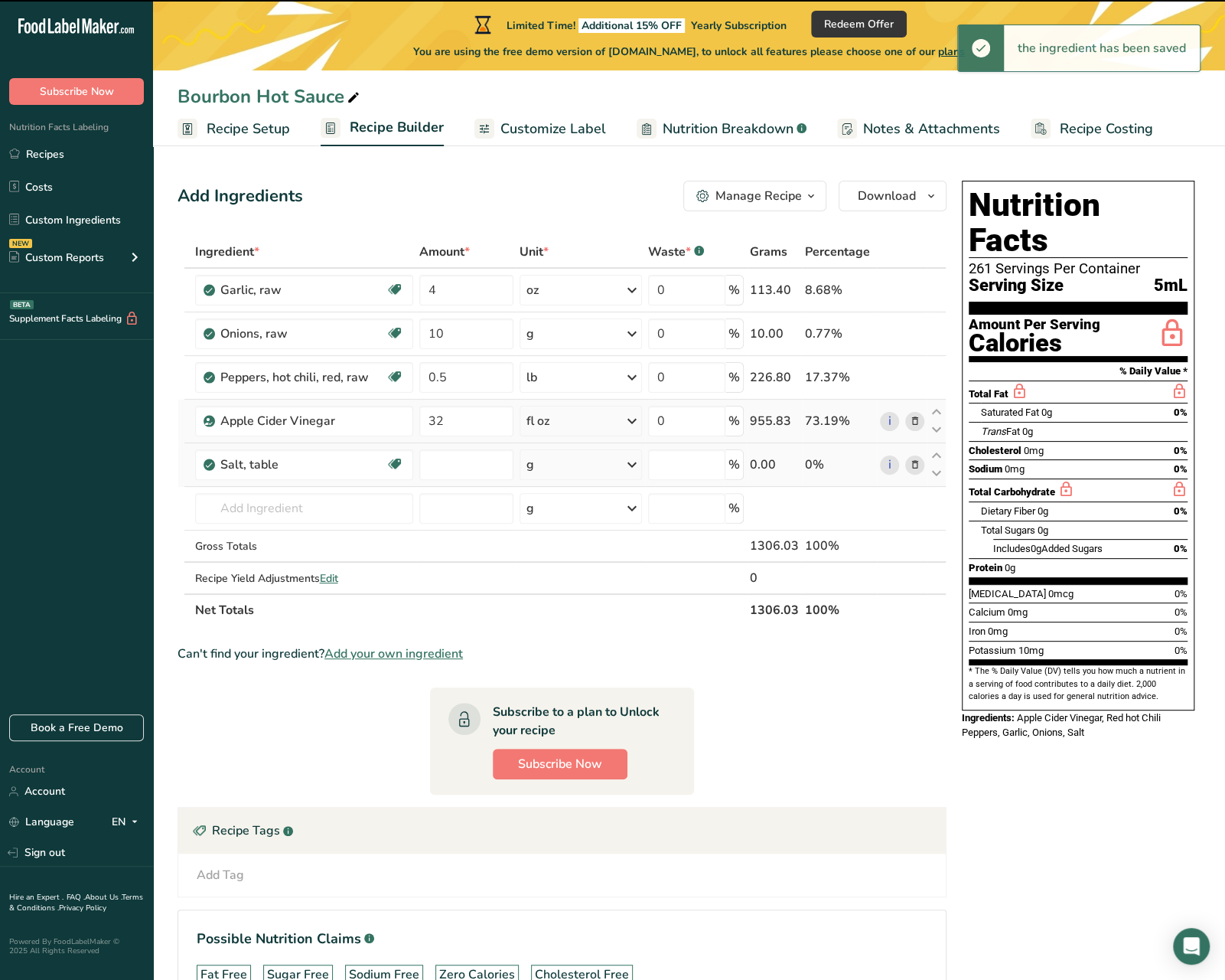
type input "0"
click at [473, 469] on input "0" at bounding box center [465, 464] width 94 height 31
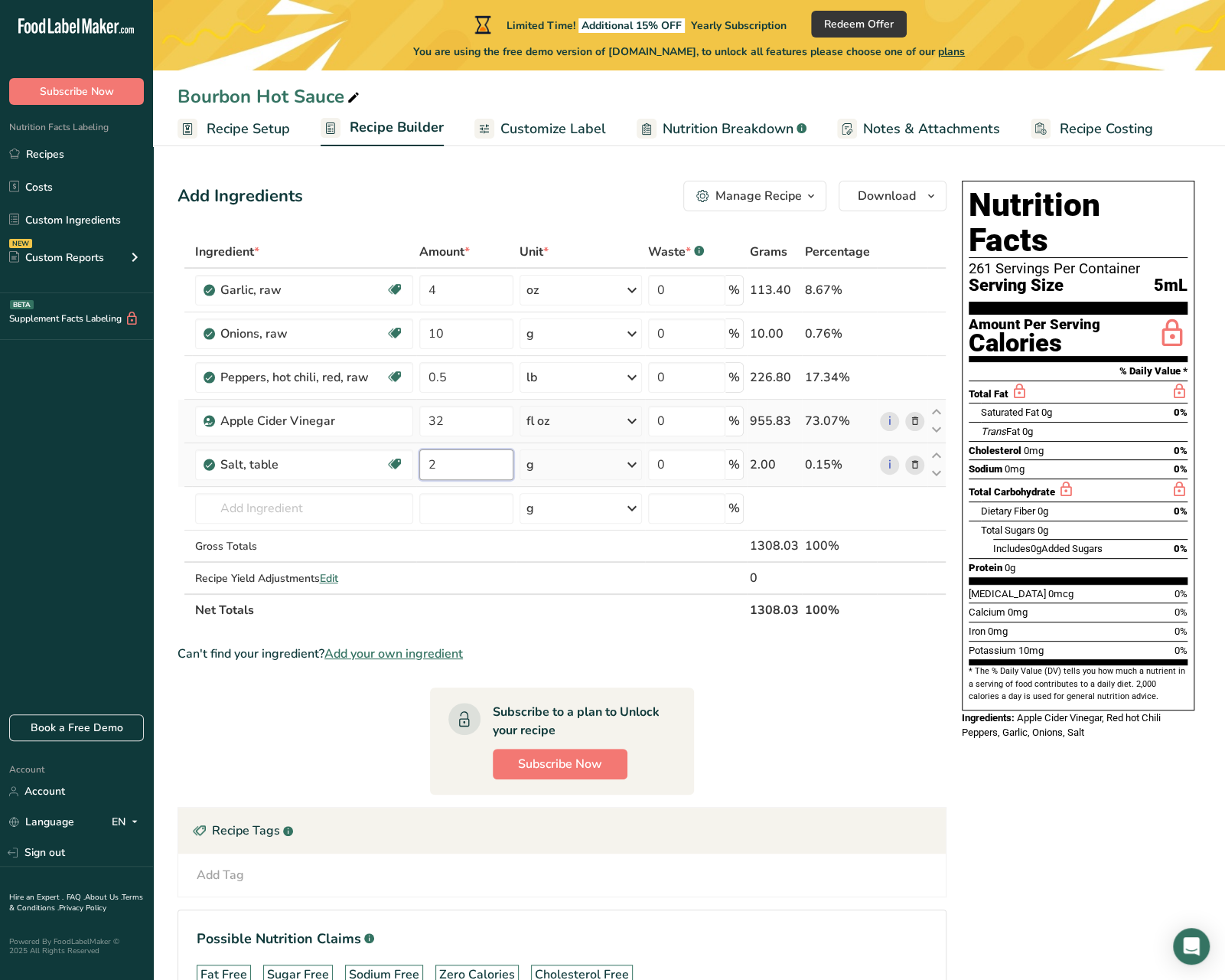
type input "2"
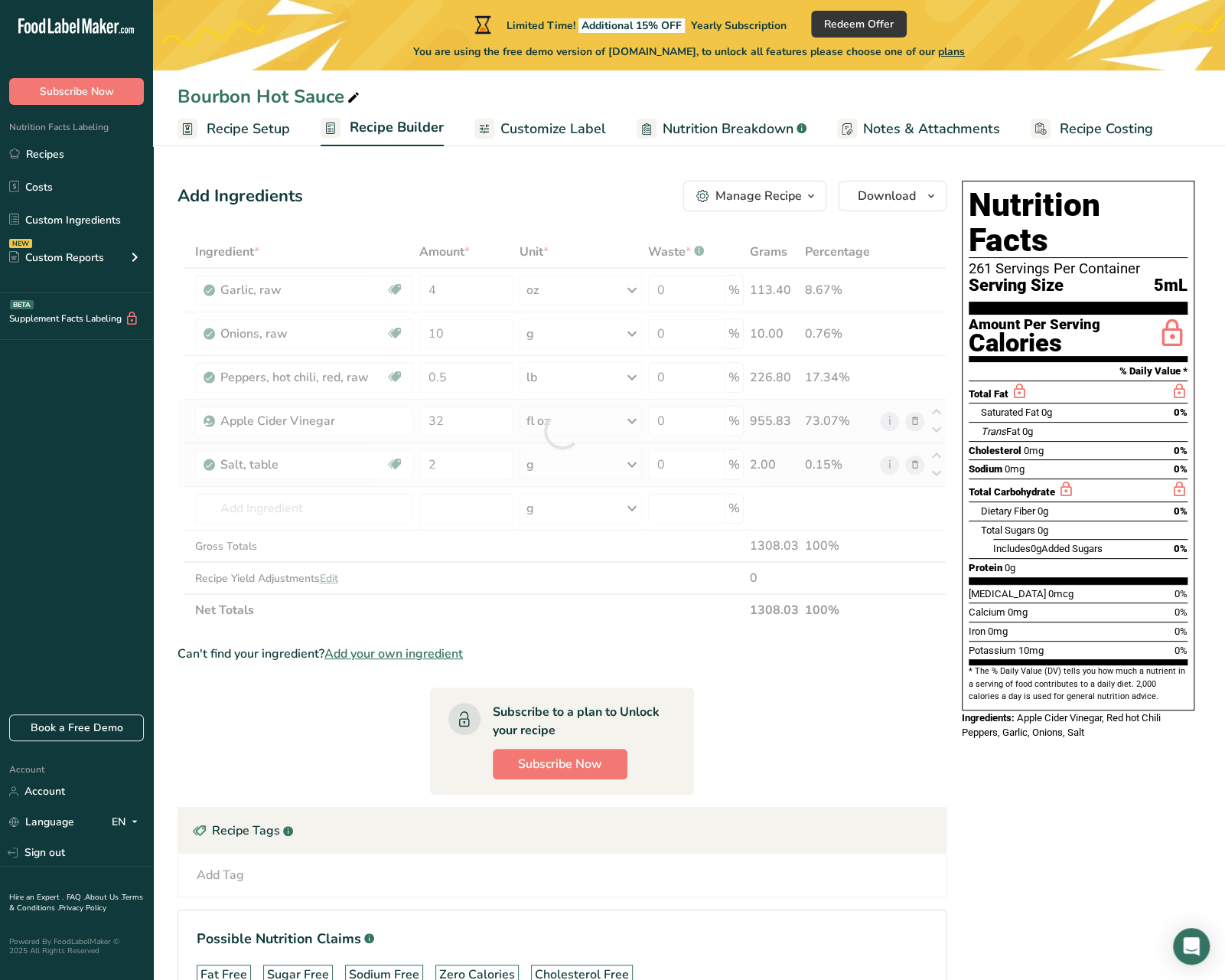
click at [632, 464] on div "Ingredient * Amount * Unit * Waste * .a-a{fill:#347362;}.b-a{fill:#fff;} Grams …" at bounding box center [562, 431] width 769 height 390
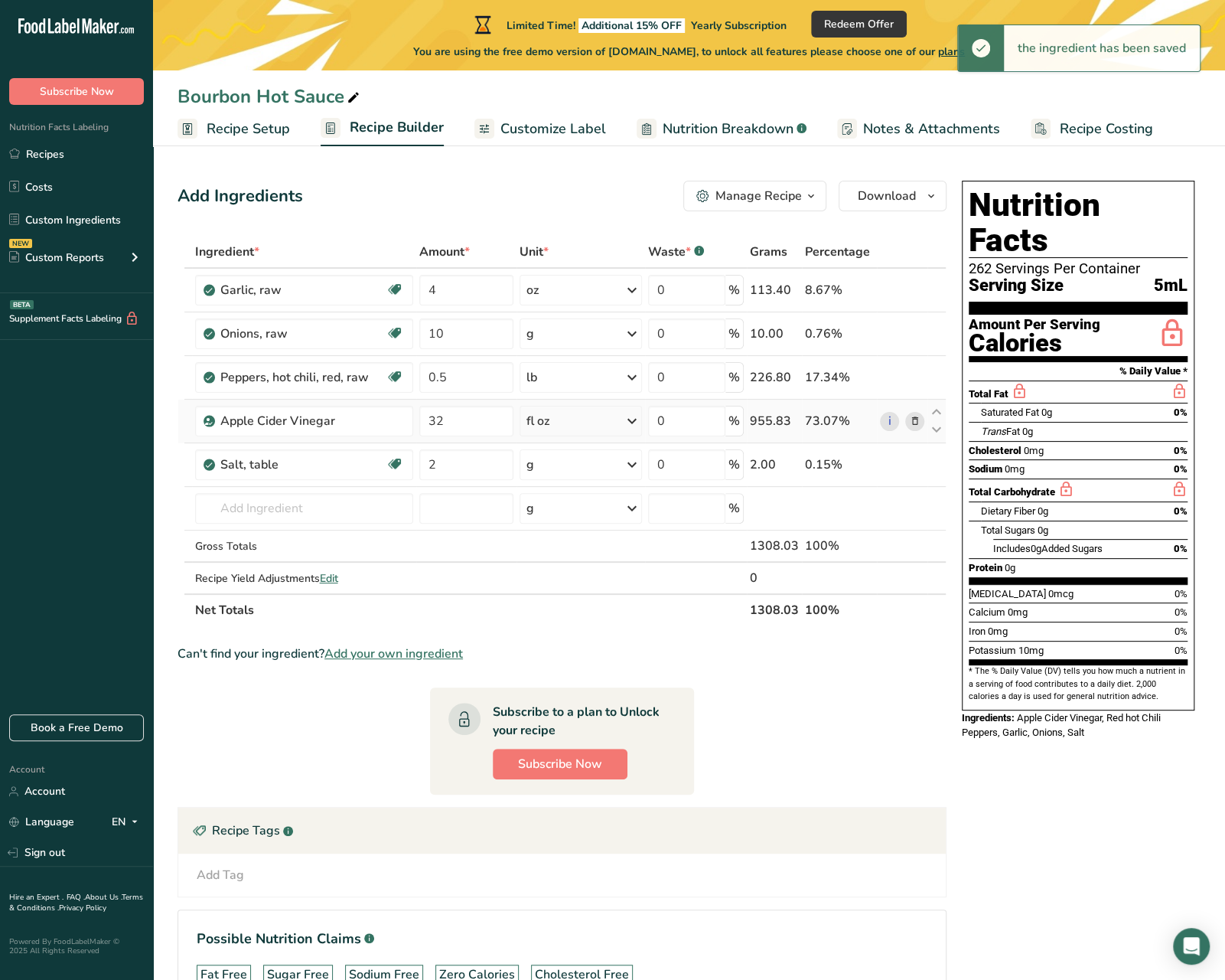
click at [634, 464] on icon at bounding box center [632, 464] width 18 height 27
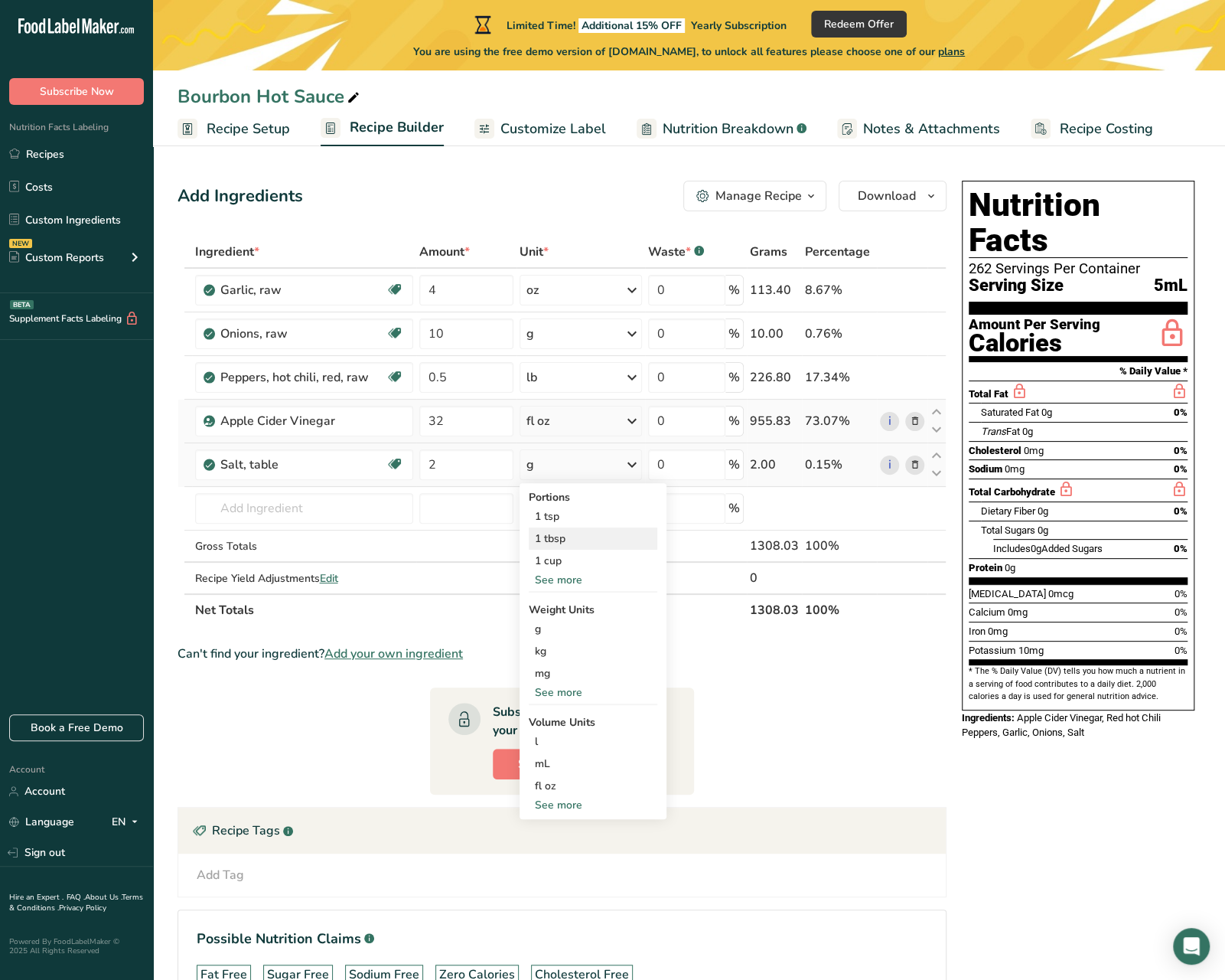
click at [572, 537] on div "1 tbsp" at bounding box center [593, 538] width 129 height 22
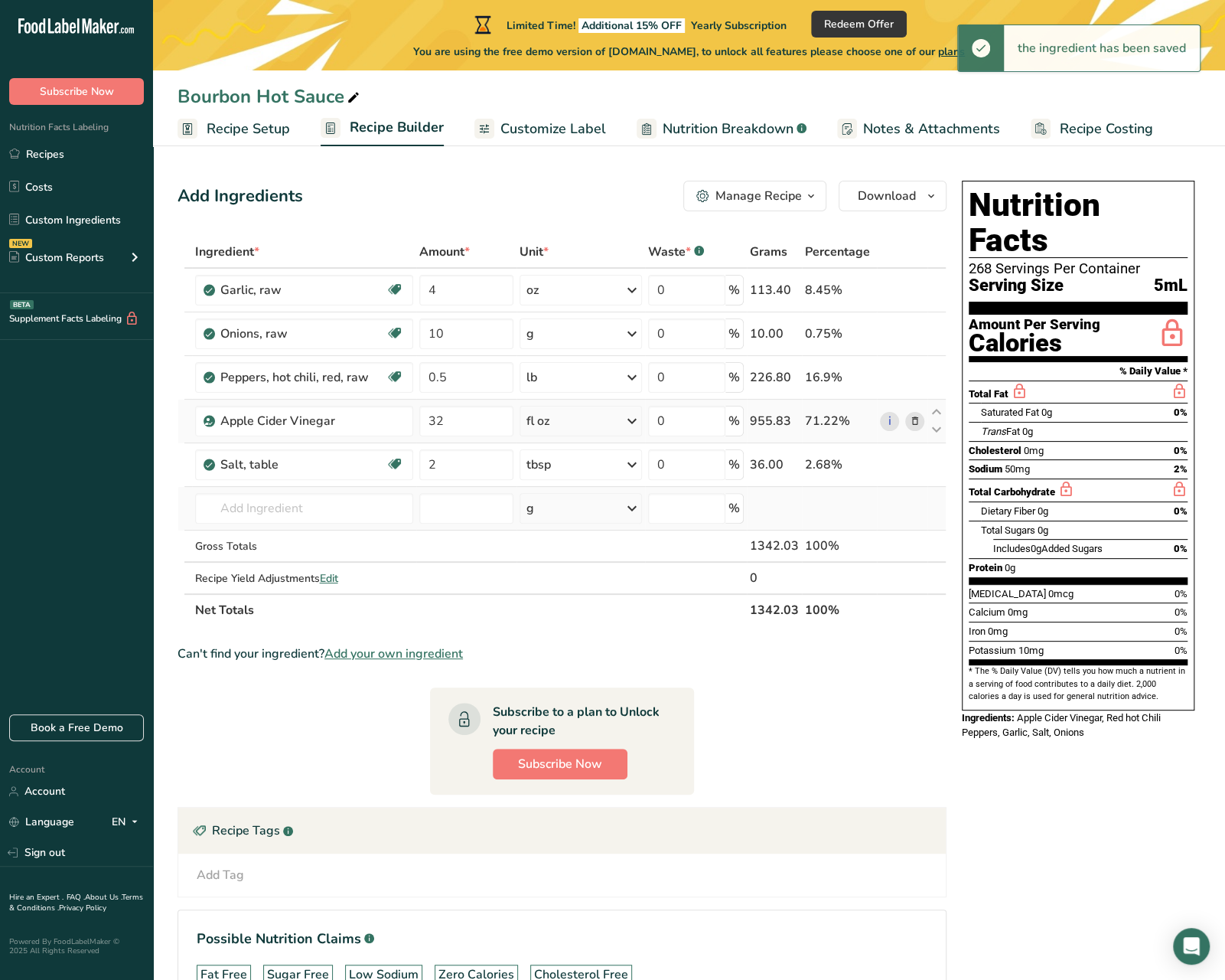
click at [598, 510] on div "g" at bounding box center [581, 508] width 123 height 31
click at [581, 628] on div "See more" at bounding box center [593, 629] width 129 height 16
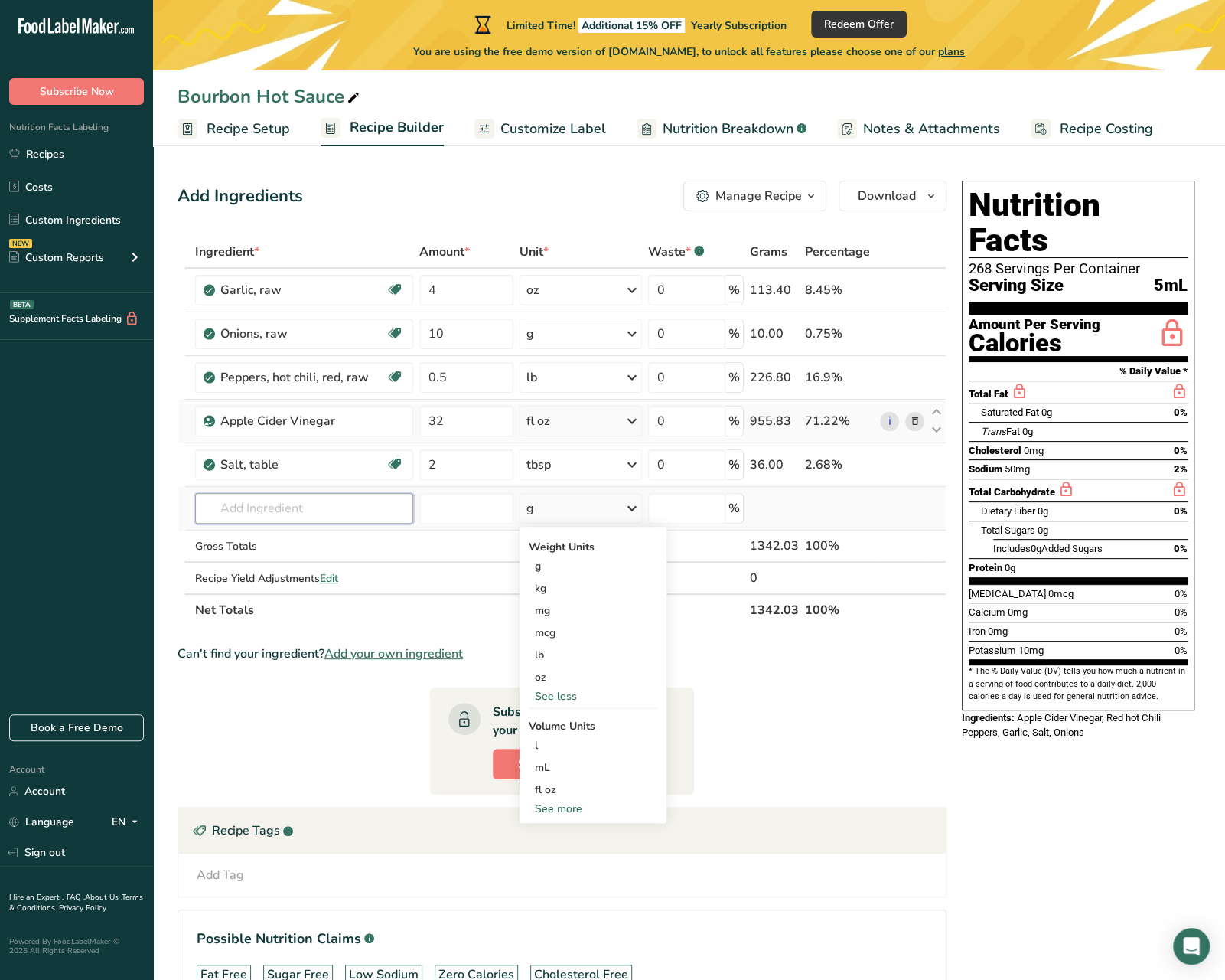
click at [321, 503] on input "text" at bounding box center [304, 508] width 218 height 31
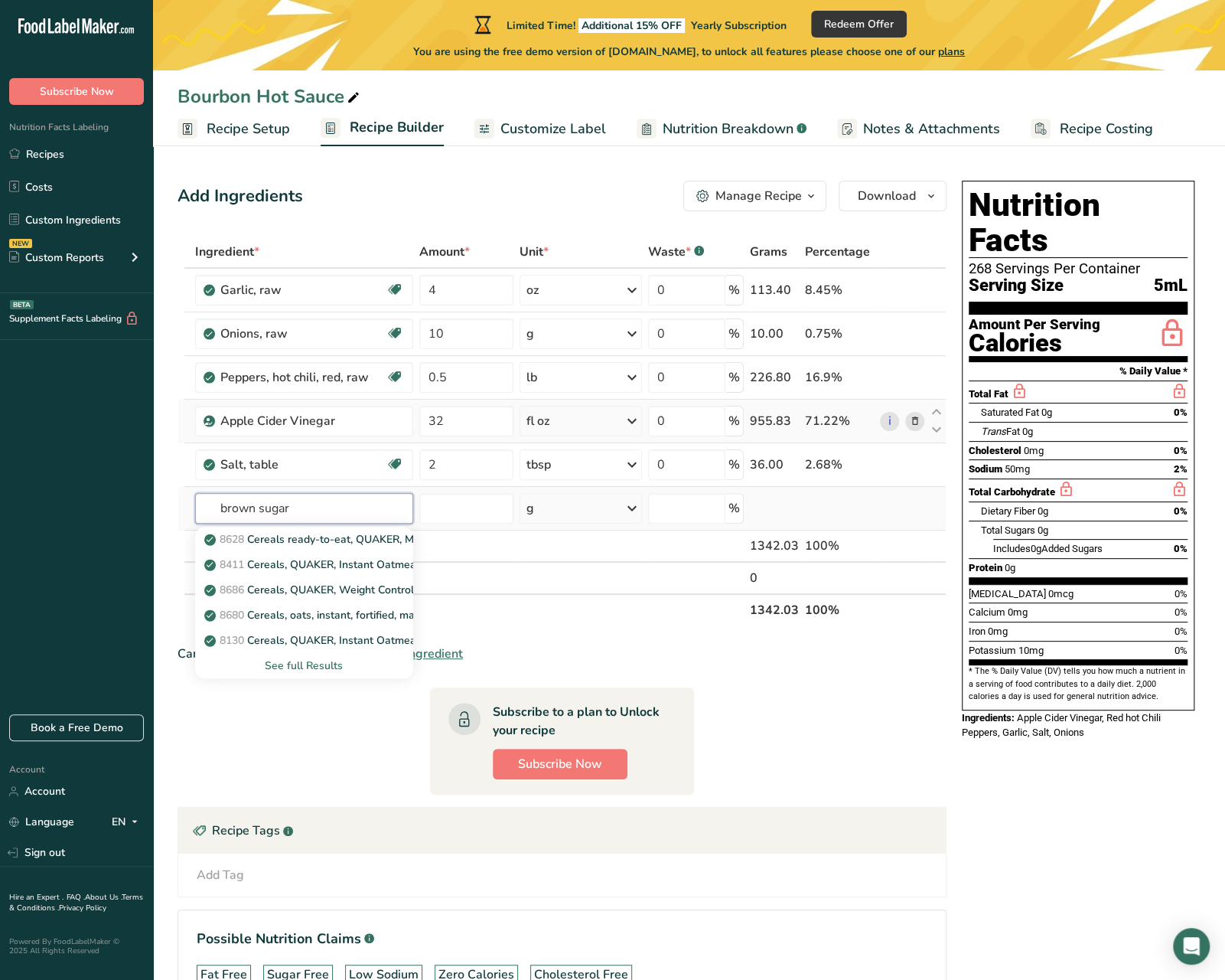
type input "brown sugar"
click at [315, 668] on div "See full Results" at bounding box center [304, 665] width 194 height 16
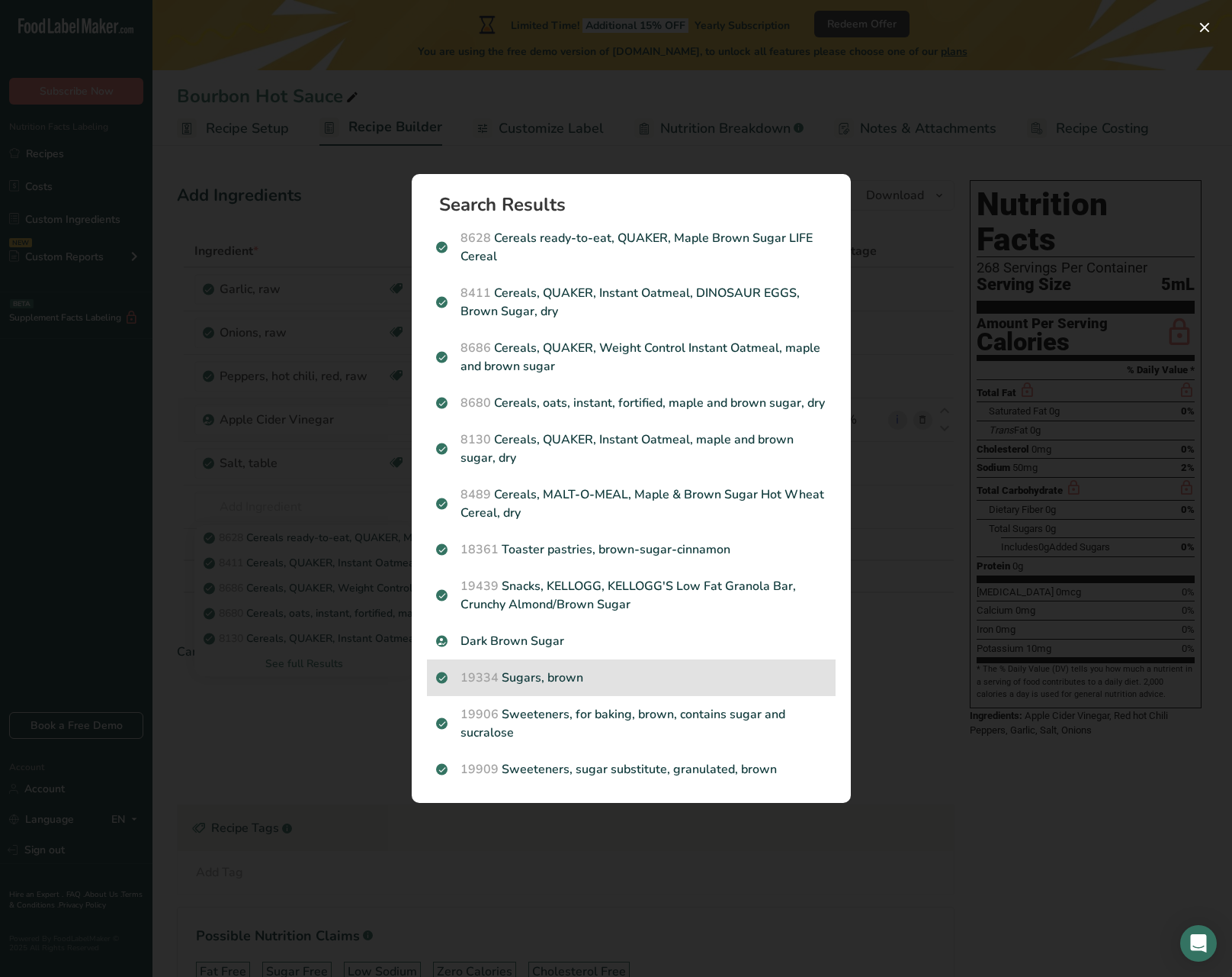
click at [622, 685] on p "19334 Sugars, brown" at bounding box center [630, 677] width 390 height 18
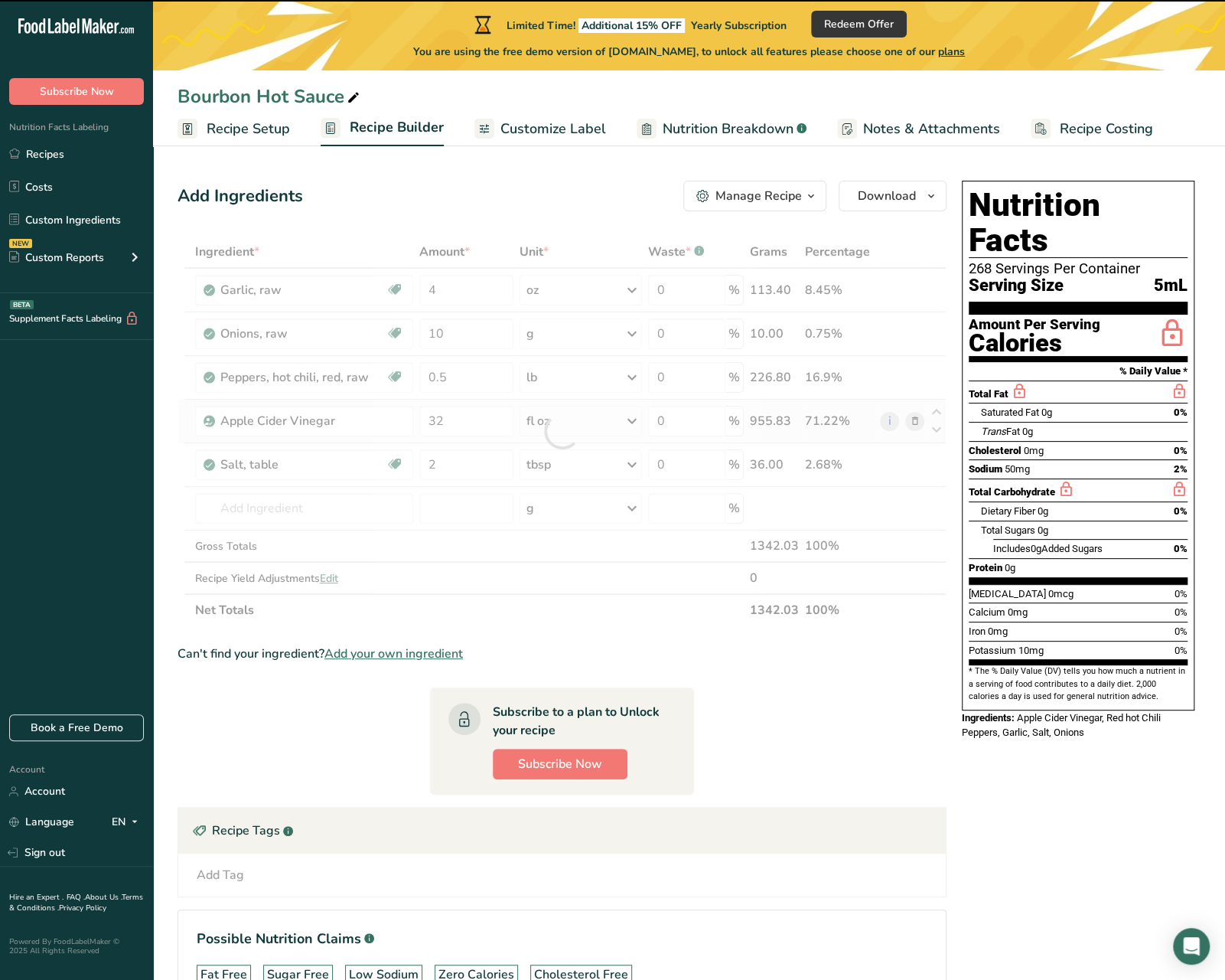
type input "0"
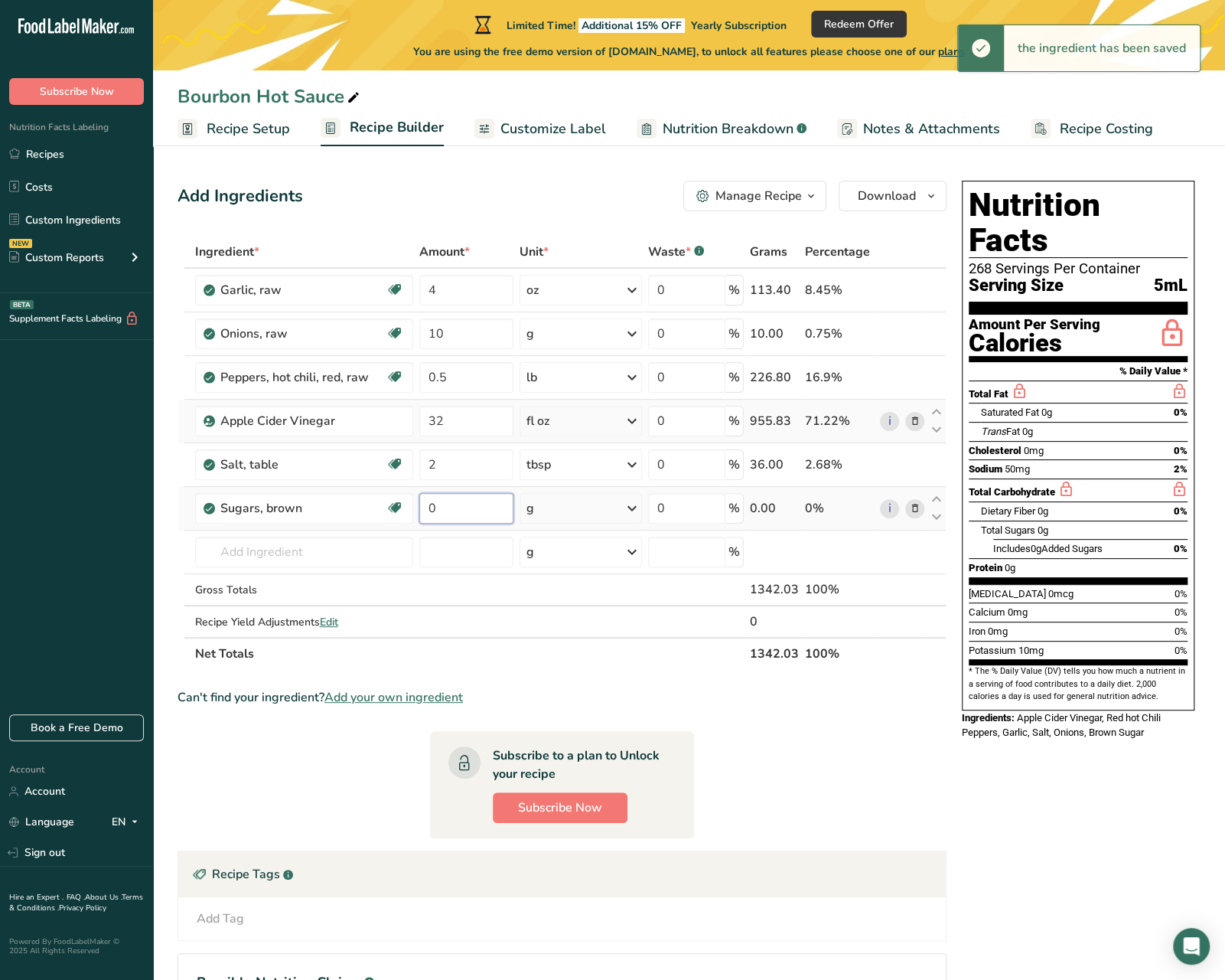
click at [473, 503] on input "0" at bounding box center [465, 508] width 94 height 31
type input "1.5"
click at [582, 507] on div "Ingredient * Amount * Unit * Waste * .a-a{fill:#347362;}.b-a{fill:#fff;} Grams …" at bounding box center [562, 453] width 769 height 434
click at [582, 507] on div "g" at bounding box center [581, 508] width 123 height 31
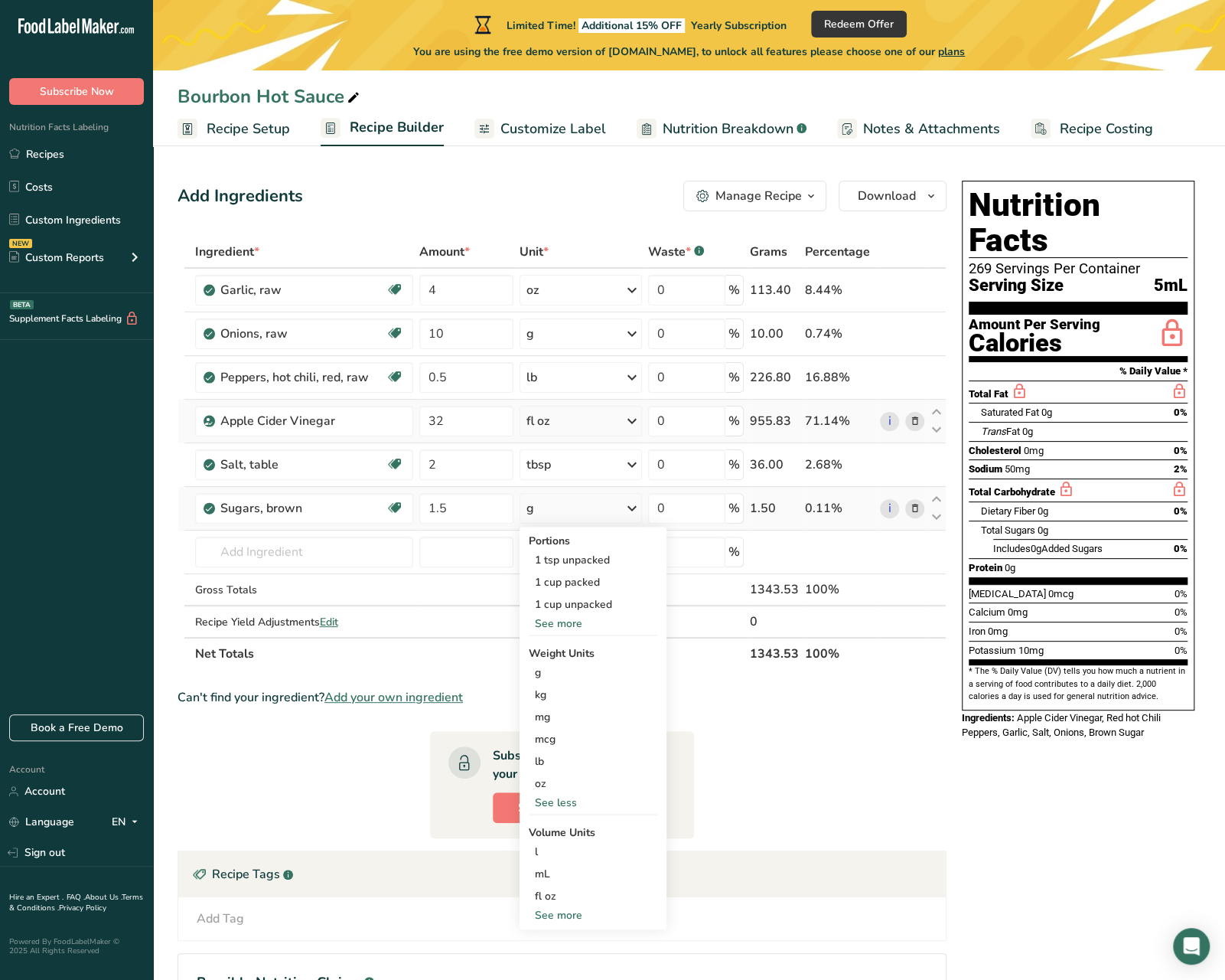
click at [565, 623] on div "See more" at bounding box center [593, 623] width 129 height 16
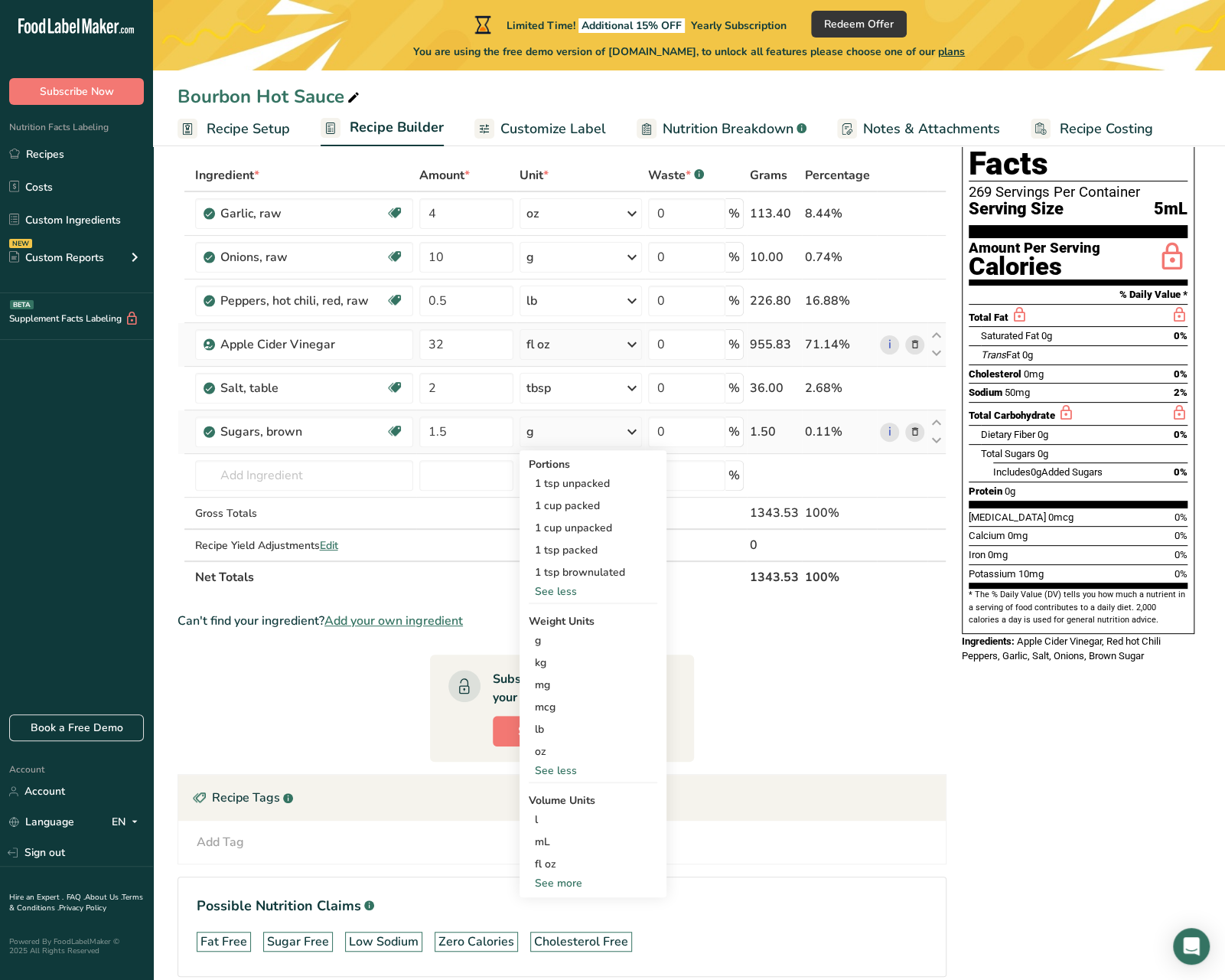
click at [569, 882] on div "See more" at bounding box center [593, 882] width 129 height 16
select select "22"
click at [569, 882] on div "tbsp" at bounding box center [593, 885] width 116 height 16
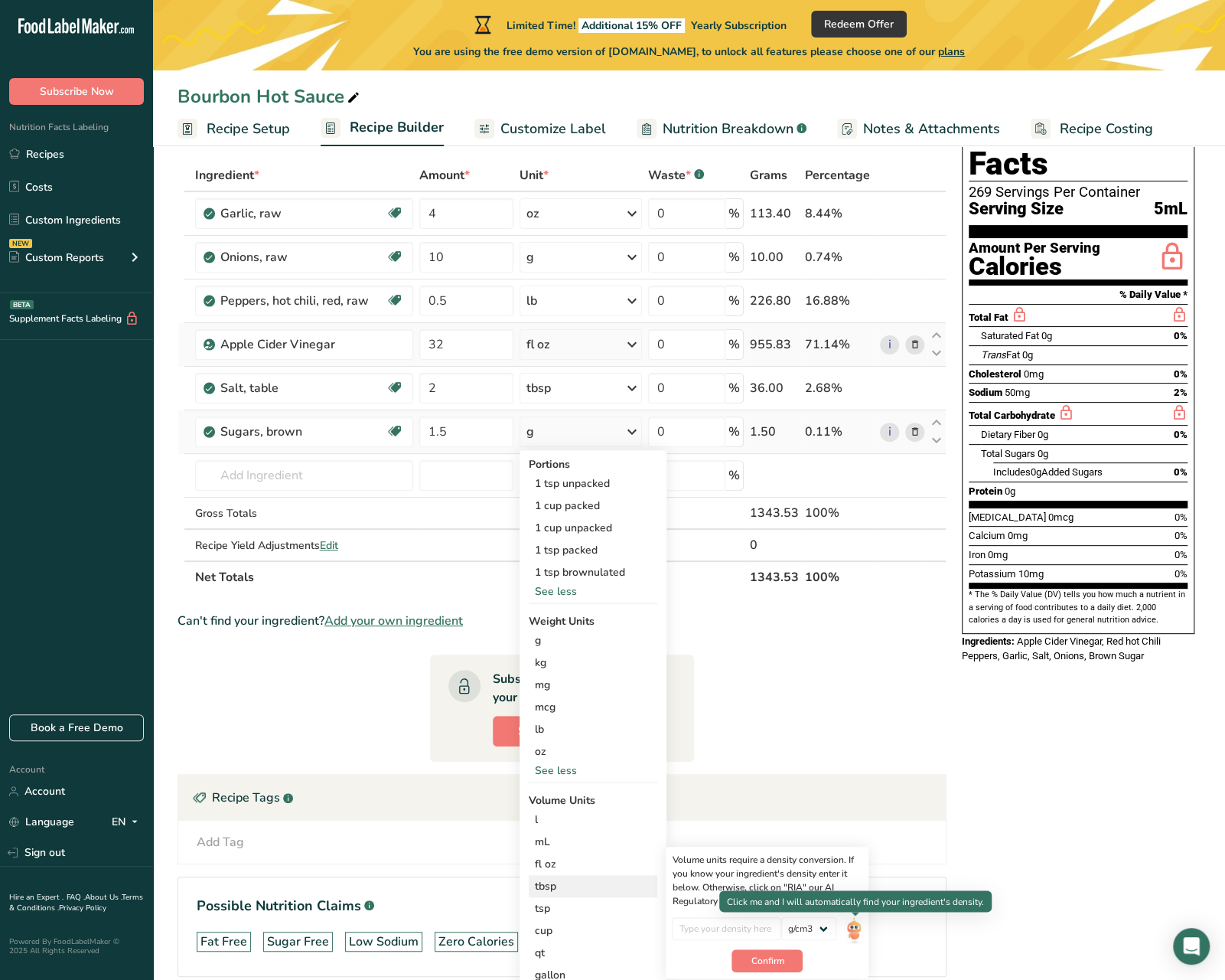
click at [854, 930] on img at bounding box center [853, 931] width 16 height 27
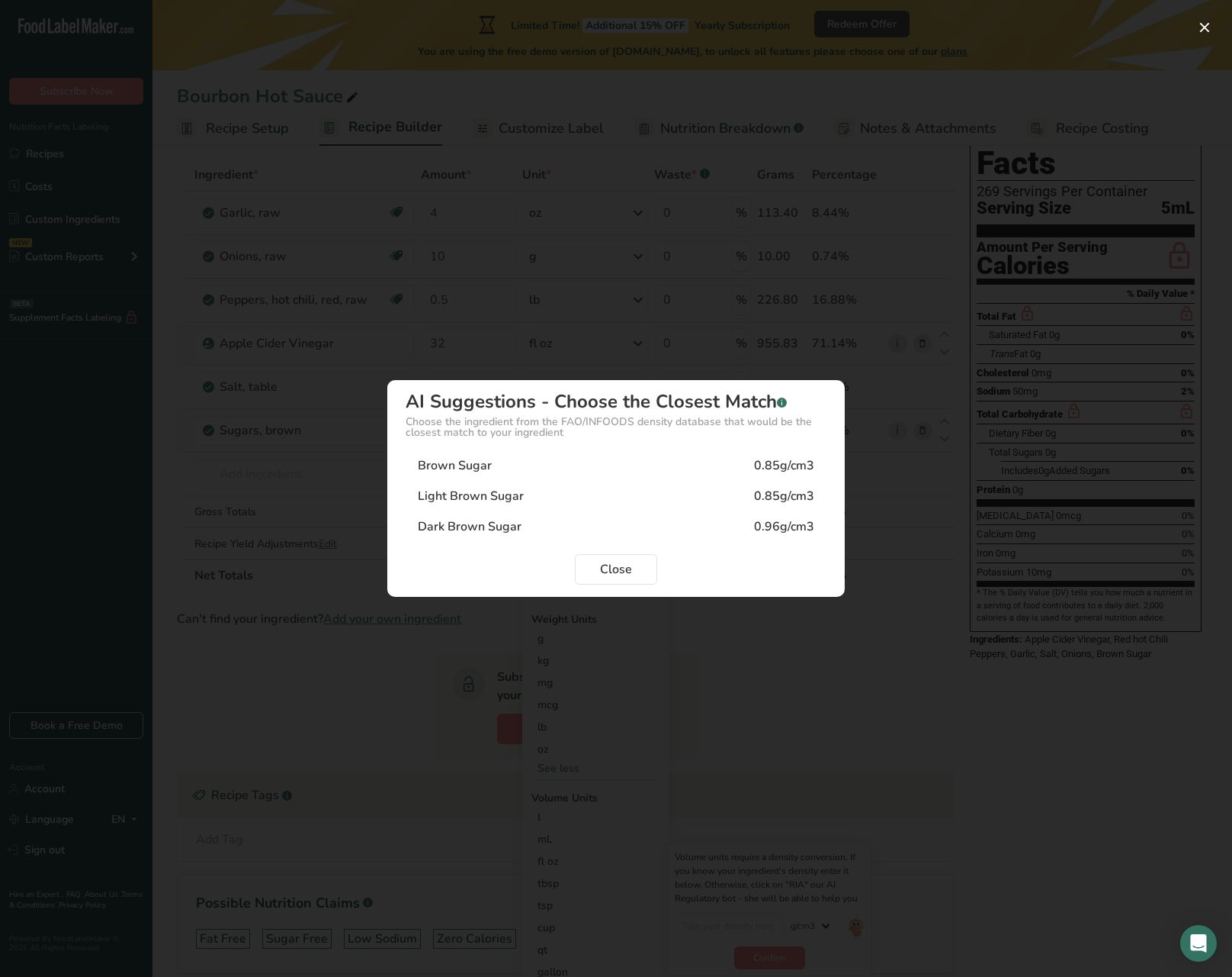
click at [509, 466] on div "Brown Sugar 0.85g/cm3" at bounding box center [616, 466] width 421 height 31
type input "0.85"
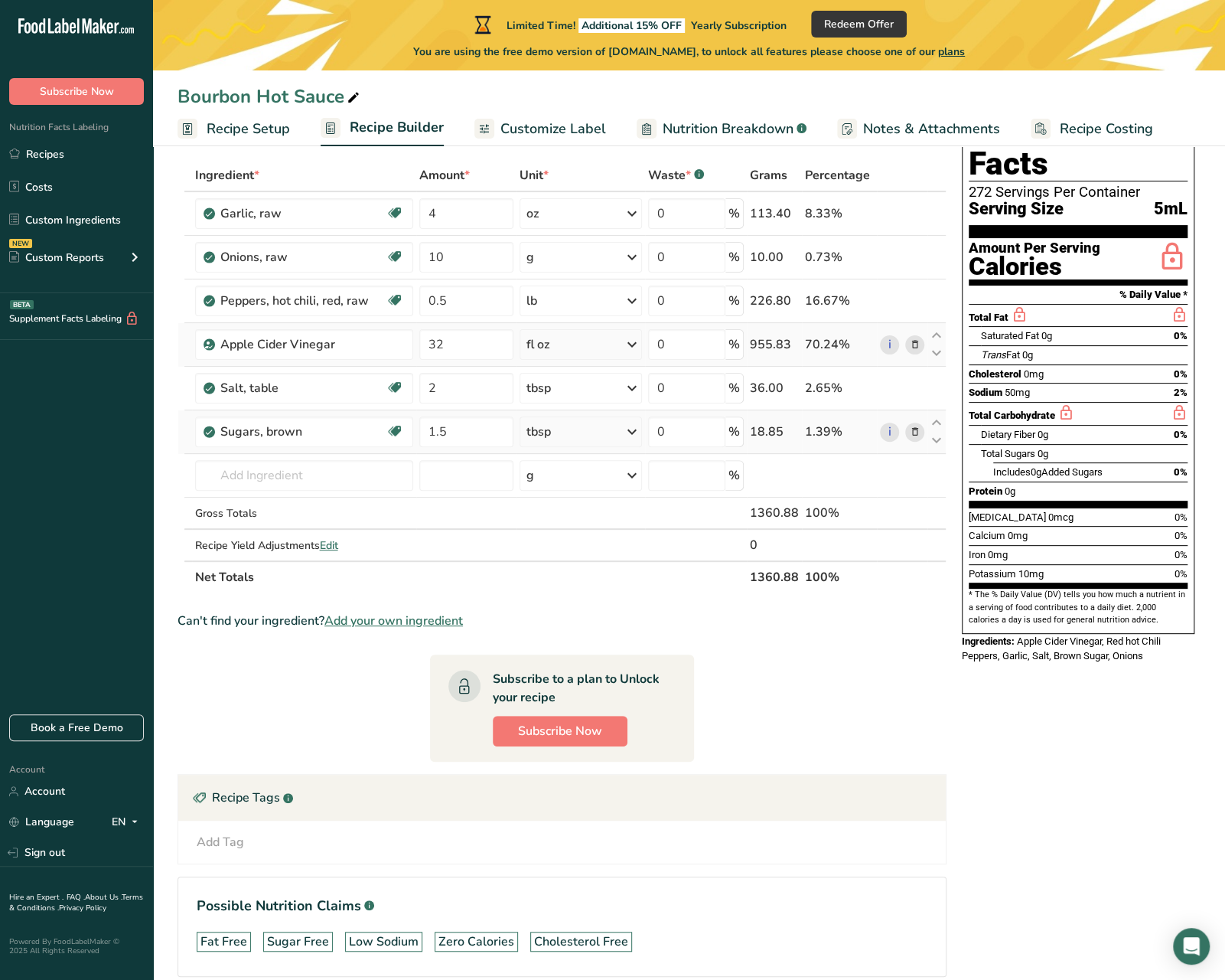
click at [353, 707] on section "Ingredient * Amount * Unit * Waste * .a-a{fill:#347362;}.b-a{fill:#fff;} Grams …" at bounding box center [562, 580] width 769 height 842
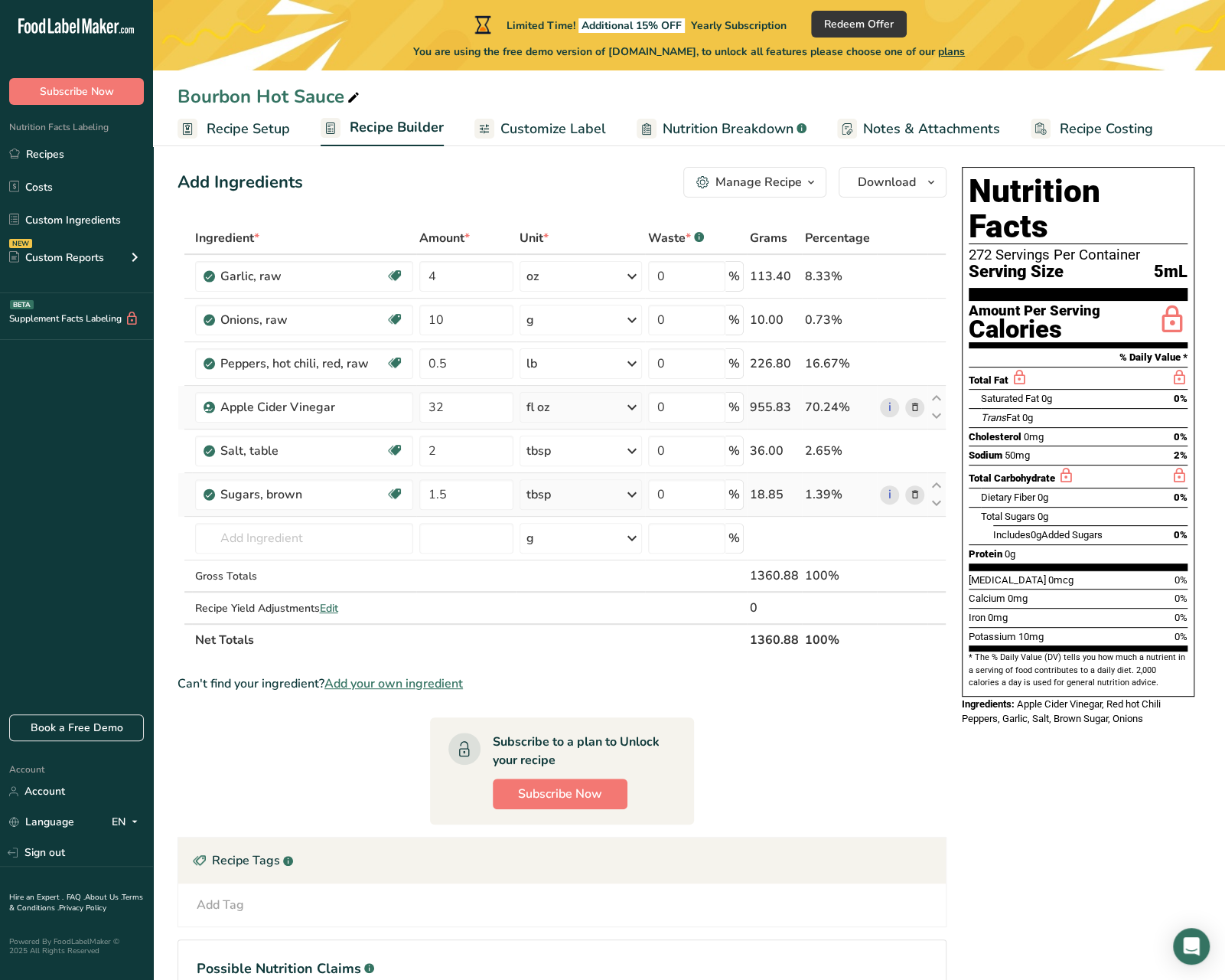
scroll to position [0, 0]
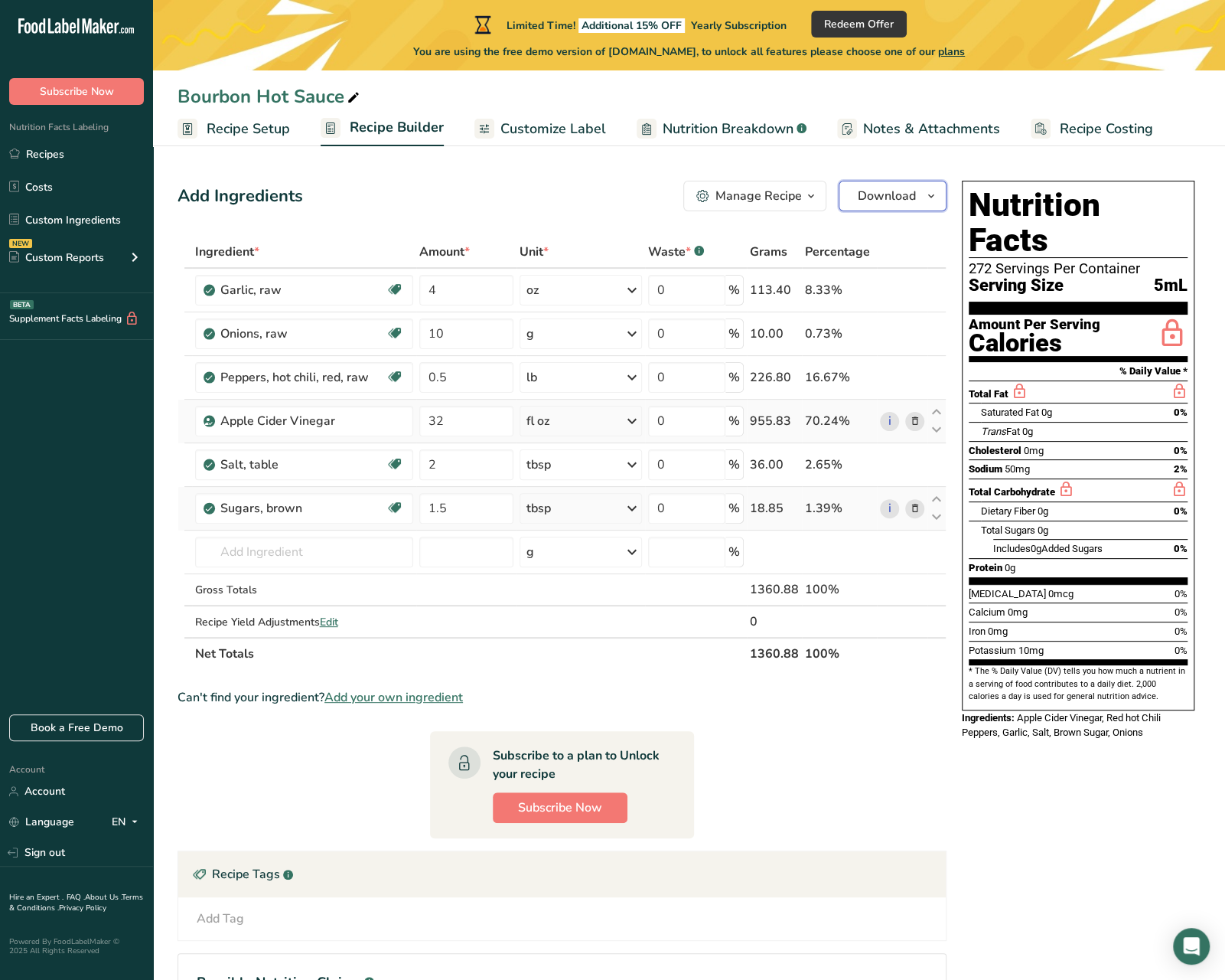
click at [903, 198] on span "Download" at bounding box center [887, 195] width 58 height 18
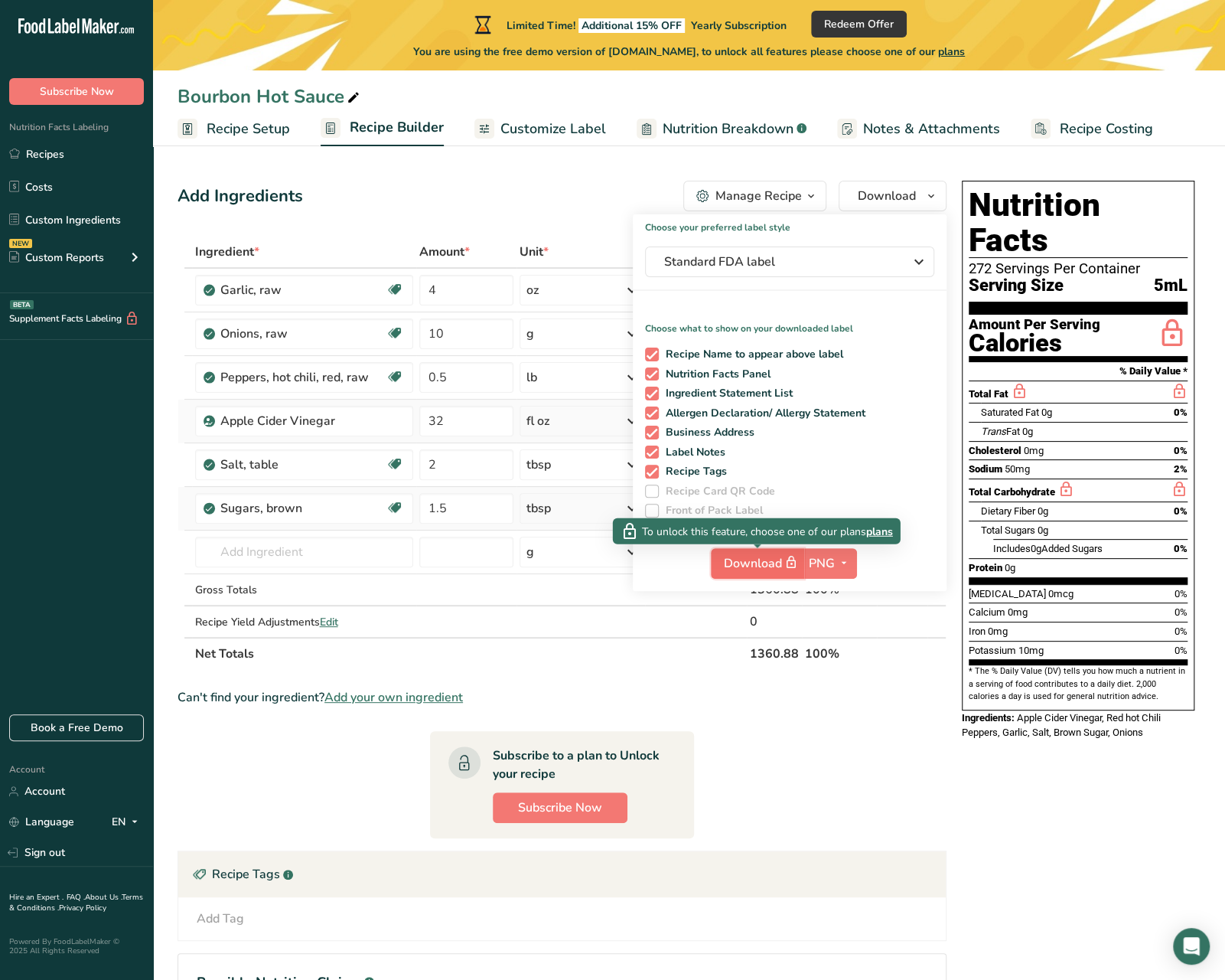
click at [762, 561] on span "Download" at bounding box center [762, 563] width 76 height 19
click at [771, 563] on span "Download" at bounding box center [762, 563] width 76 height 19
click at [789, 746] on section "Ingredient * Amount * Unit * Waste * .a-a{fill:#347362;}.b-a{fill:#fff;} Grams …" at bounding box center [562, 657] width 769 height 842
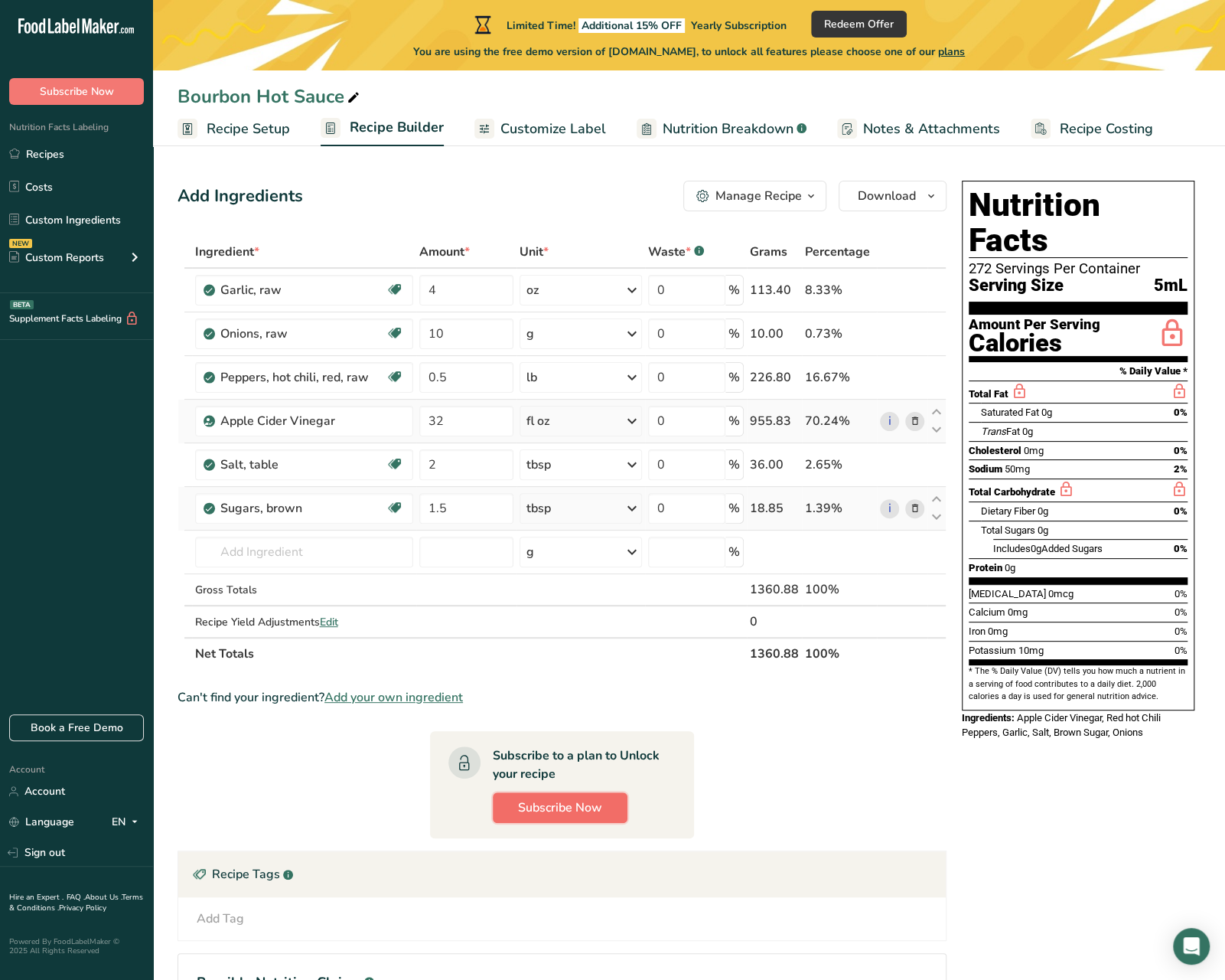
click at [594, 800] on span "Subscribe Now" at bounding box center [560, 807] width 84 height 18
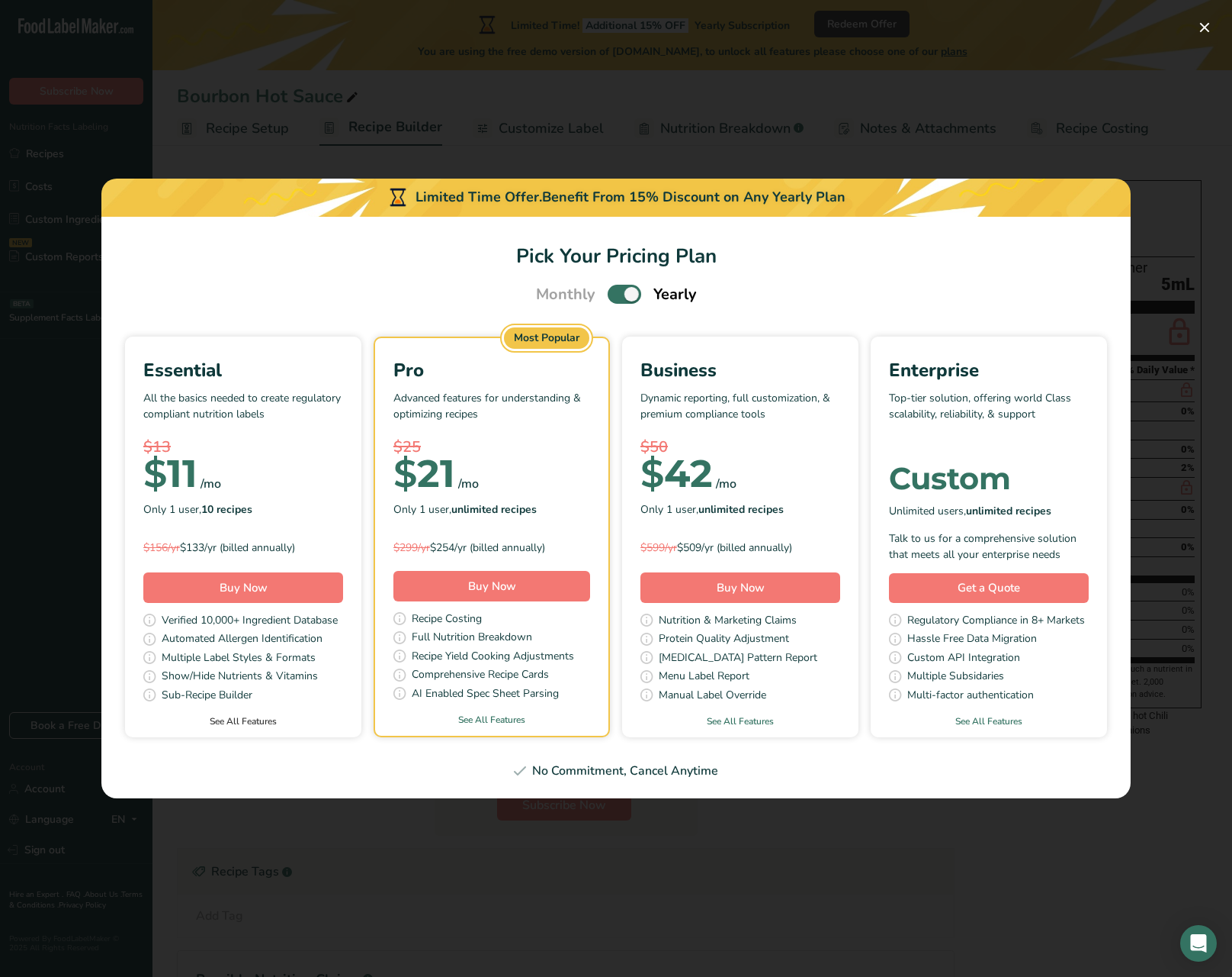
click at [292, 719] on link "See All Features" at bounding box center [243, 720] width 236 height 14
click at [1208, 24] on button "Pick Your Pricing Plan Modal" at bounding box center [1204, 27] width 24 height 24
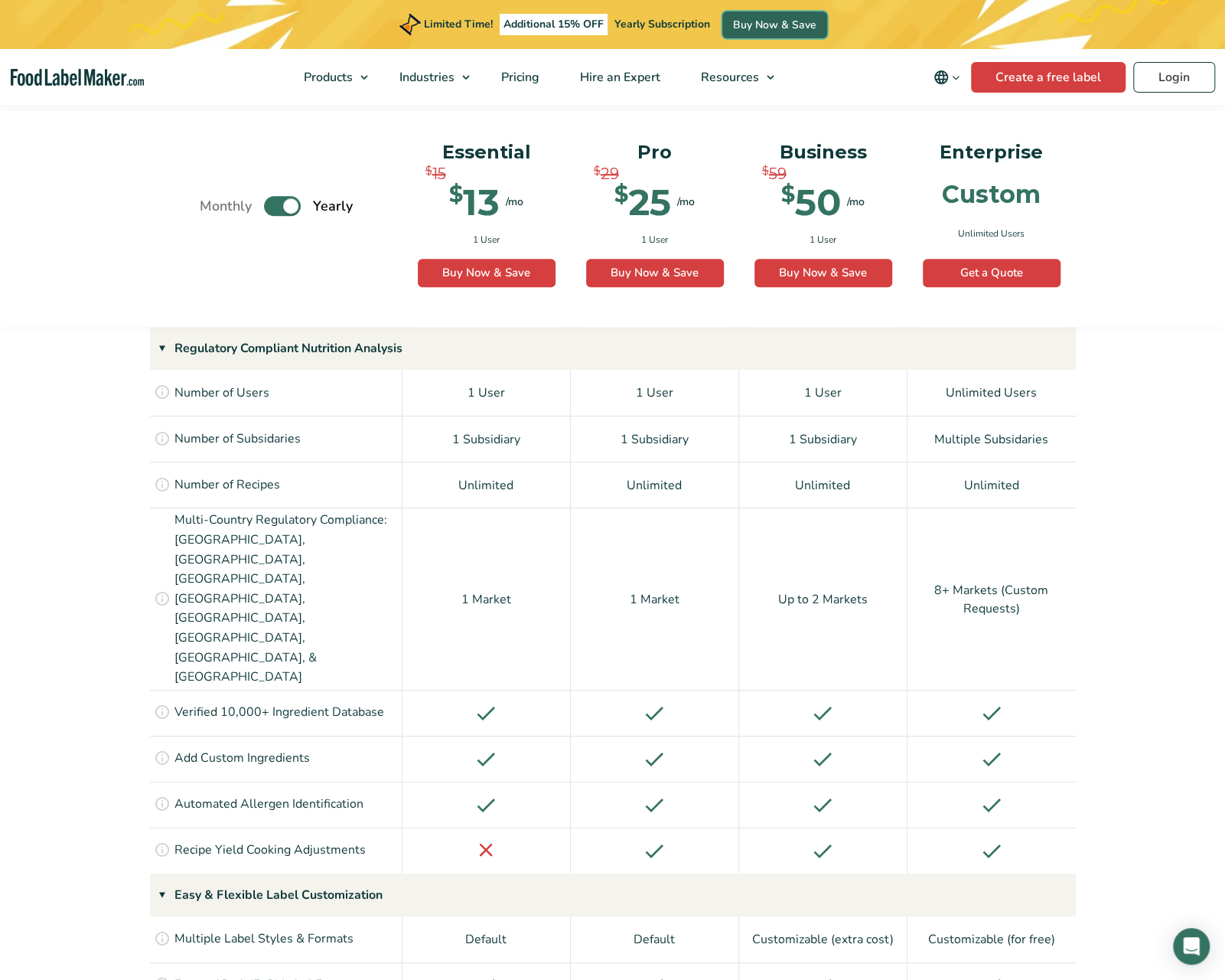
click at [749, 24] on link "Buy Now & Save" at bounding box center [775, 25] width 105 height 27
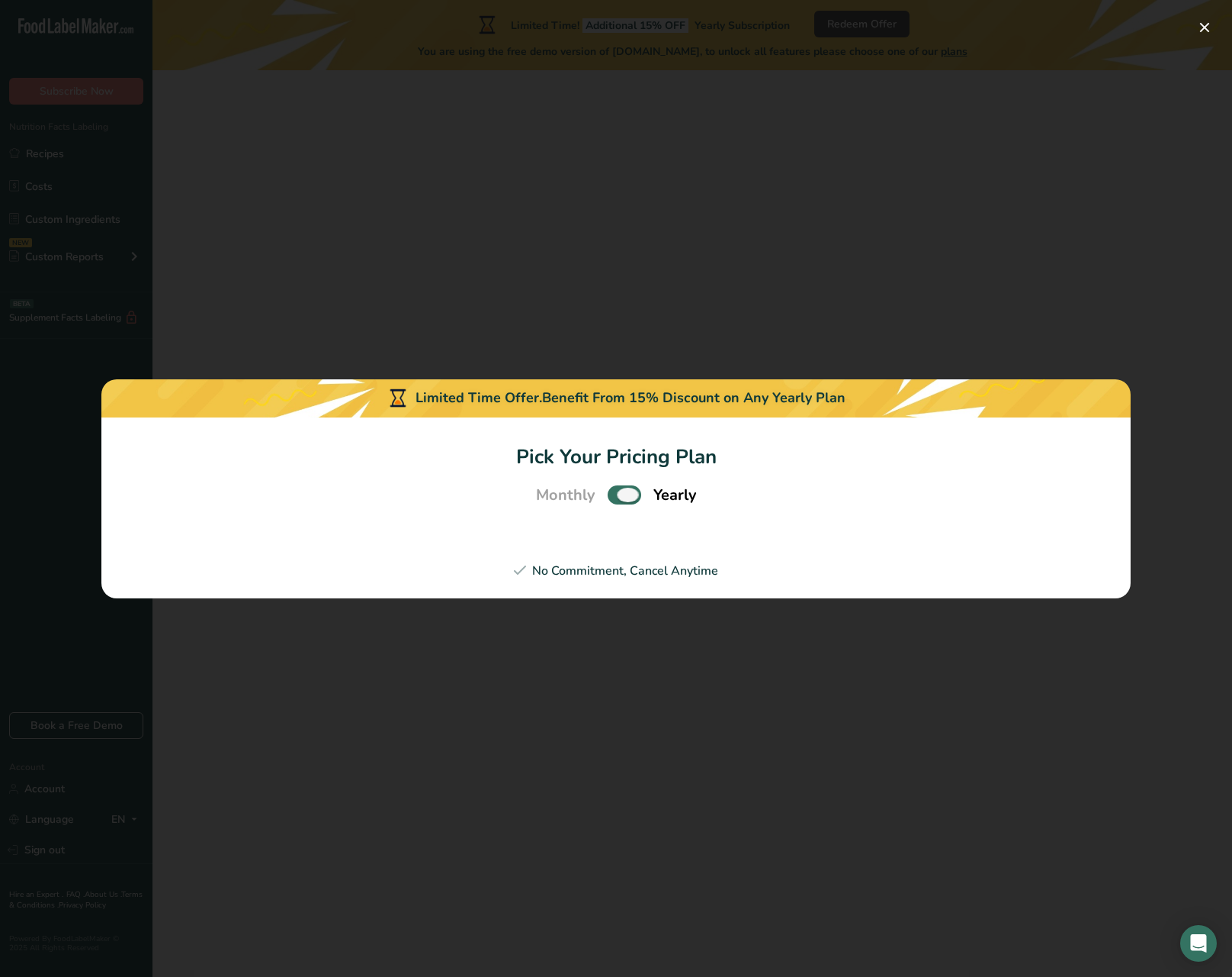
click at [626, 495] on span "Pick Your Pricing Plan Modal" at bounding box center [624, 495] width 34 height 19
click at [618, 495] on input "Pick Your Pricing Plan Modal" at bounding box center [612, 495] width 10 height 10
checkbox input "false"
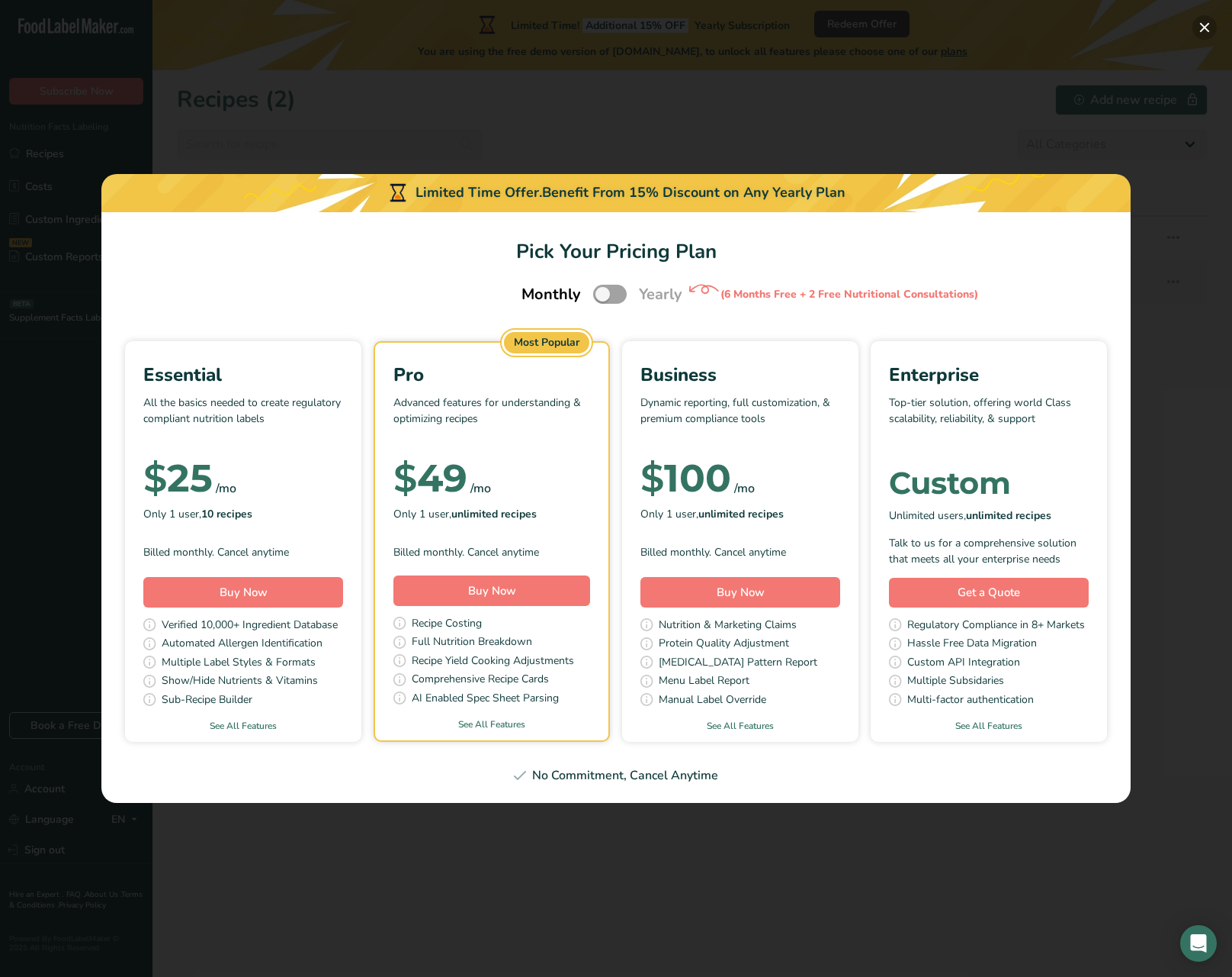
click at [1202, 27] on button "Pick Your Pricing Plan Modal" at bounding box center [1204, 27] width 24 height 24
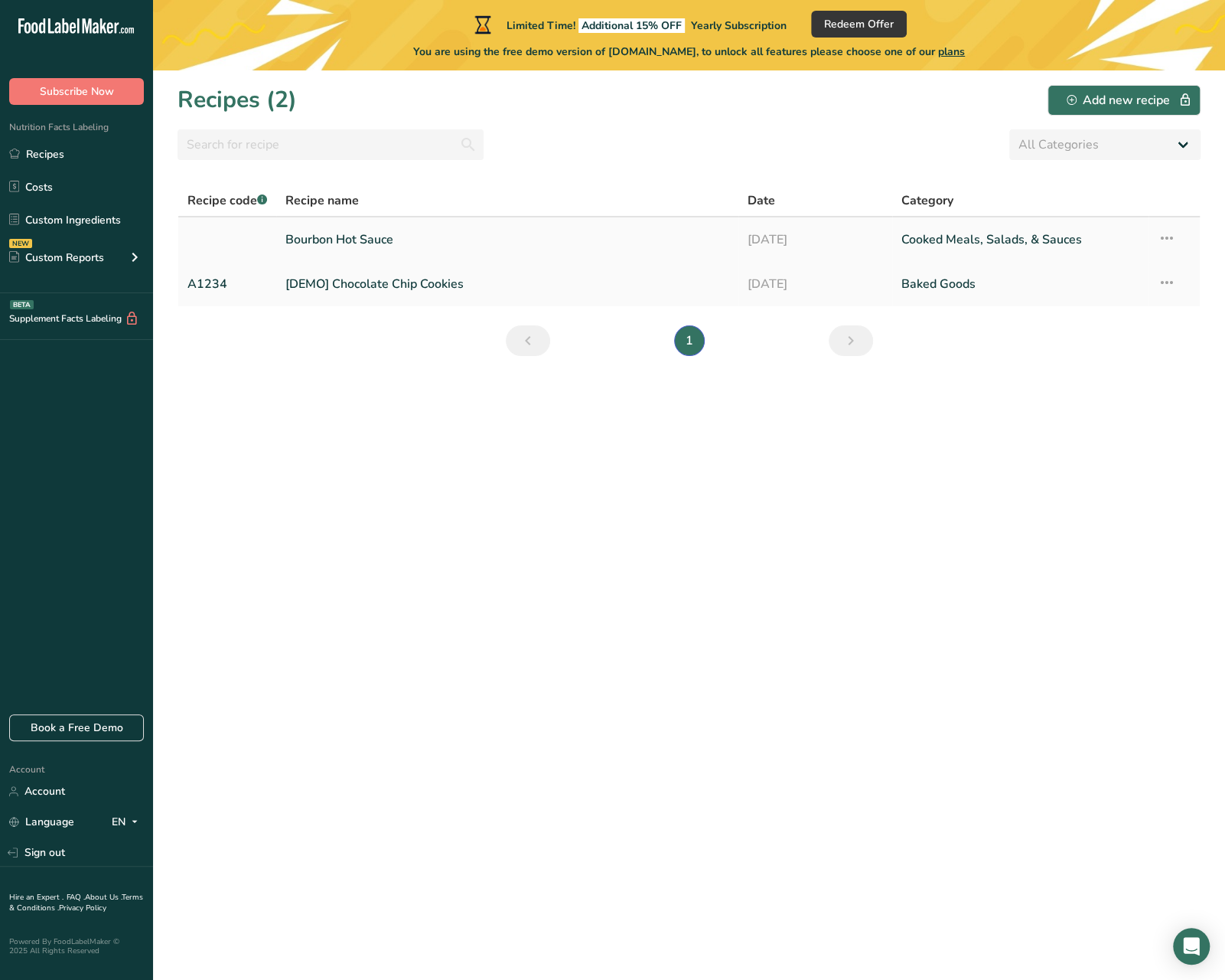
click at [394, 249] on link "Bourbon Hot Sauce" at bounding box center [507, 239] width 443 height 32
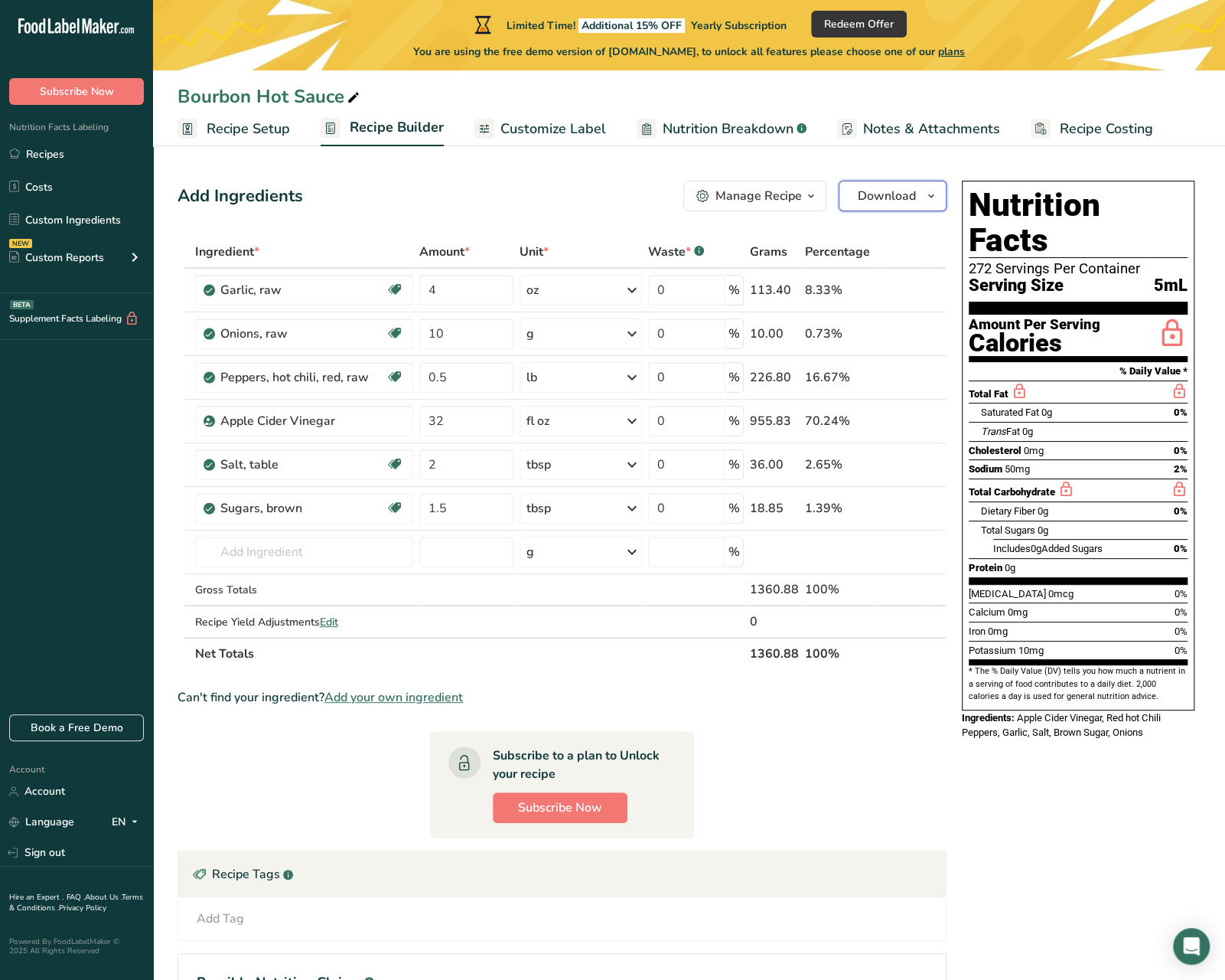
click at [906, 196] on span "Download" at bounding box center [887, 195] width 58 height 18
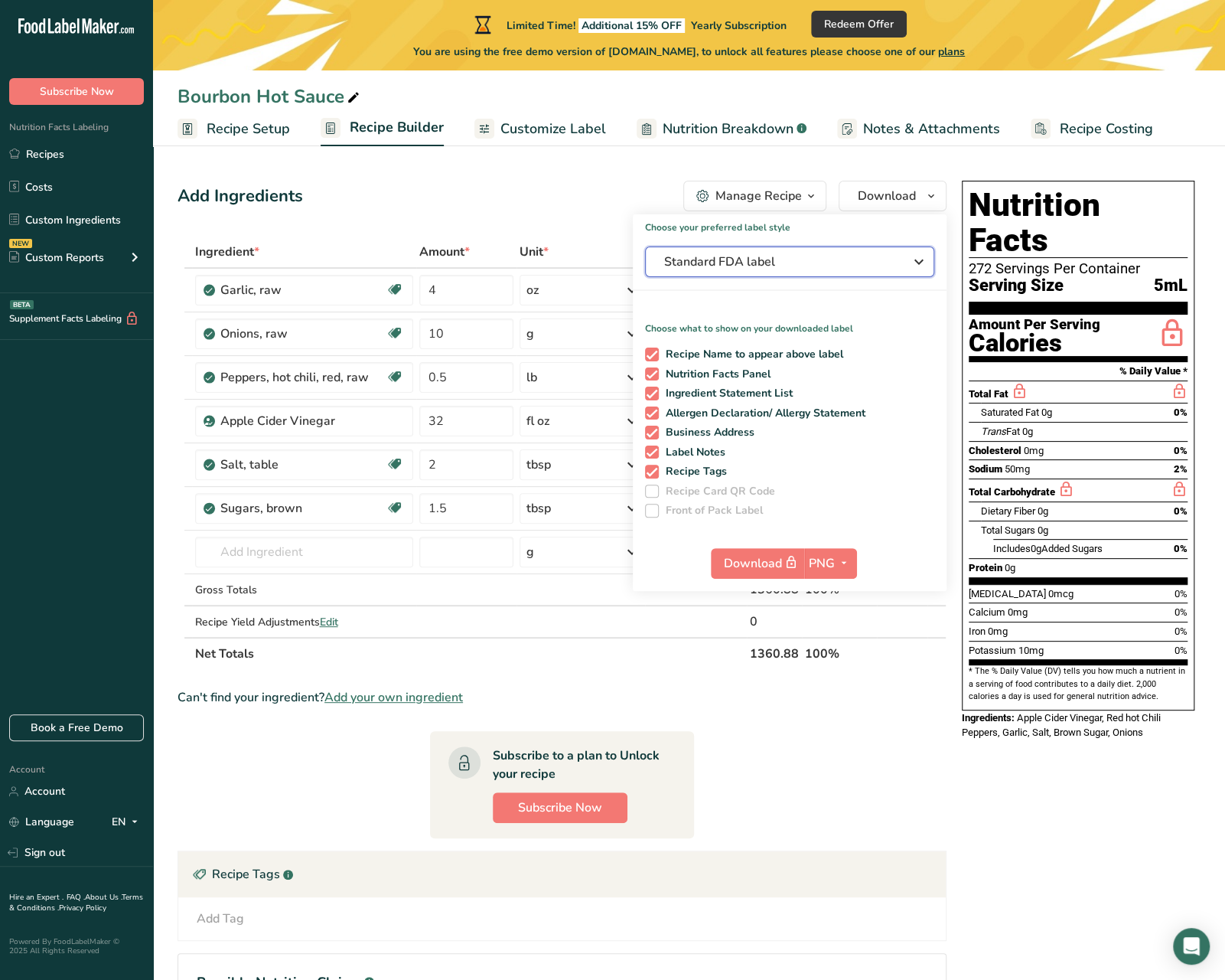
click at [831, 259] on span "Standard FDA label" at bounding box center [779, 261] width 229 height 18
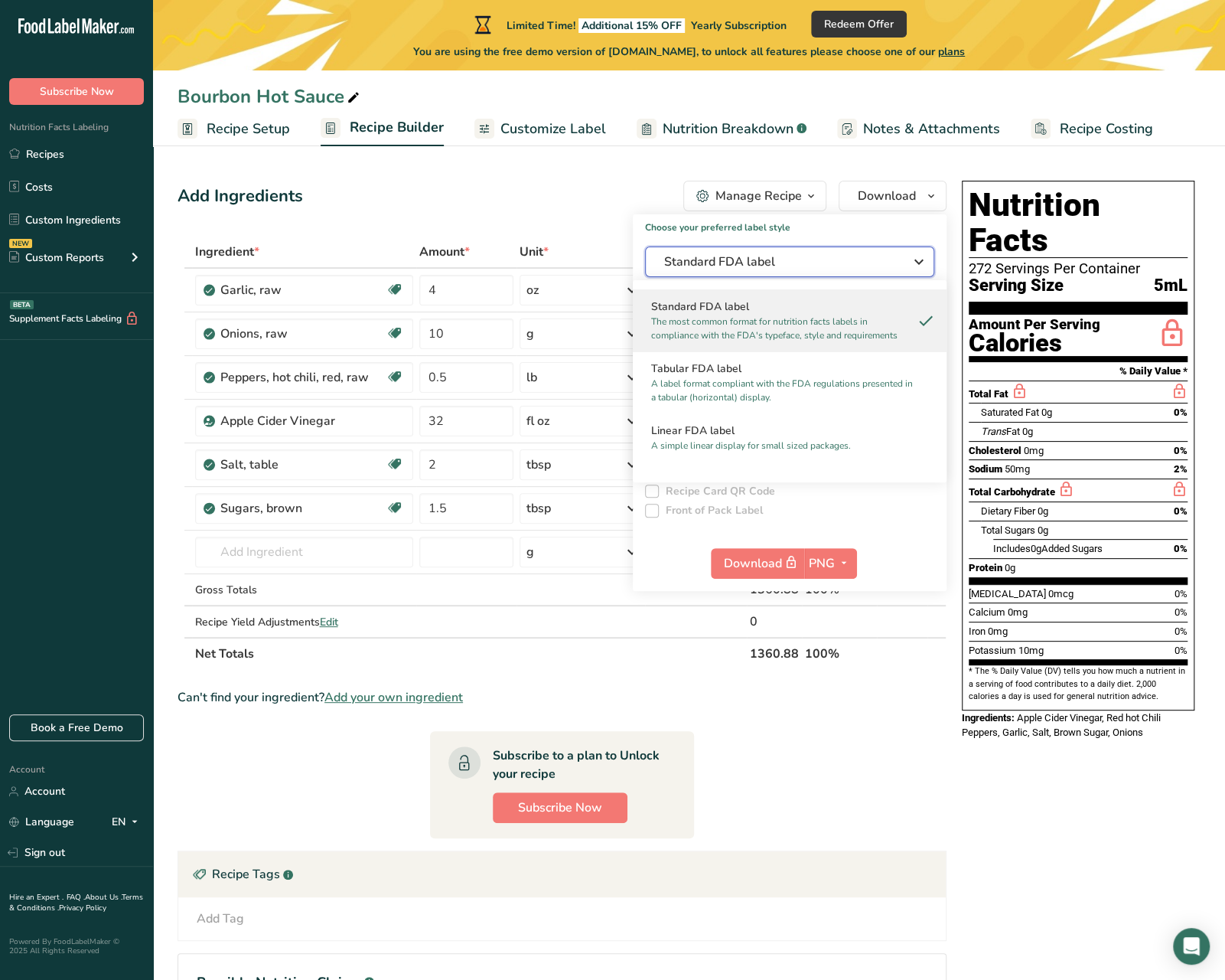
click at [831, 259] on span "Standard FDA label" at bounding box center [779, 261] width 229 height 18
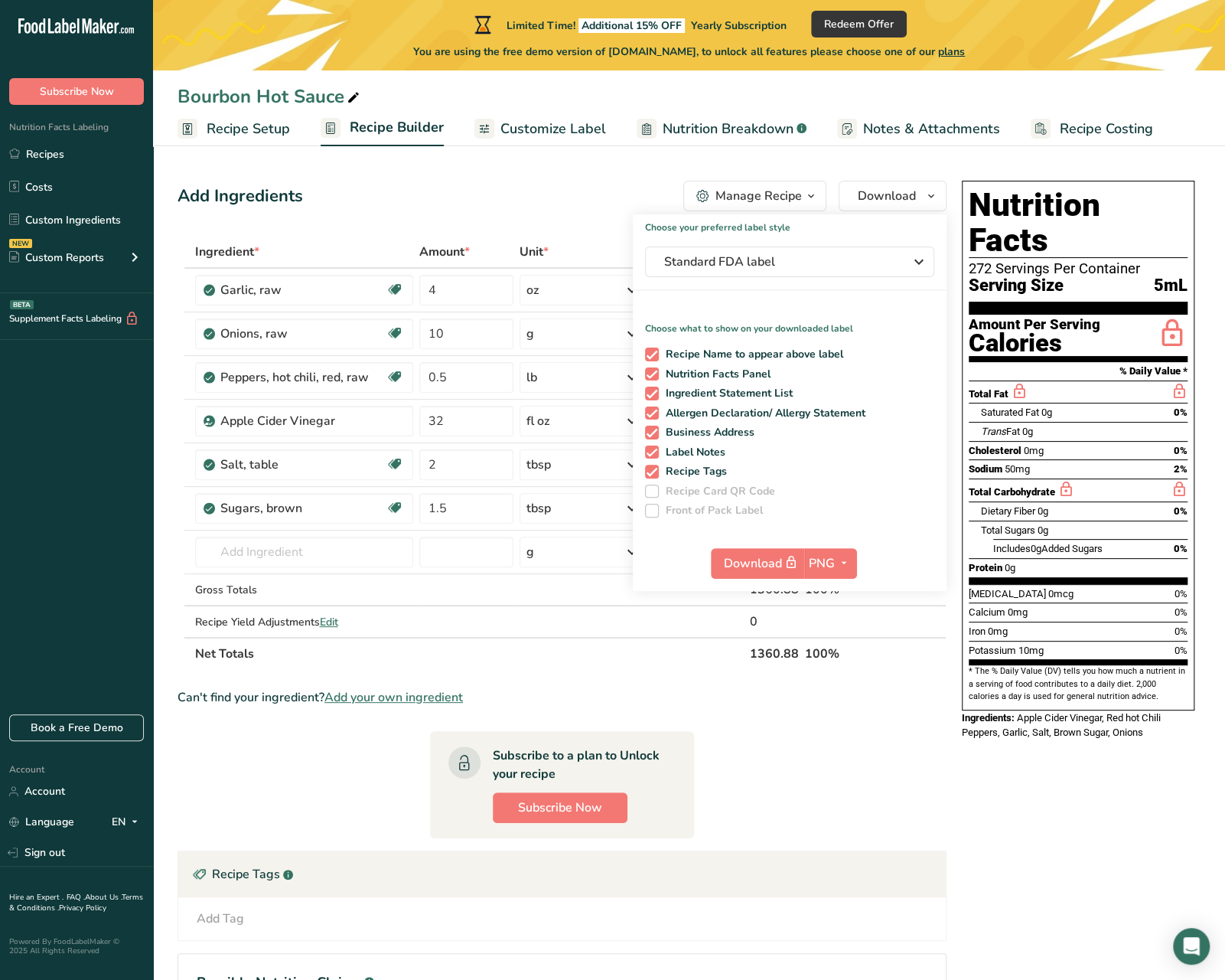
click at [938, 790] on section "Ingredient * Amount * Unit * Waste * .a-a{fill:#347362;}.b-a{fill:#fff;} Grams …" at bounding box center [562, 657] width 769 height 842
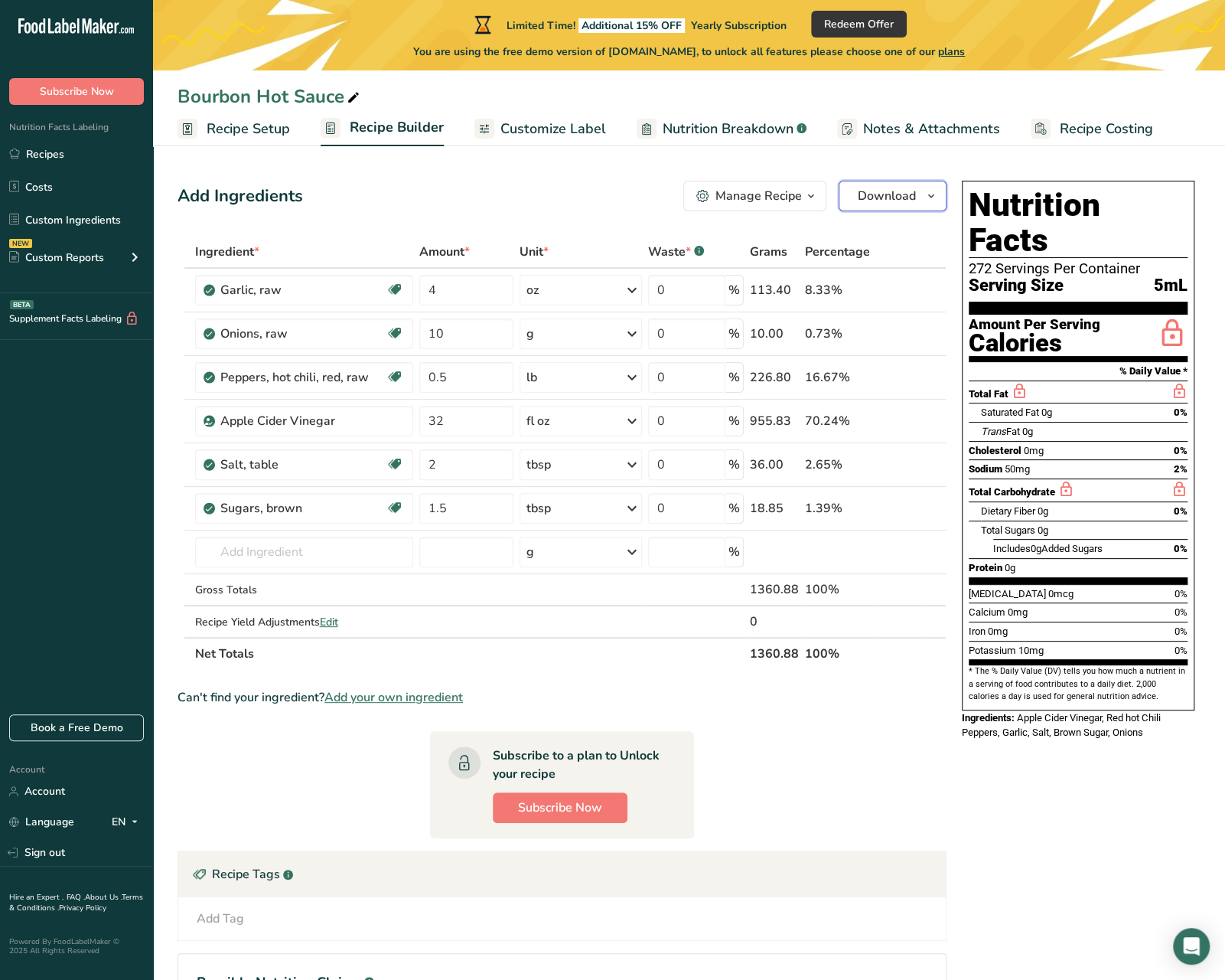
click at [888, 181] on button "Download" at bounding box center [893, 196] width 108 height 31
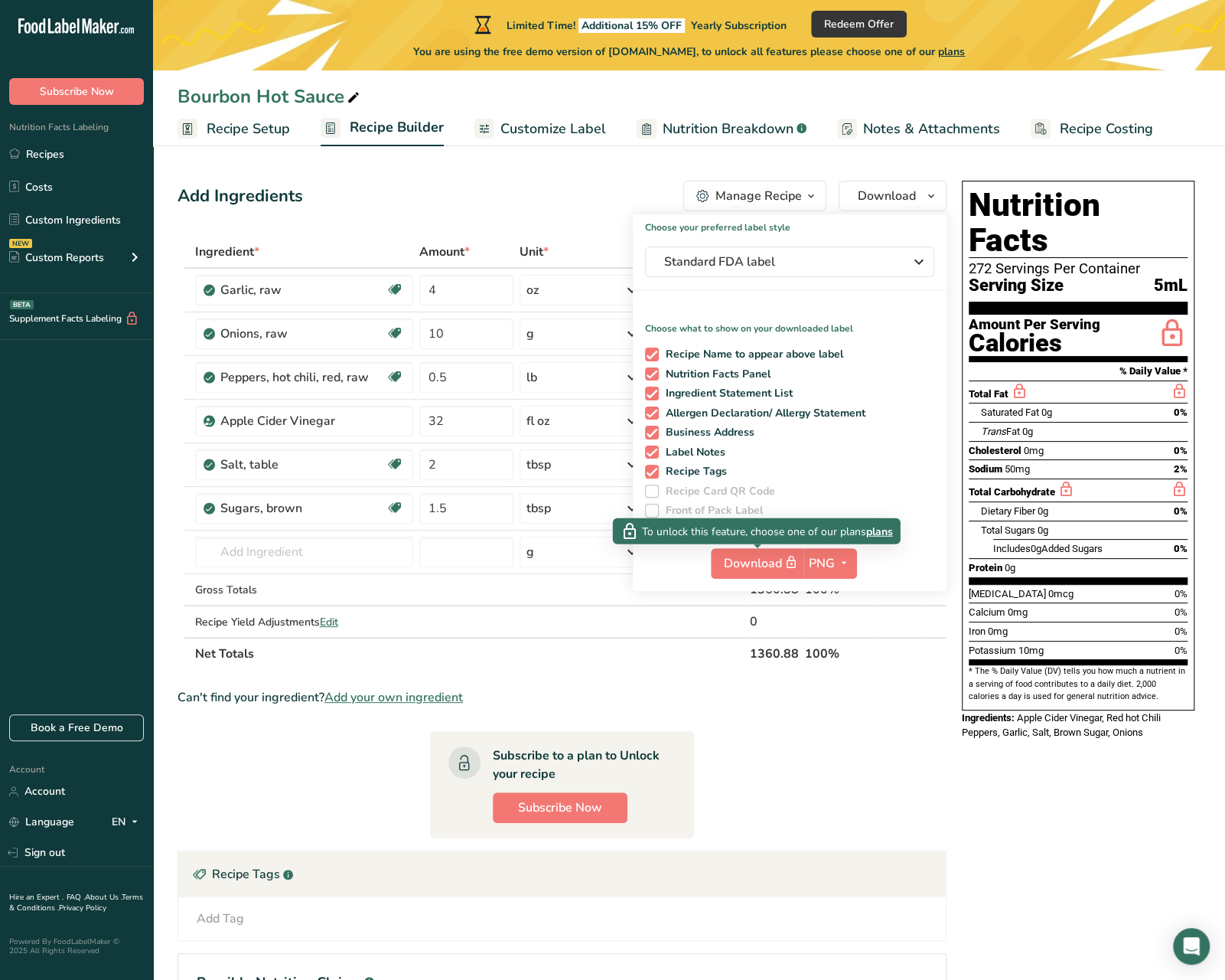
click at [884, 526] on span "plans" at bounding box center [880, 530] width 27 height 16
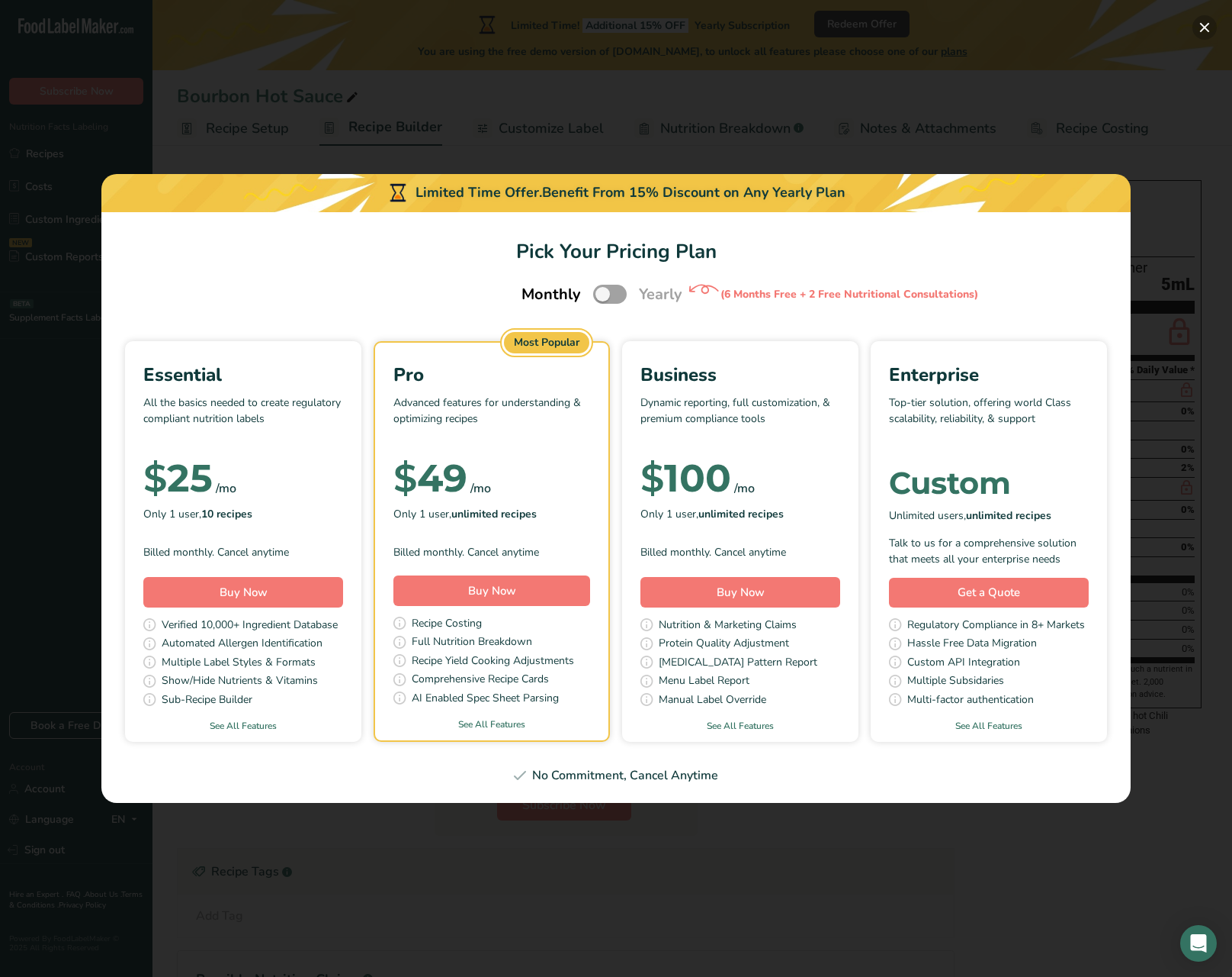
click at [1212, 31] on button "Pick Your Pricing Plan Modal" at bounding box center [1204, 27] width 24 height 24
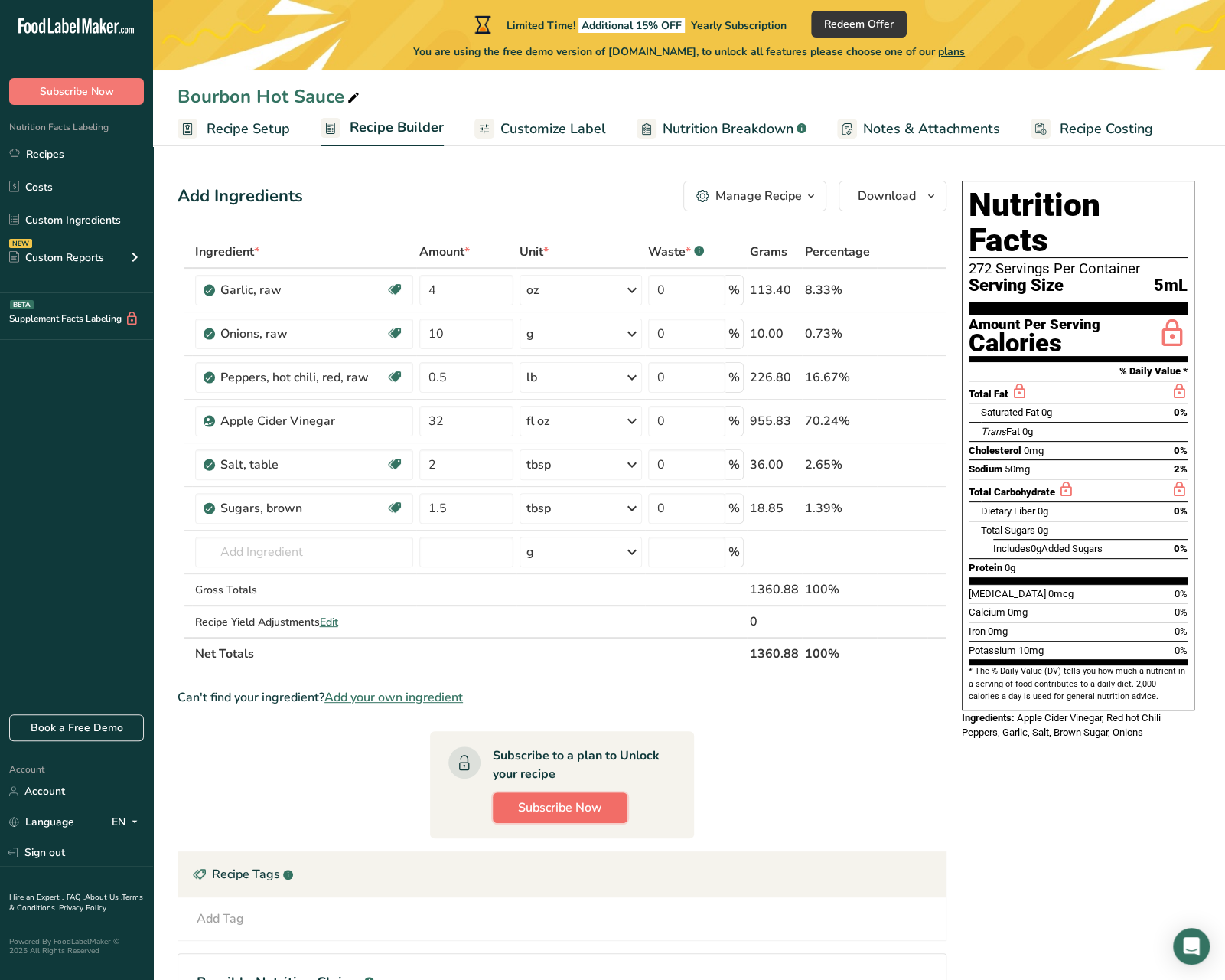
click at [571, 806] on span "Subscribe Now" at bounding box center [560, 807] width 84 height 18
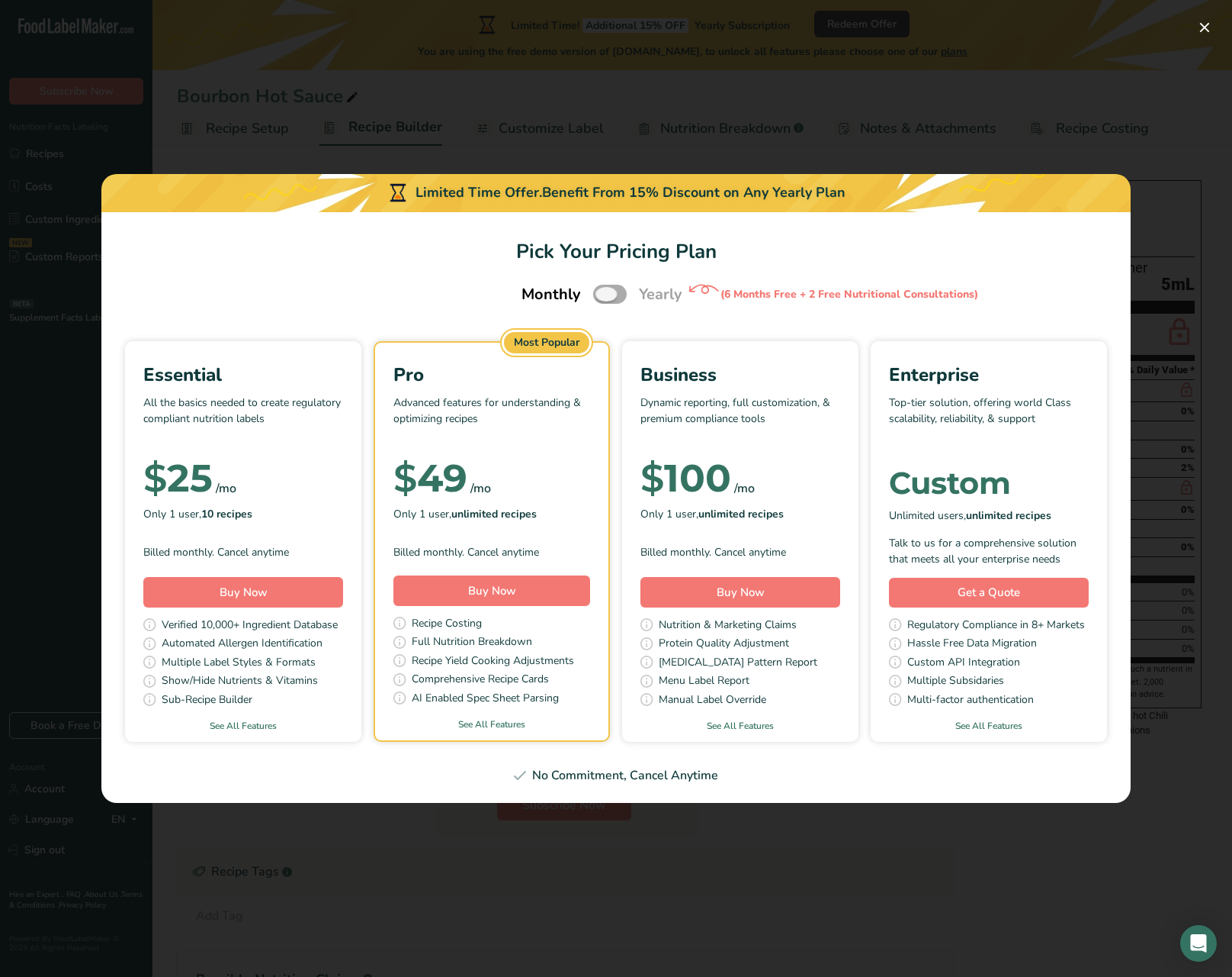
click at [608, 292] on span "Pick Your Pricing Plan Modal" at bounding box center [609, 294] width 34 height 19
click at [603, 292] on input "Pick Your Pricing Plan Modal" at bounding box center [598, 294] width 10 height 10
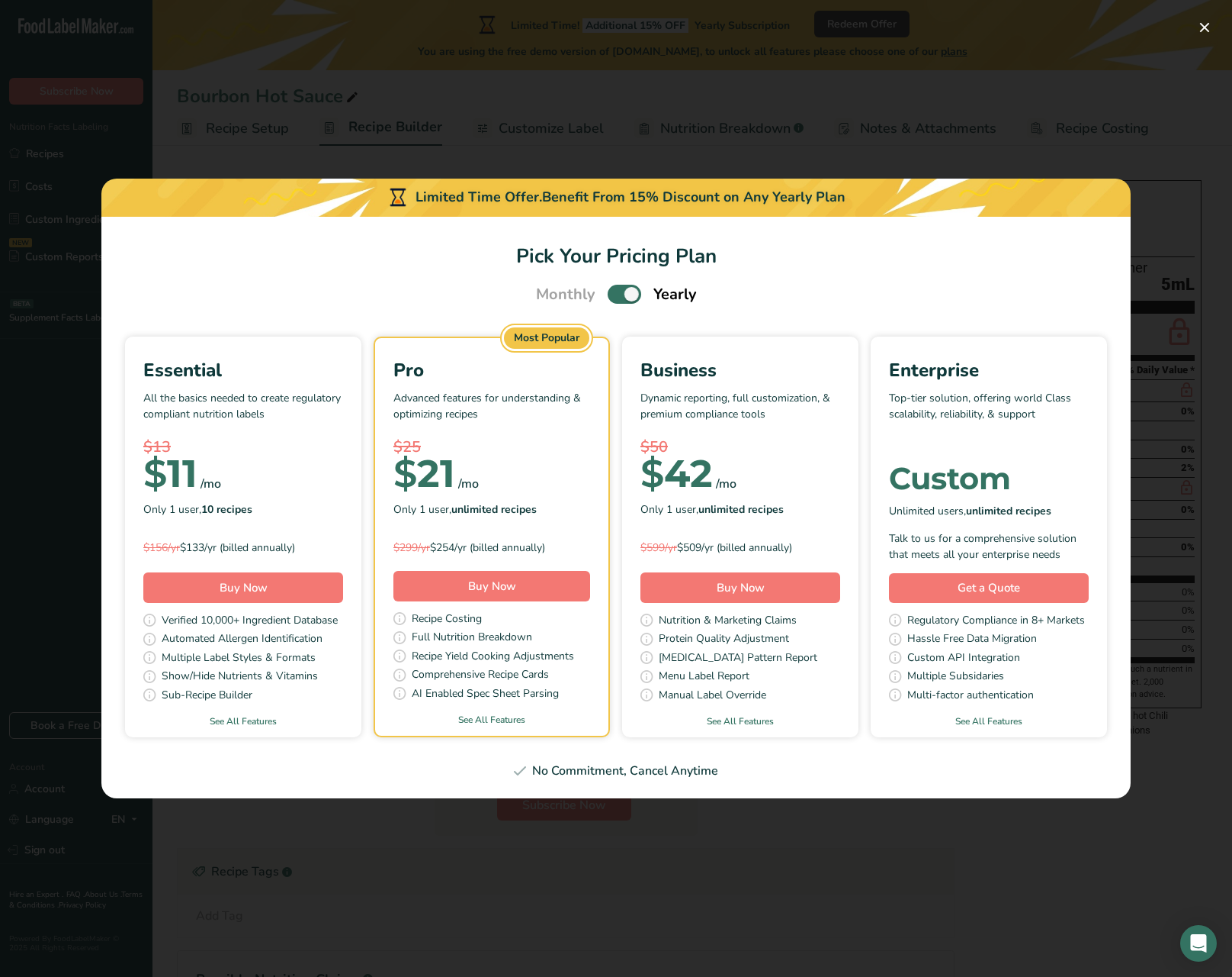
click at [627, 293] on span "Pick Your Pricing Plan Modal" at bounding box center [624, 294] width 34 height 19
click at [618, 293] on input "Pick Your Pricing Plan Modal" at bounding box center [612, 294] width 10 height 10
checkbox input "false"
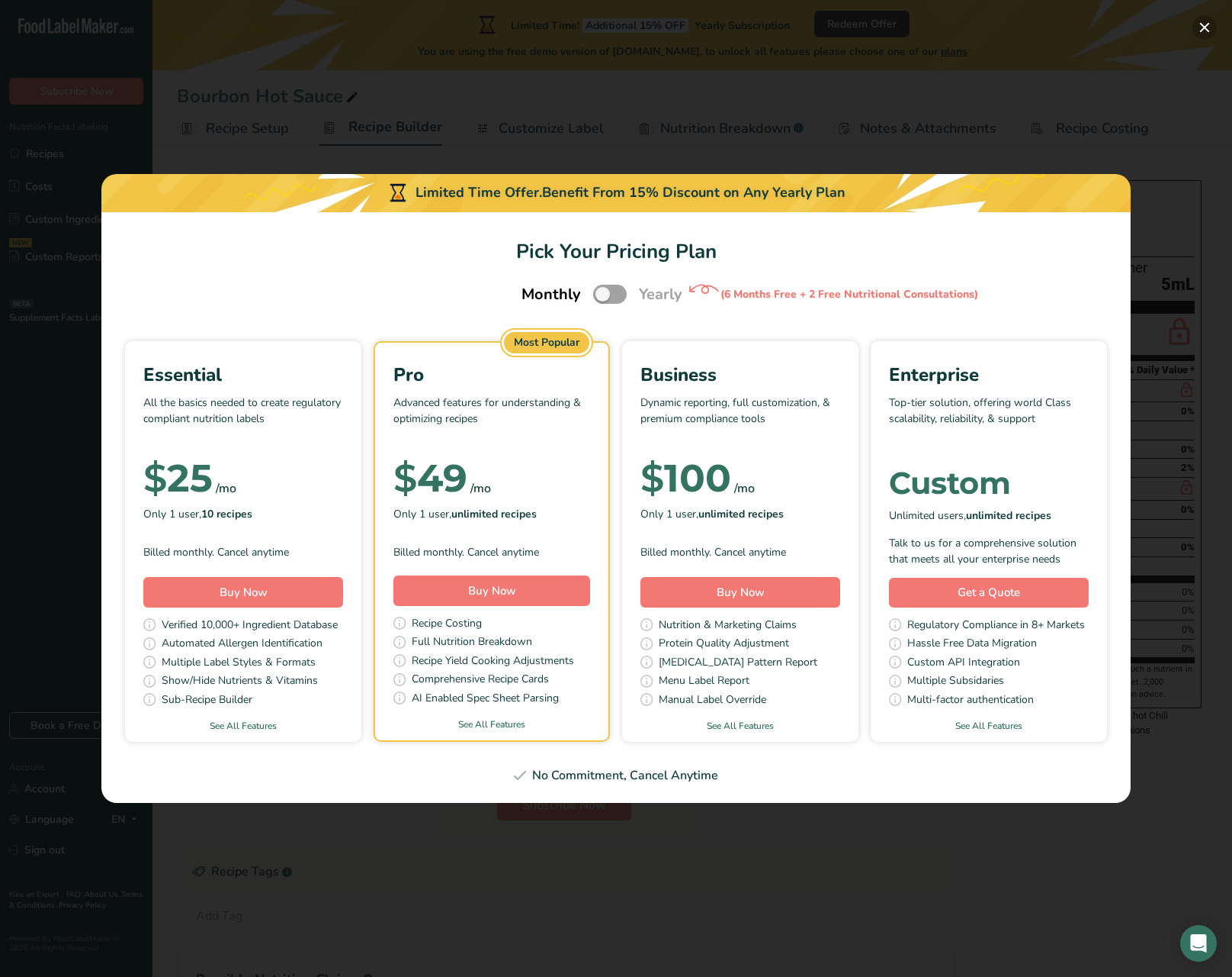
click at [1209, 27] on button "Pick Your Pricing Plan Modal" at bounding box center [1204, 27] width 24 height 24
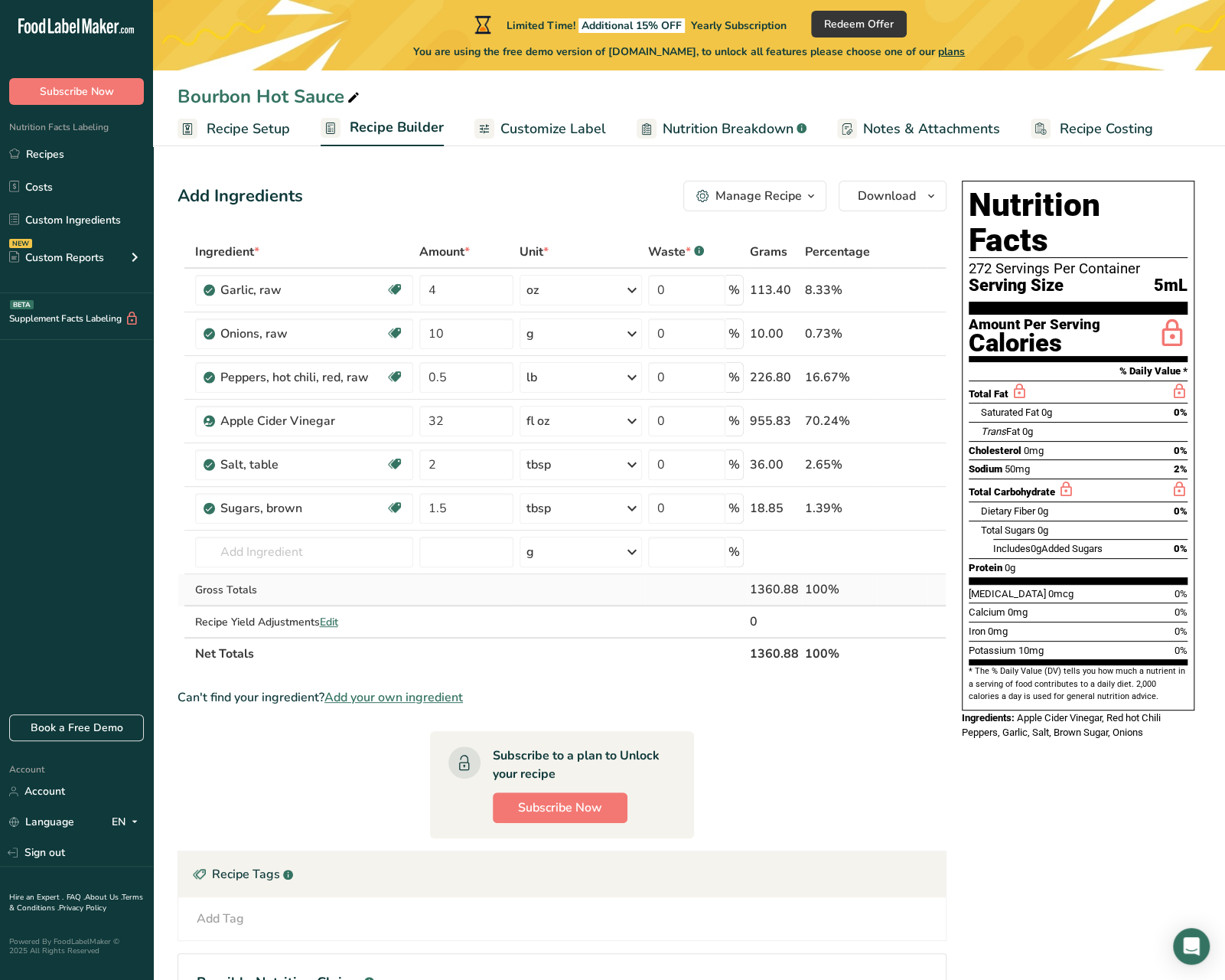
drag, startPoint x: 171, startPoint y: 229, endPoint x: 856, endPoint y: 580, distance: 769.7
click at [856, 580] on section "Add Ingredients Manage Recipe Delete Recipe Duplicate Recipe Scale Recipe Save …" at bounding box center [689, 638] width 1072 height 976
copy table "Ingredient * Amount * Unit * Waste * .a-a{fill:#347362;}.b-a{fill:#fff;} Grams …"
click at [807, 757] on section "Ingredient * Amount * Unit * Waste * .a-a{fill:#347362;}.b-a{fill:#fff;} Grams …" at bounding box center [562, 657] width 769 height 842
click at [550, 117] on link "Customize Label" at bounding box center [540, 129] width 132 height 35
